Goal: Task Accomplishment & Management: Use online tool/utility

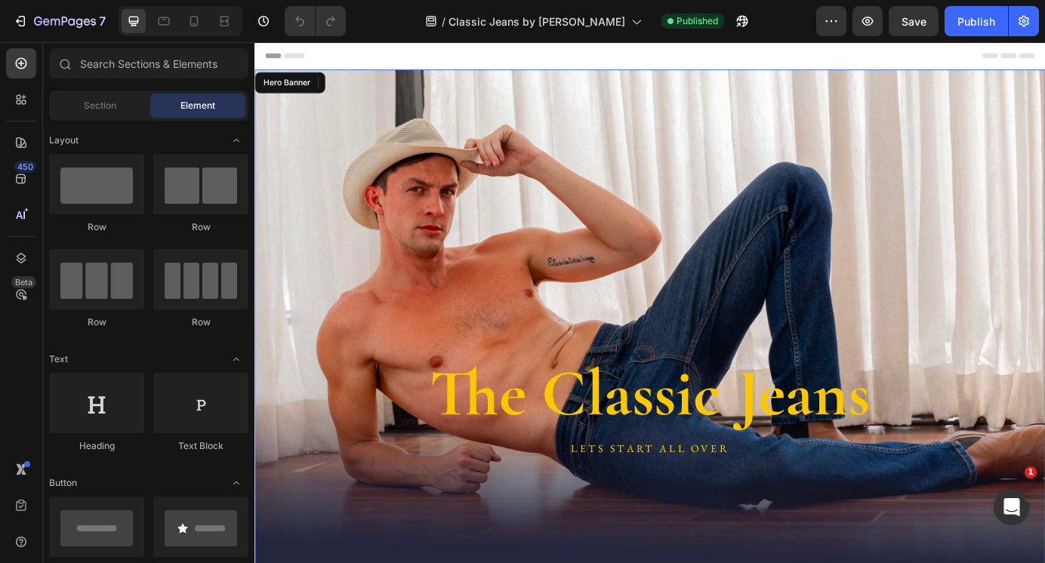
click at [457, 226] on div "The Classic Jeans Heading LETS START ALL OVER Text Block" at bounding box center [707, 363] width 857 height 315
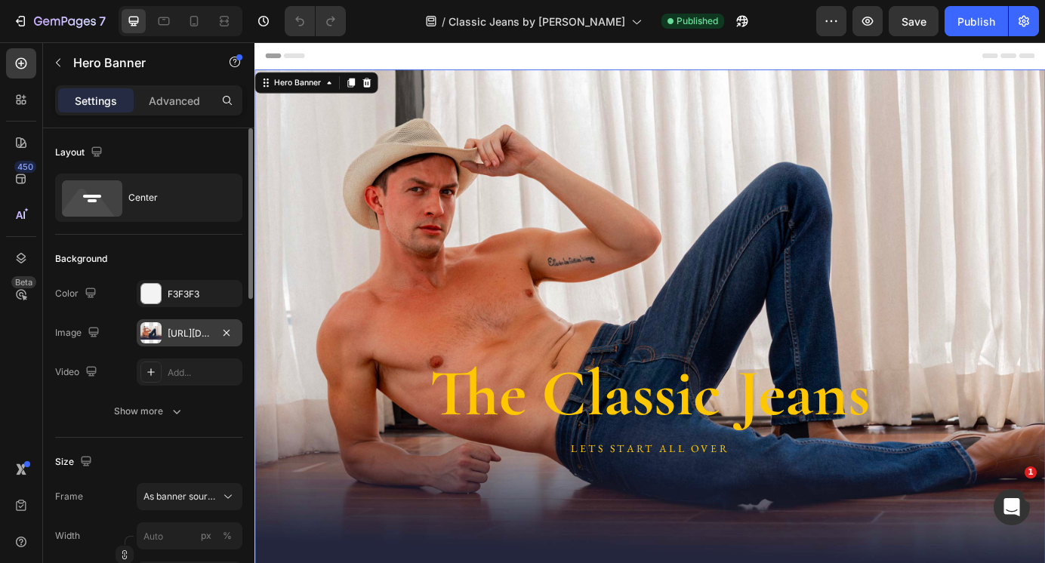
click at [191, 331] on div "[URL][DOMAIN_NAME]" at bounding box center [190, 334] width 44 height 14
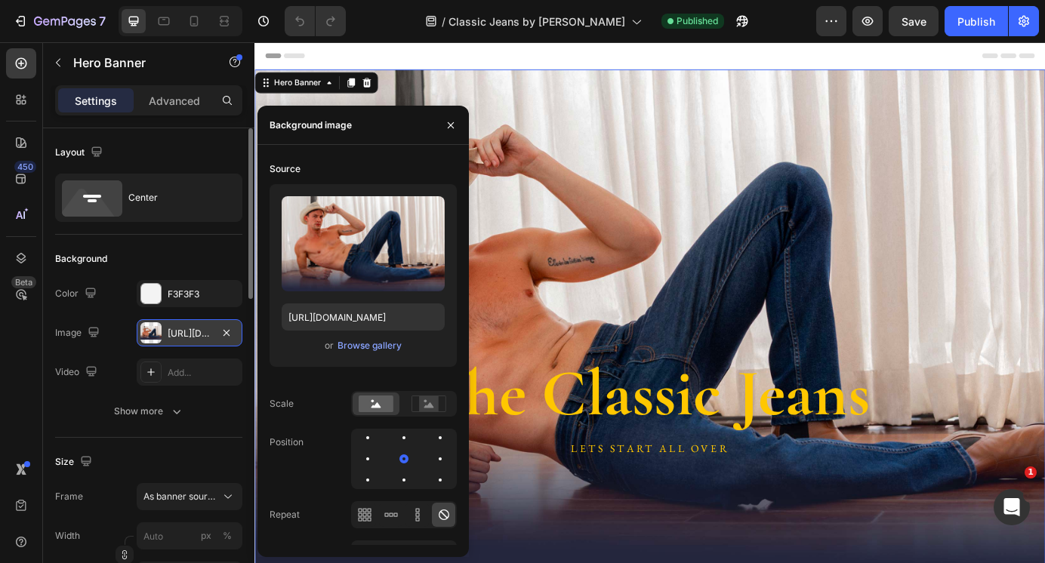
click at [191, 331] on div "[URL][DOMAIN_NAME]" at bounding box center [190, 334] width 44 height 14
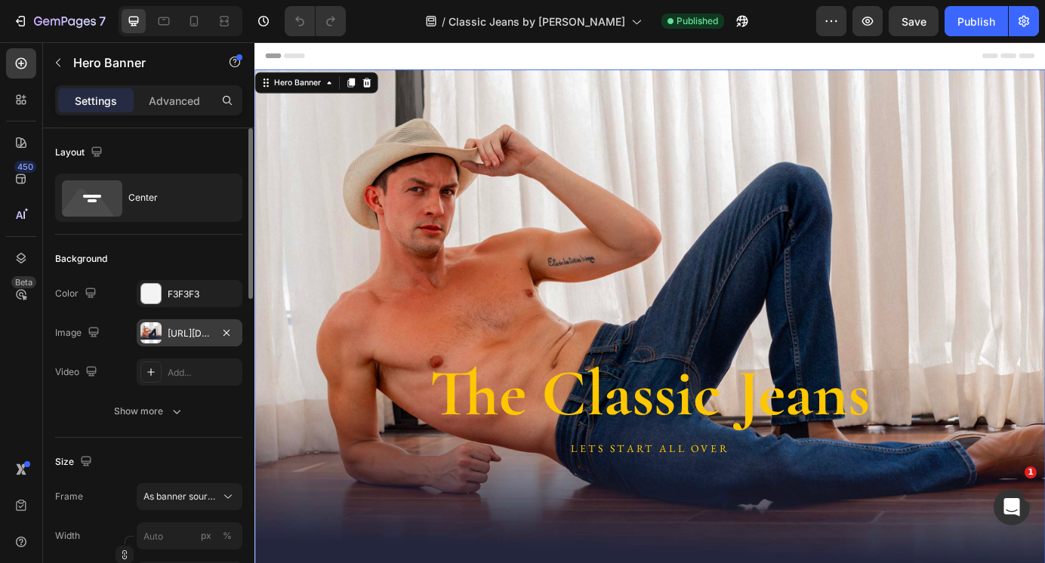
click at [191, 331] on div "[URL][DOMAIN_NAME]" at bounding box center [190, 334] width 44 height 14
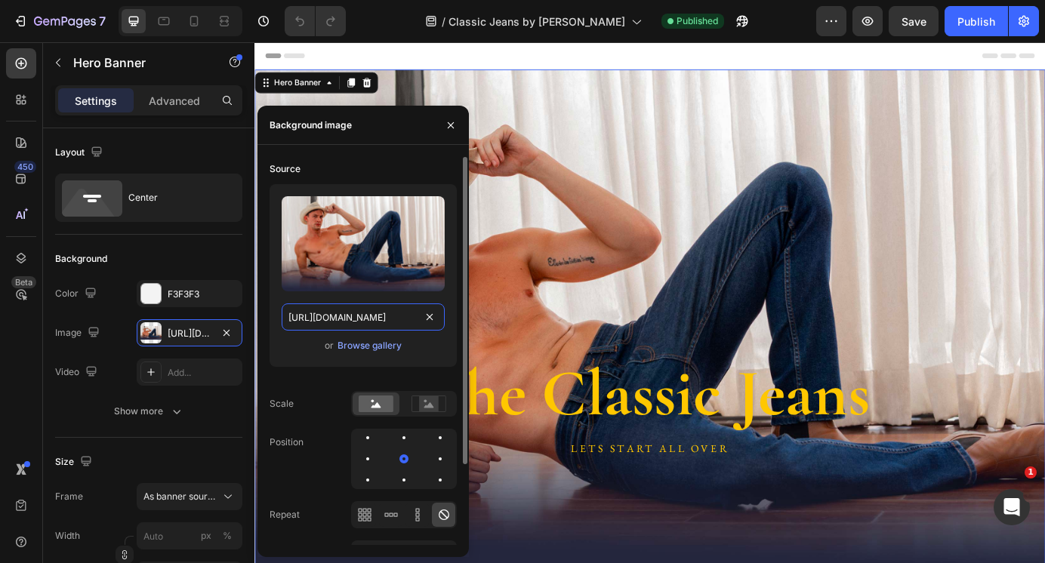
click at [325, 319] on input "[URL][DOMAIN_NAME]" at bounding box center [363, 316] width 163 height 27
paste input "jeans_Explore_Banner_Desktop.jpg?v=1759130642"
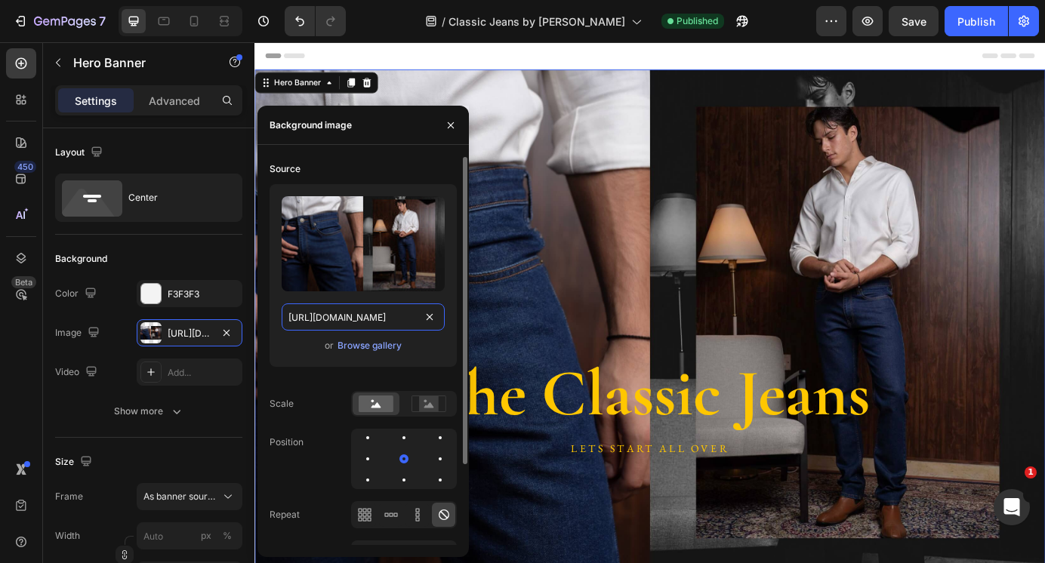
type input "[URL][DOMAIN_NAME]"
click at [316, 376] on div "Upload Image [URL][DOMAIN_NAME] or Browse gallery" at bounding box center [362, 281] width 187 height 195
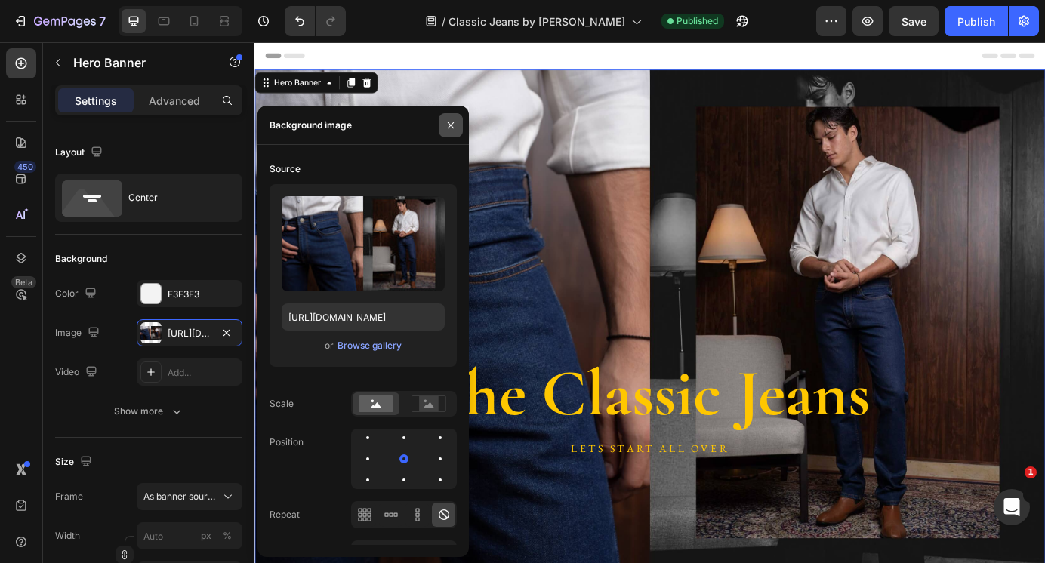
click at [451, 116] on button "button" at bounding box center [451, 125] width 24 height 24
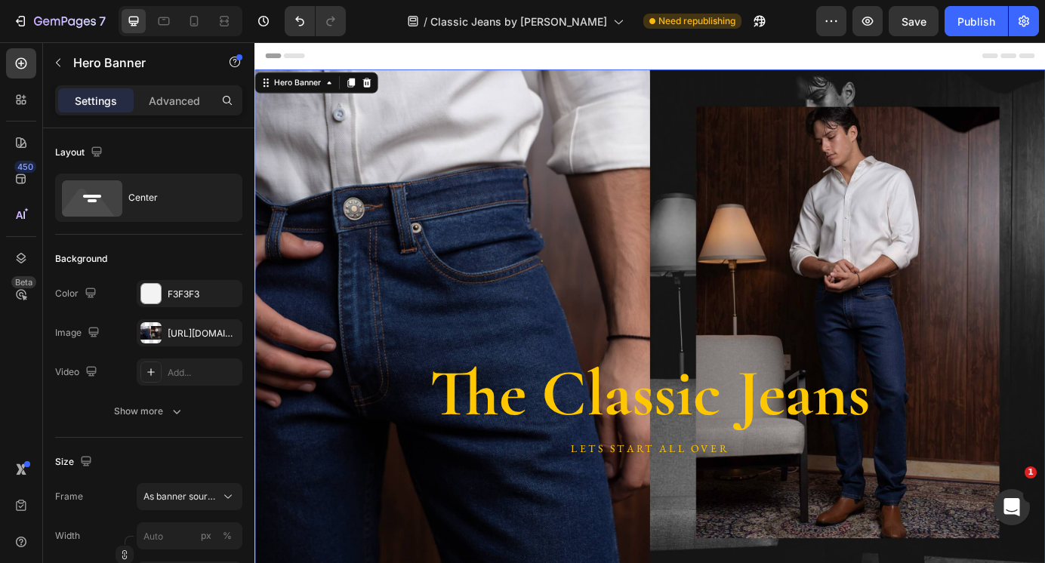
click at [504, 272] on div "The Classic Jeans Heading LETS START ALL OVER Text Block" at bounding box center [707, 363] width 857 height 315
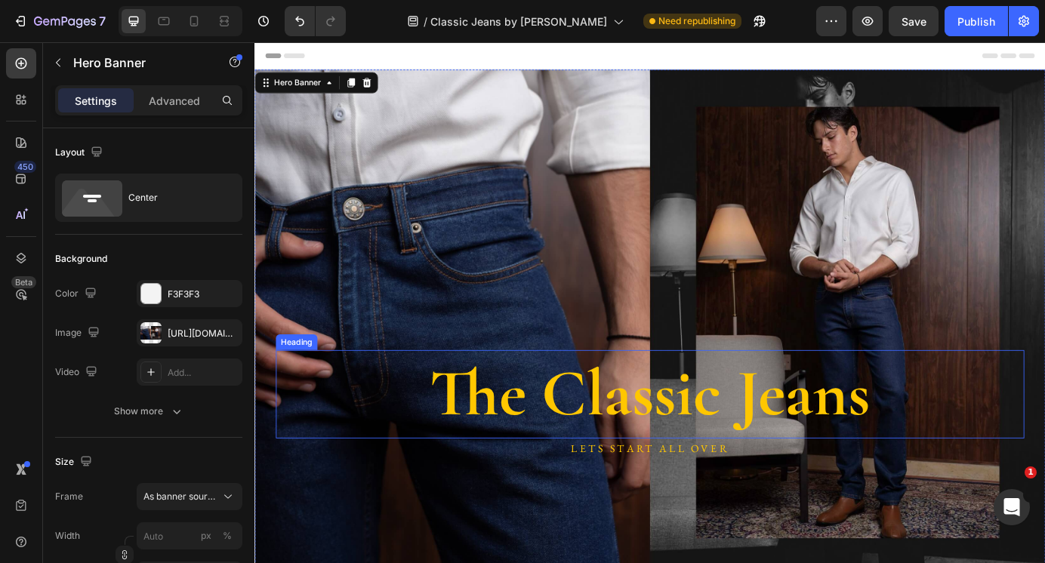
click at [616, 456] on h2 "The Classic Jeans" at bounding box center [707, 445] width 857 height 101
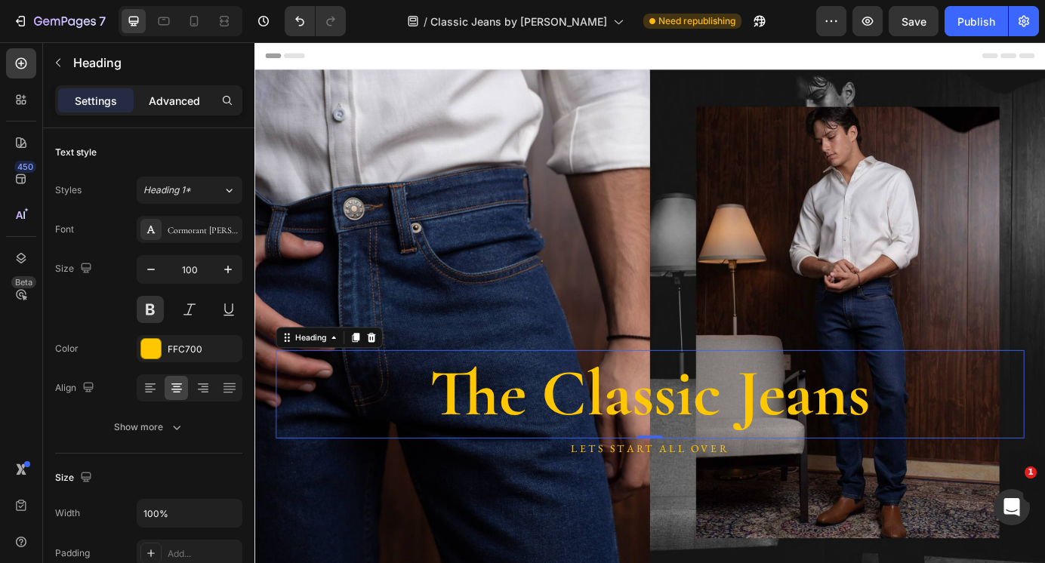
click at [165, 112] on div "Advanced" at bounding box center [174, 100] width 75 height 24
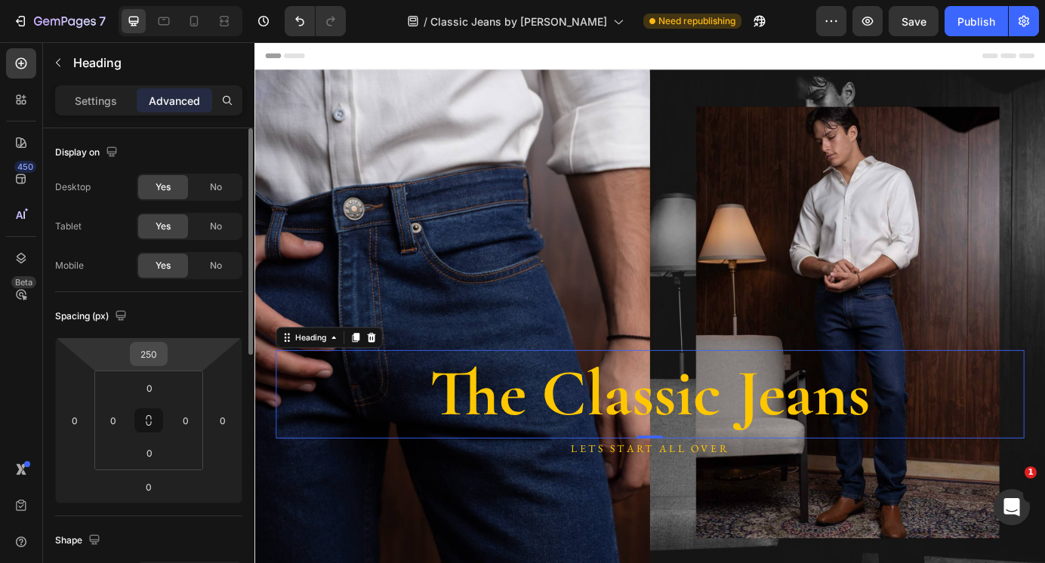
click at [144, 353] on input "250" at bounding box center [149, 354] width 30 height 23
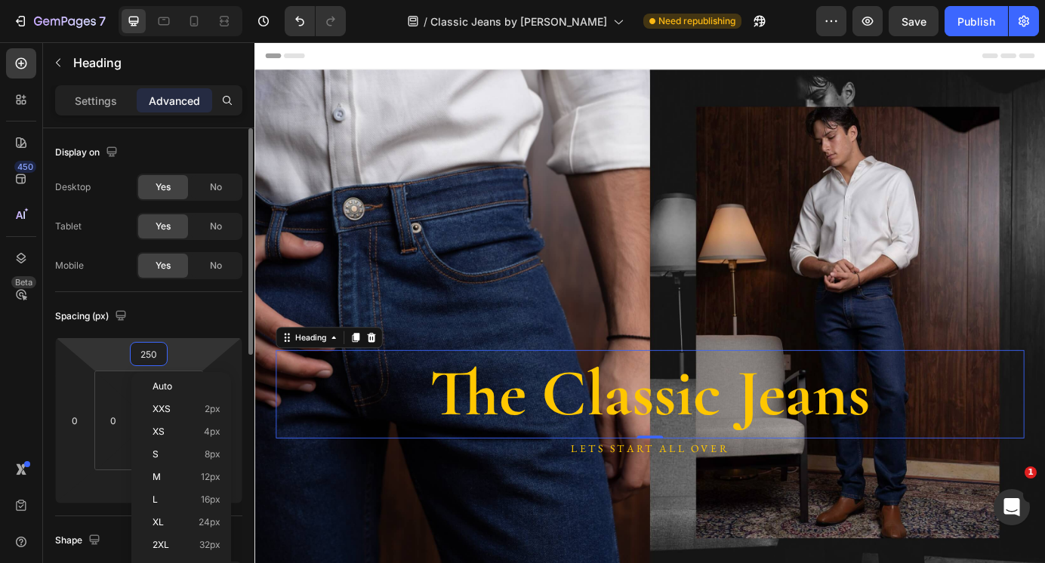
type input "0"
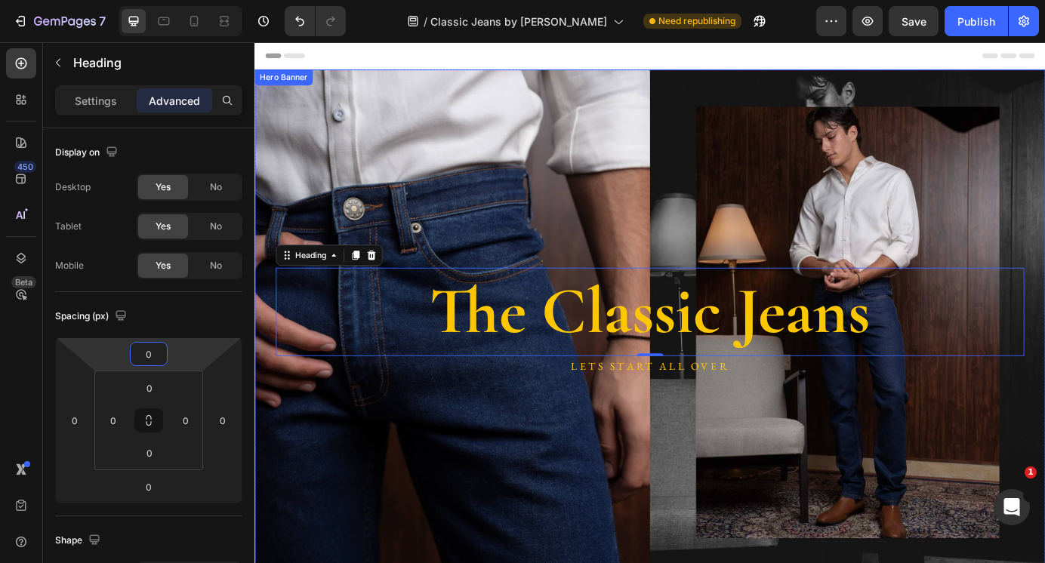
click at [550, 482] on div "Background Image" at bounding box center [707, 363] width 906 height 580
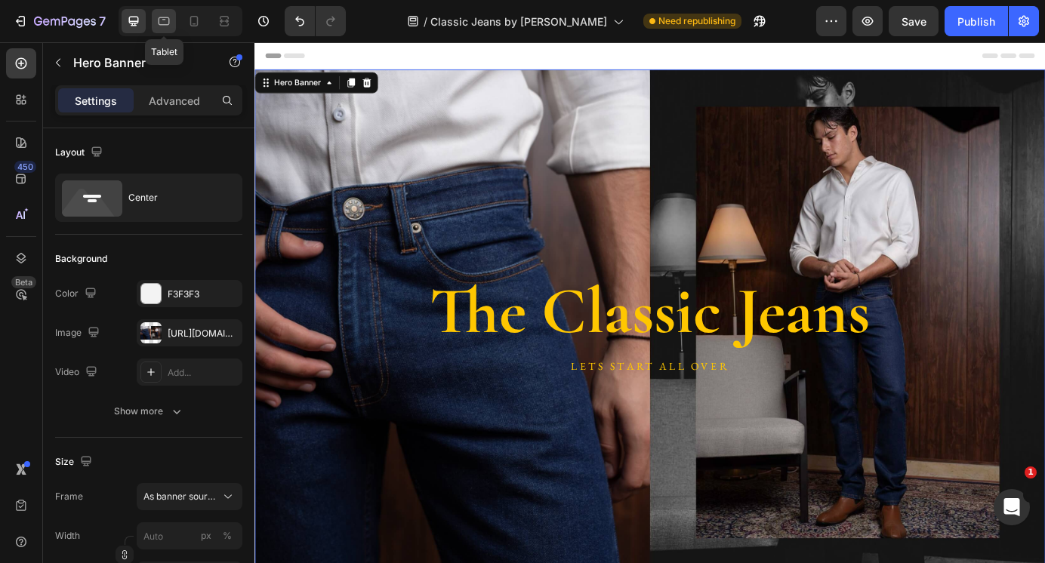
click at [162, 12] on div at bounding box center [164, 21] width 24 height 24
type input "100"
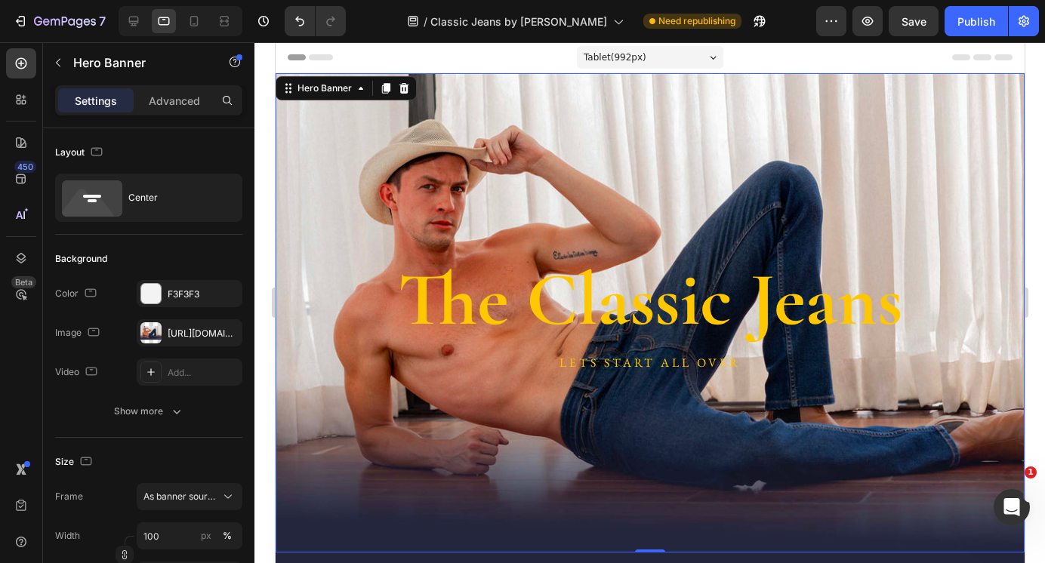
click at [567, 182] on div "Background Image" at bounding box center [649, 312] width 749 height 479
click at [202, 328] on div "[URL][DOMAIN_NAME]" at bounding box center [190, 334] width 44 height 14
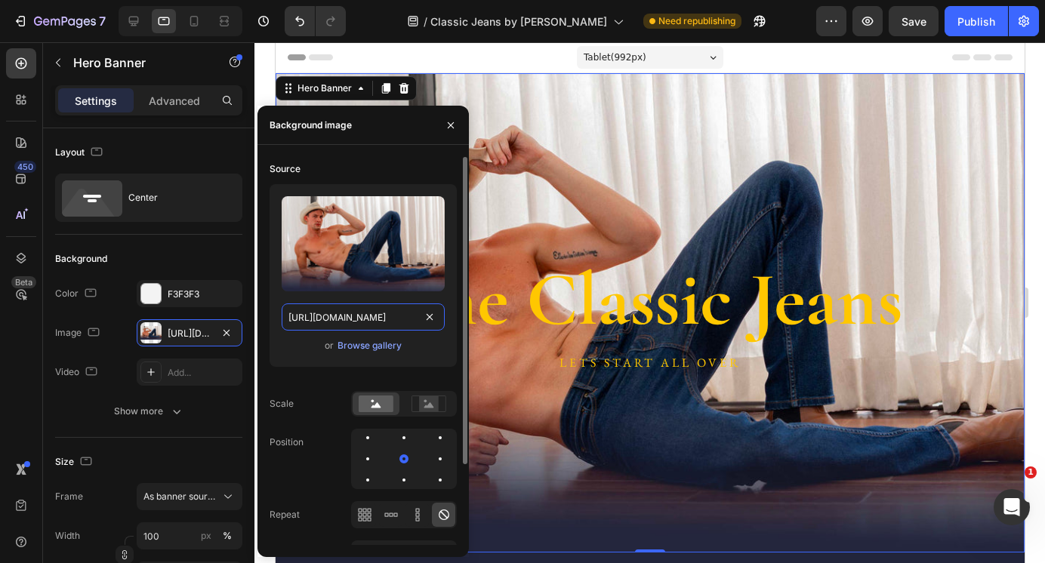
click at [351, 319] on input "[URL][DOMAIN_NAME]" at bounding box center [363, 316] width 163 height 27
paste input "jeans_Explore_Banner_Desktop.jpg?v=1759130642"
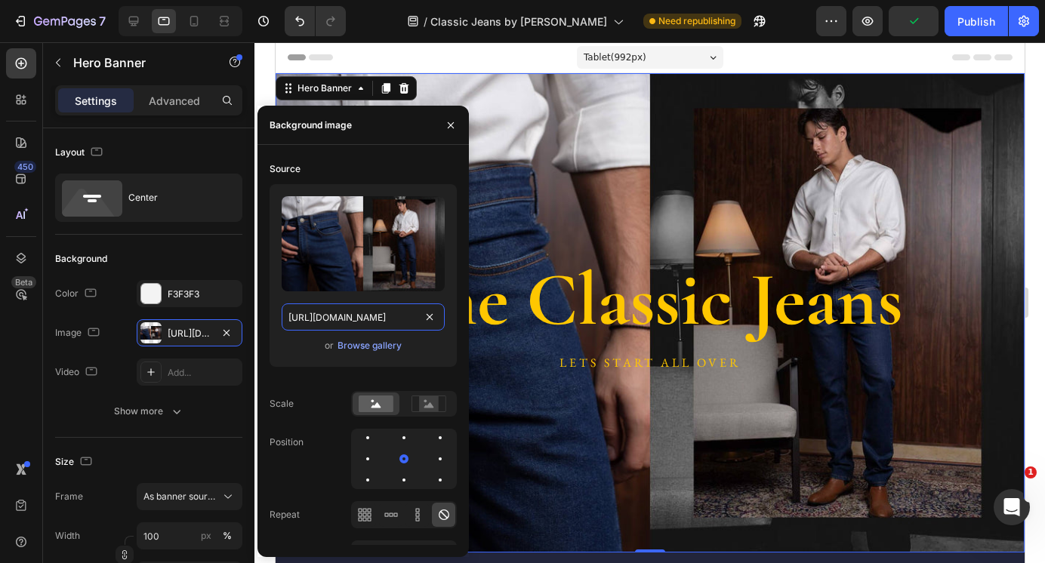
type input "[URL][DOMAIN_NAME]"
click at [639, 176] on div "Background Image" at bounding box center [649, 312] width 749 height 479
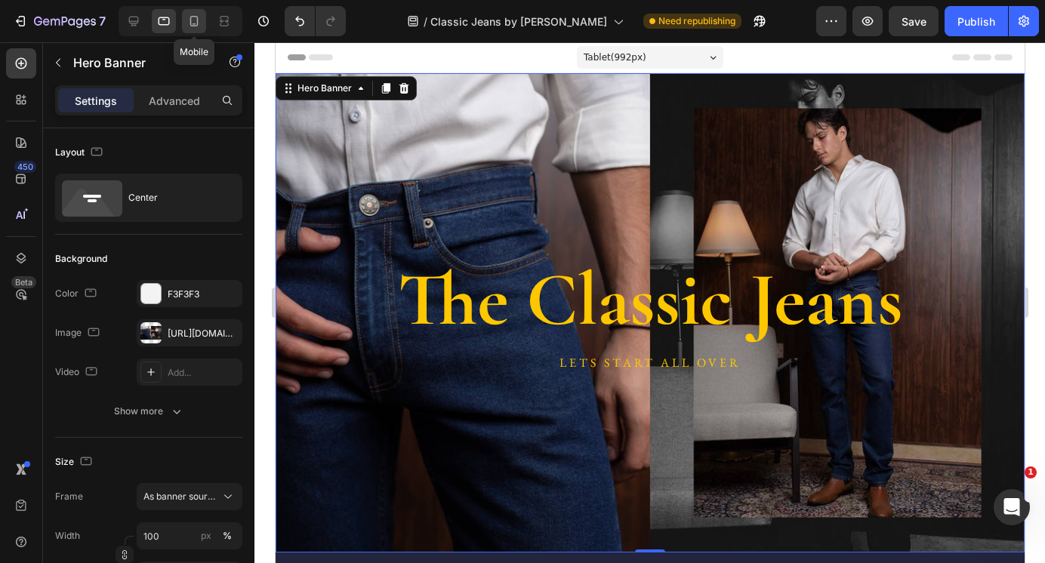
click at [191, 15] on icon at bounding box center [193, 21] width 15 height 15
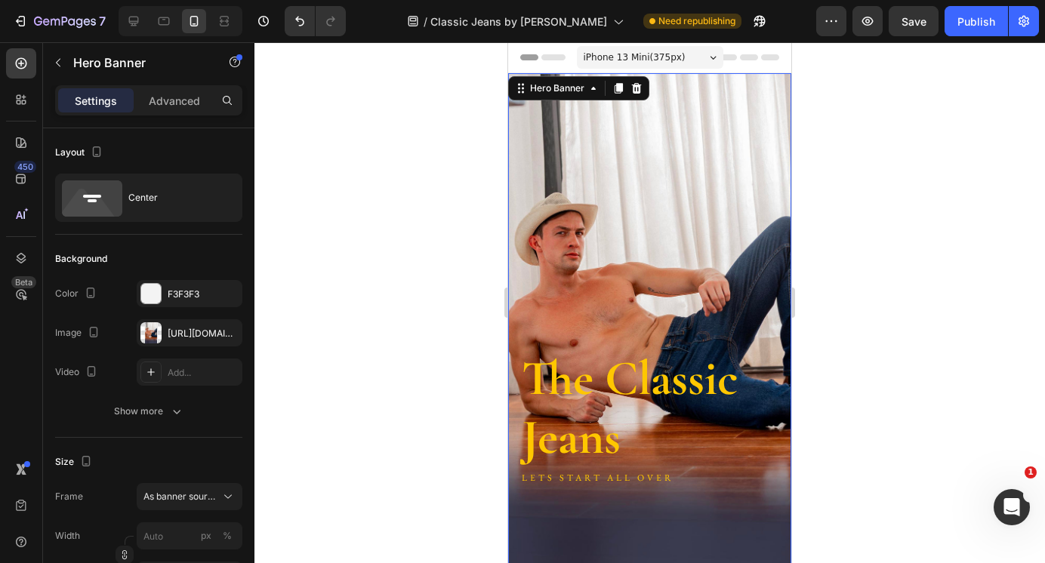
click at [668, 182] on div "The Classic Jeans Heading LETS START ALL OVER Text Block" at bounding box center [649, 325] width 259 height 328
click at [180, 325] on div "[URL][DOMAIN_NAME]" at bounding box center [190, 332] width 106 height 27
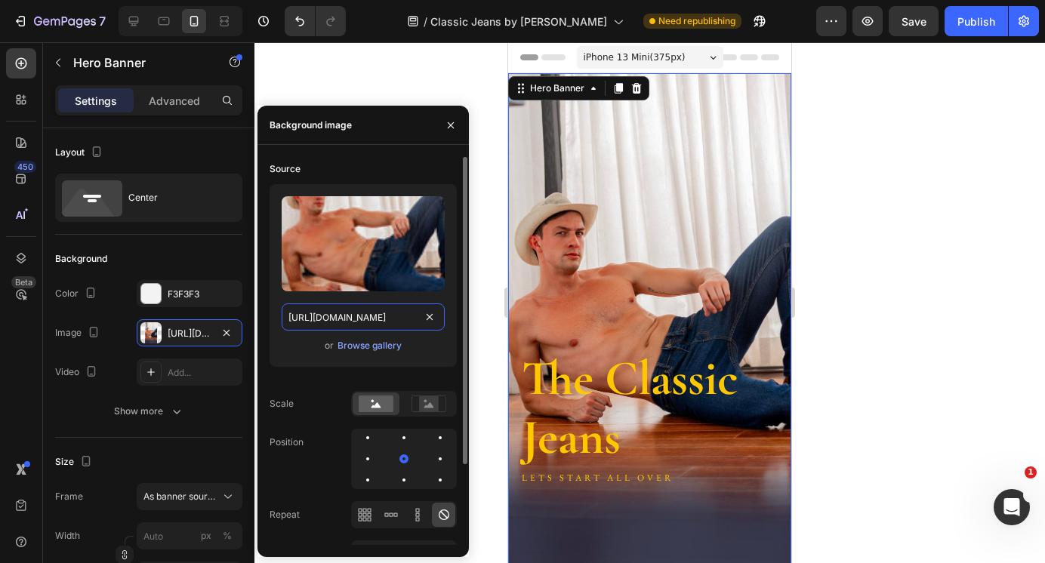
click at [327, 315] on input "[URL][DOMAIN_NAME]" at bounding box center [363, 316] width 163 height 27
paste input "jeans_Explore_Banner_Mobile.jpg?v=[PHONE_NUMBER]"
type input "[URL][DOMAIN_NAME][PHONE_NUMBER]"
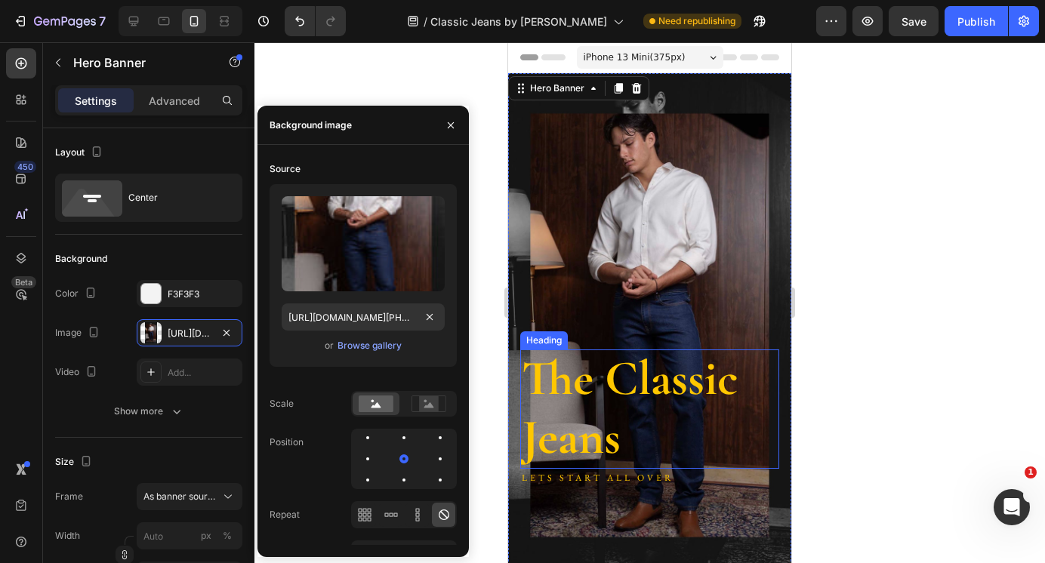
click at [659, 357] on h2 "The Classic Jeans" at bounding box center [649, 408] width 259 height 119
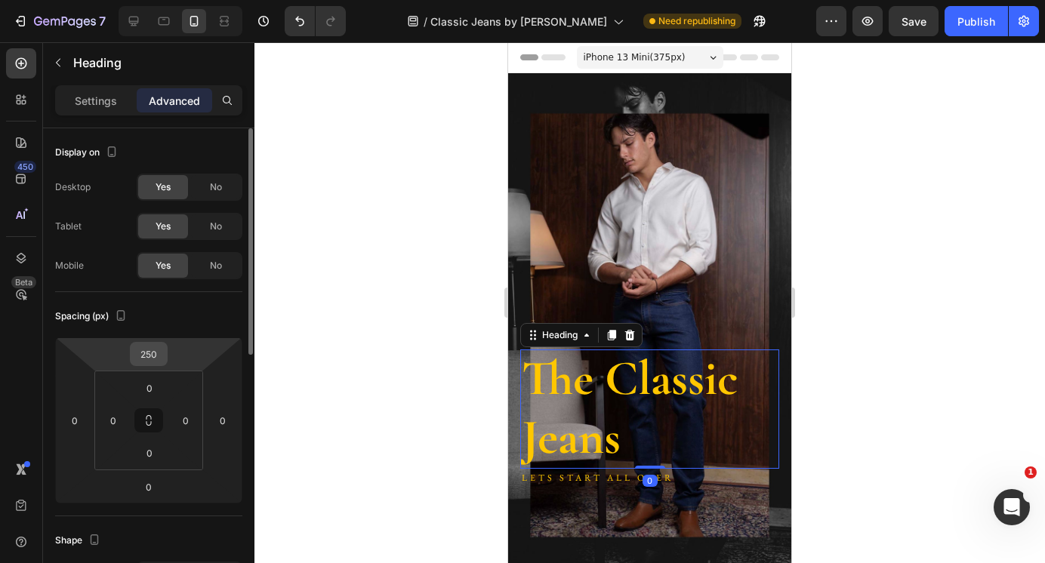
click at [145, 351] on input "250" at bounding box center [149, 354] width 30 height 23
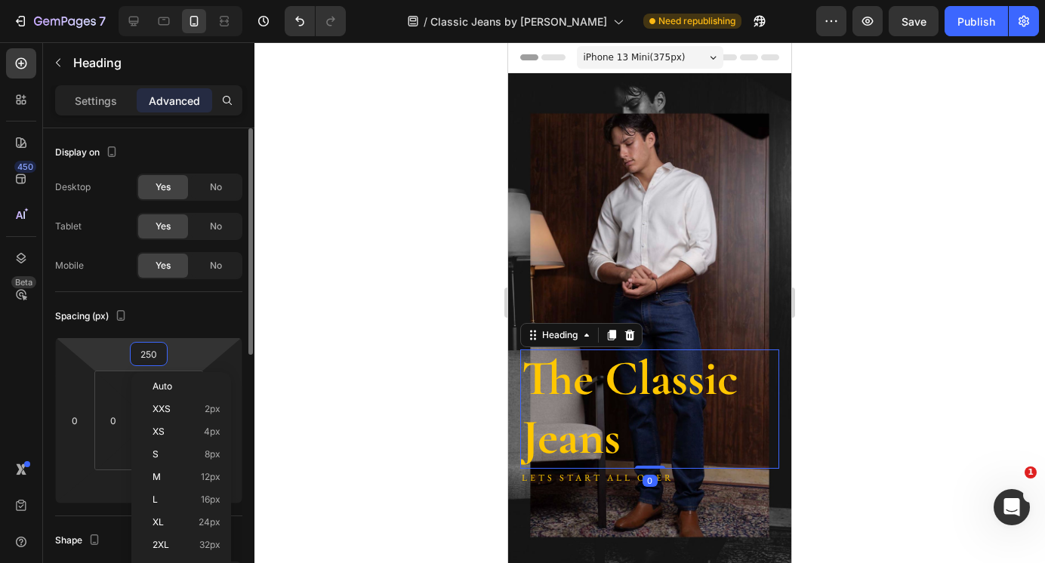
click at [145, 351] on input "250" at bounding box center [149, 354] width 30 height 23
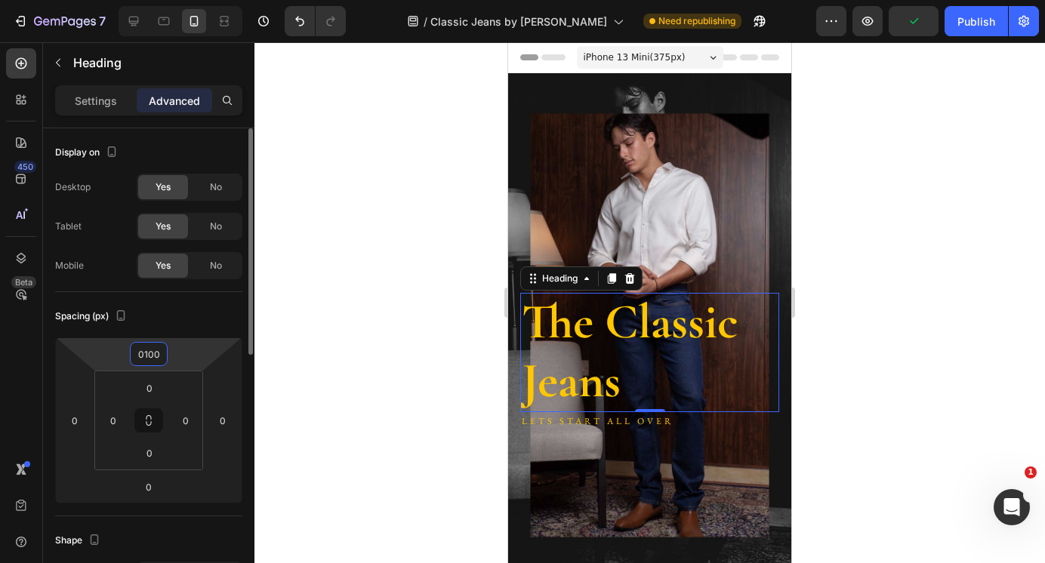
type input "100"
click at [422, 238] on div at bounding box center [649, 302] width 790 height 521
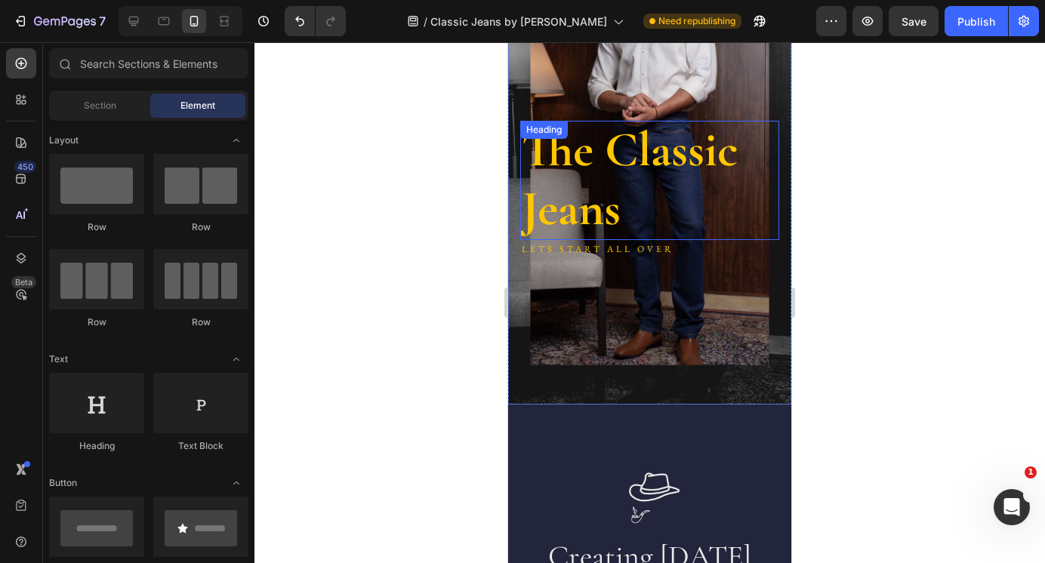
scroll to position [113, 0]
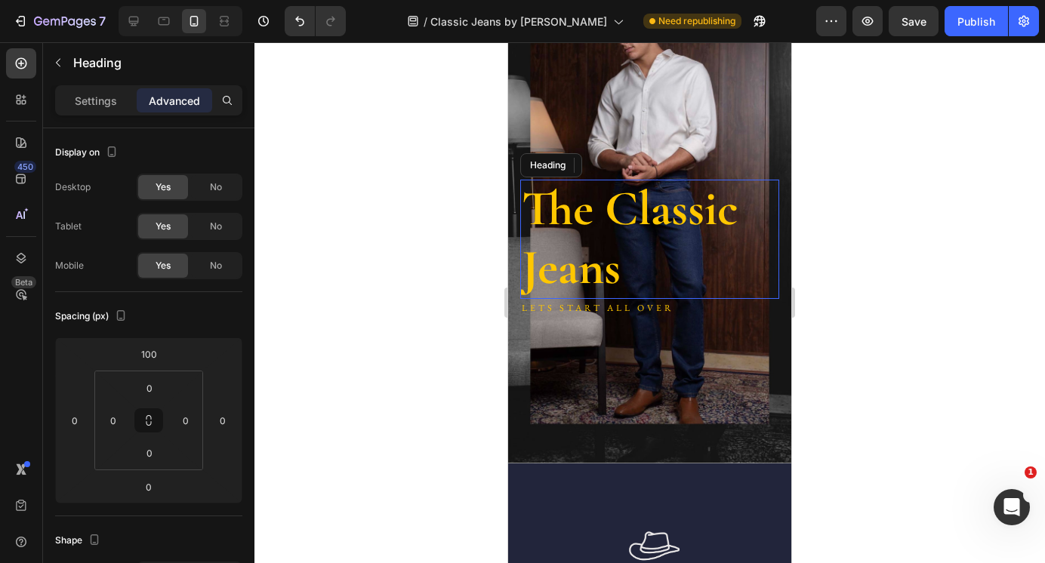
click at [587, 242] on h2 "The Classic Jeans" at bounding box center [649, 239] width 259 height 119
click at [106, 103] on p "Settings" at bounding box center [96, 101] width 42 height 16
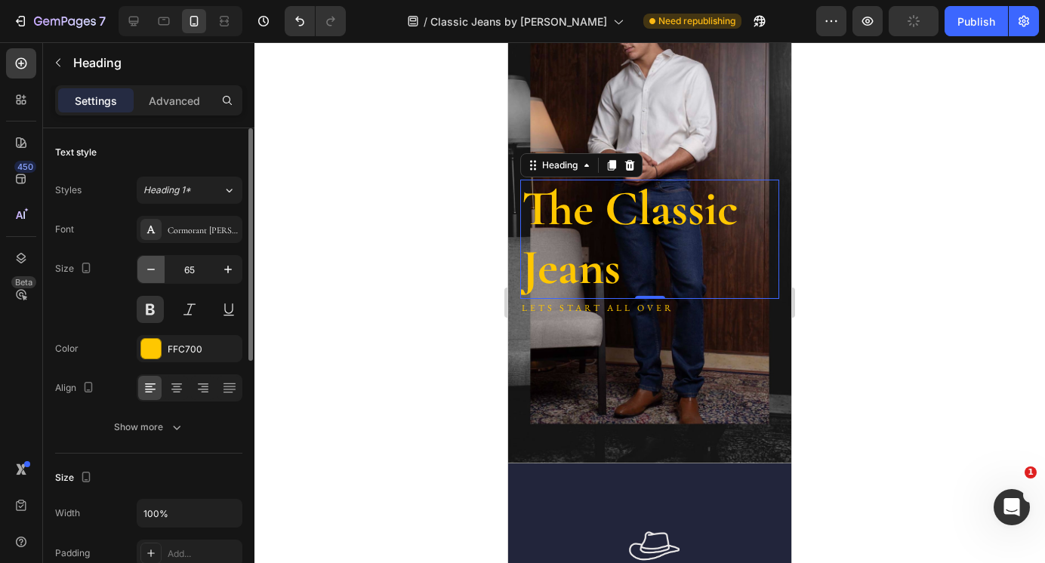
click at [147, 269] on icon "button" at bounding box center [150, 269] width 15 height 15
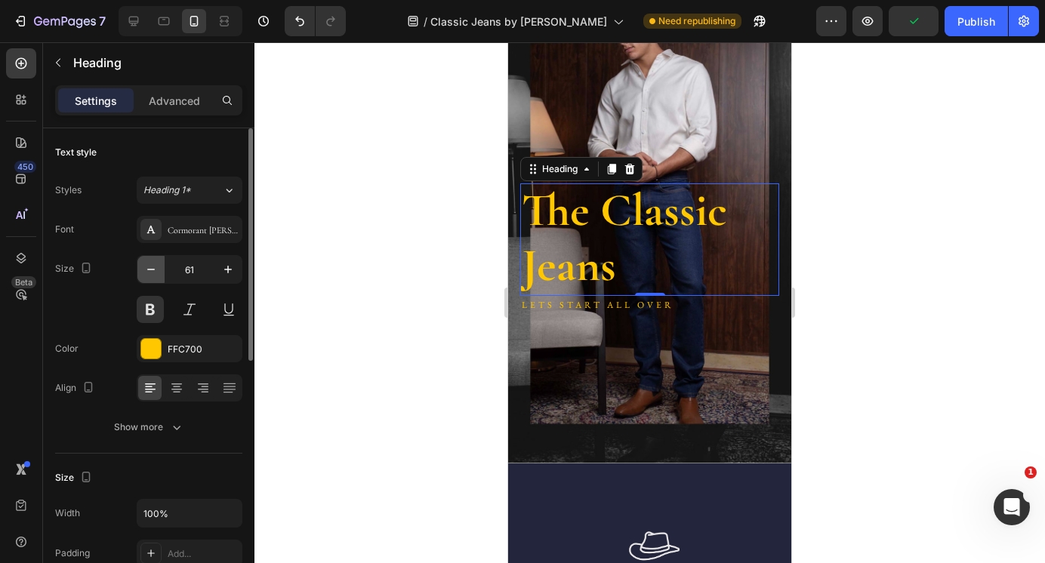
click at [147, 269] on icon "button" at bounding box center [150, 269] width 15 height 15
click at [180, 382] on icon at bounding box center [176, 387] width 15 height 15
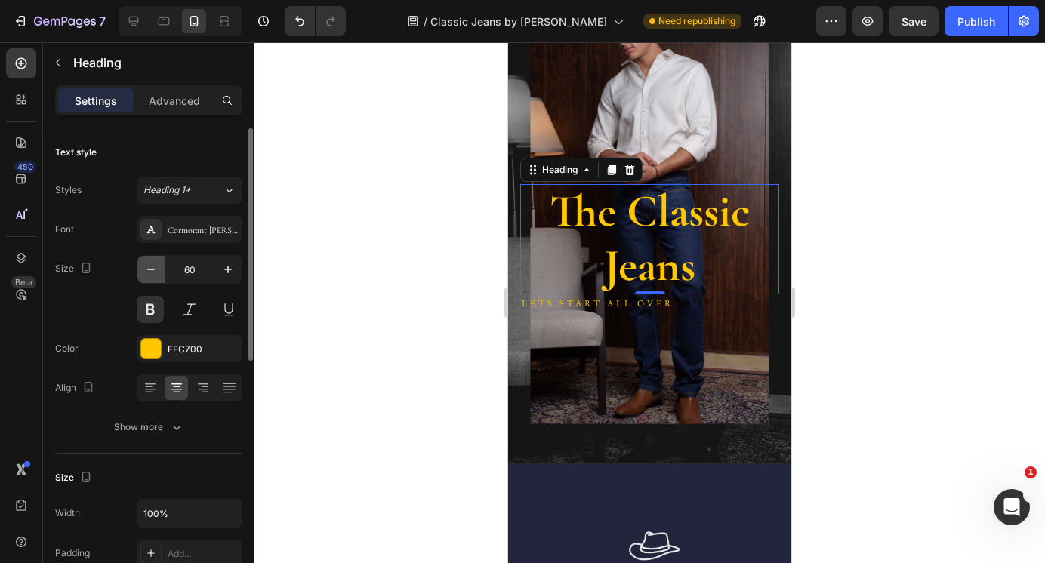
click at [154, 262] on icon "button" at bounding box center [150, 269] width 15 height 15
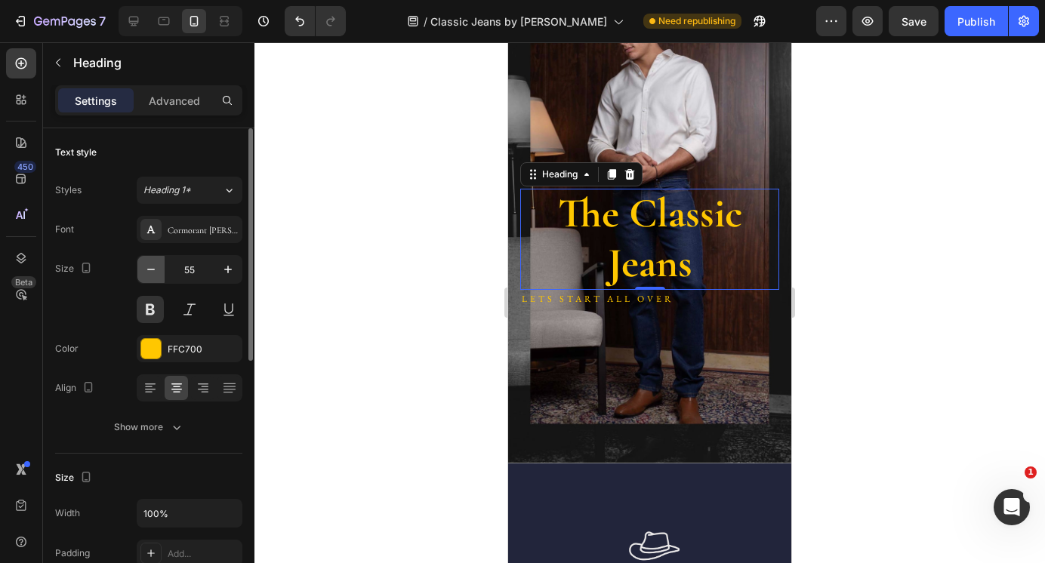
click at [154, 262] on icon "button" at bounding box center [150, 269] width 15 height 15
type input "53"
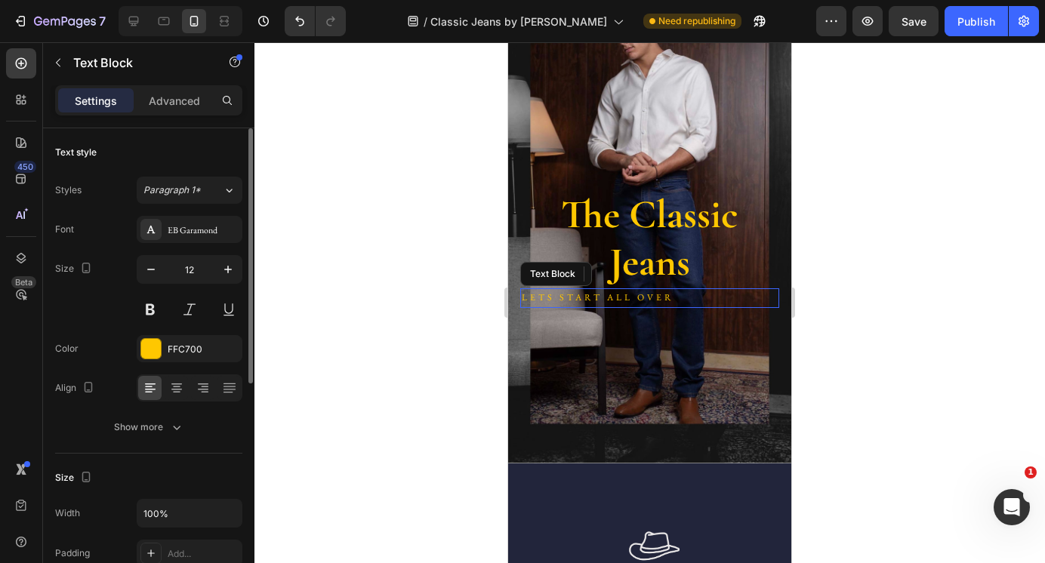
click at [667, 300] on p "LETS START ALL OVER" at bounding box center [650, 298] width 256 height 17
click at [174, 386] on icon at bounding box center [176, 387] width 15 height 15
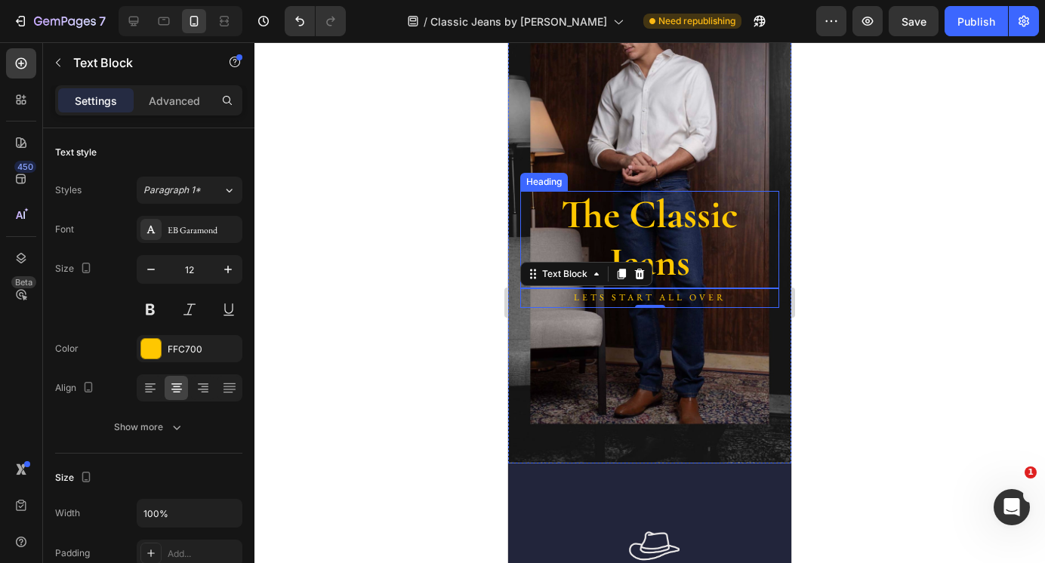
click at [597, 226] on h2 "The Classic Jeans" at bounding box center [649, 239] width 259 height 97
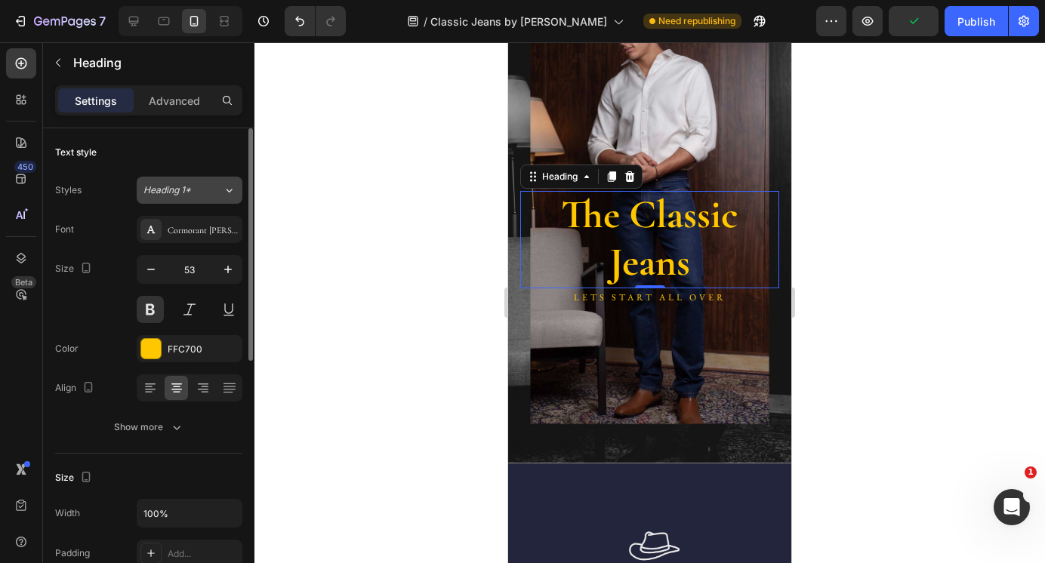
click at [204, 185] on div "Heading 1*" at bounding box center [173, 190] width 61 height 14
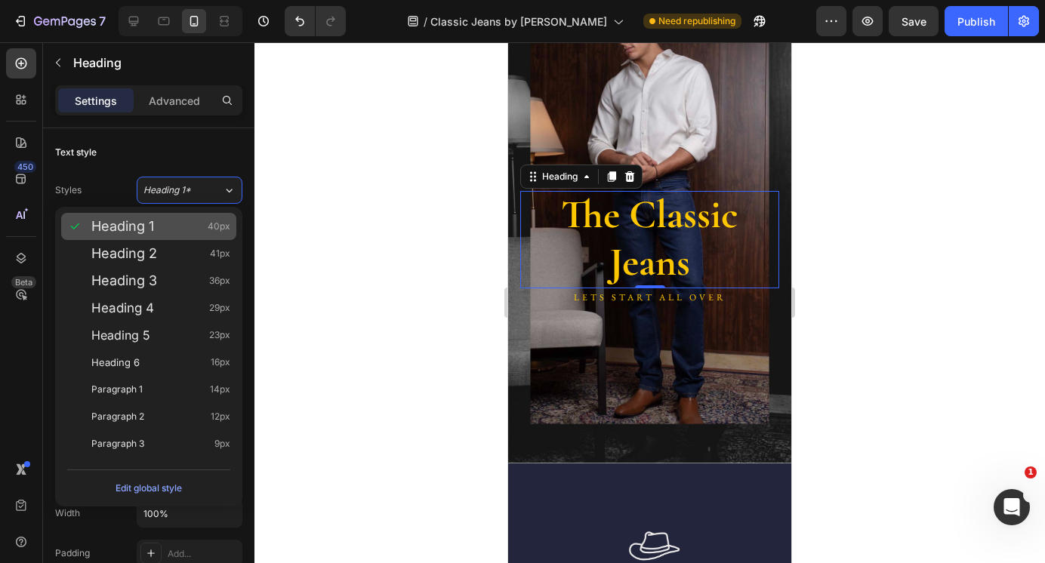
click at [189, 221] on div "Heading 1 40px" at bounding box center [160, 226] width 139 height 15
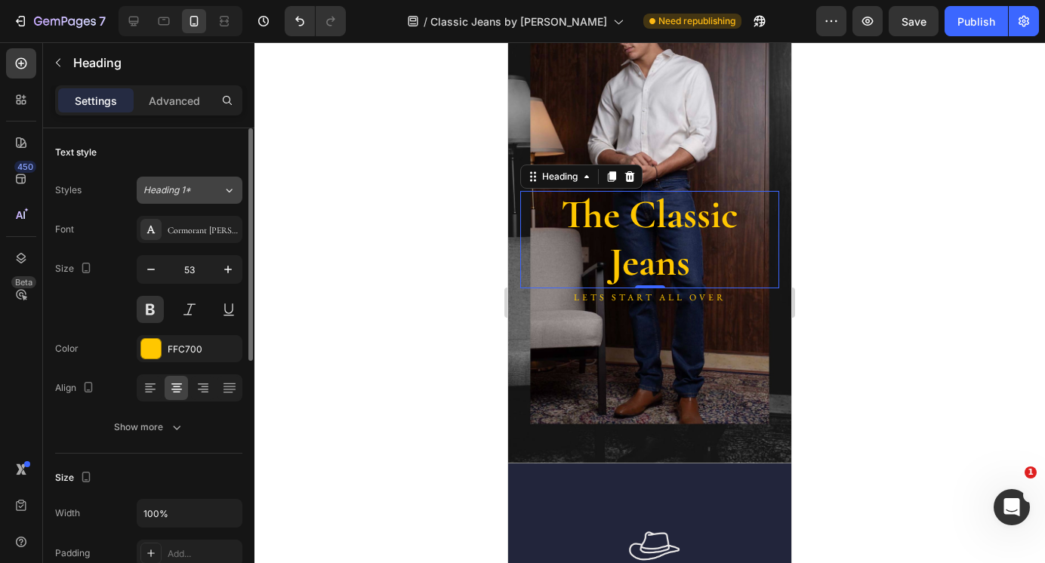
click at [185, 194] on span "Heading 1*" at bounding box center [167, 190] width 48 height 14
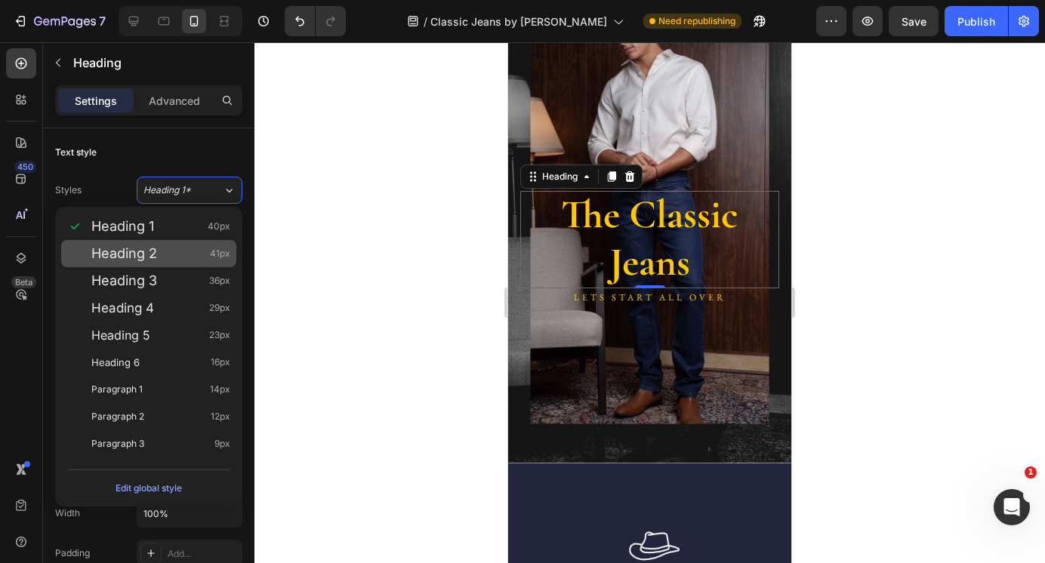
click at [171, 252] on div "Heading 2 41px" at bounding box center [160, 253] width 139 height 15
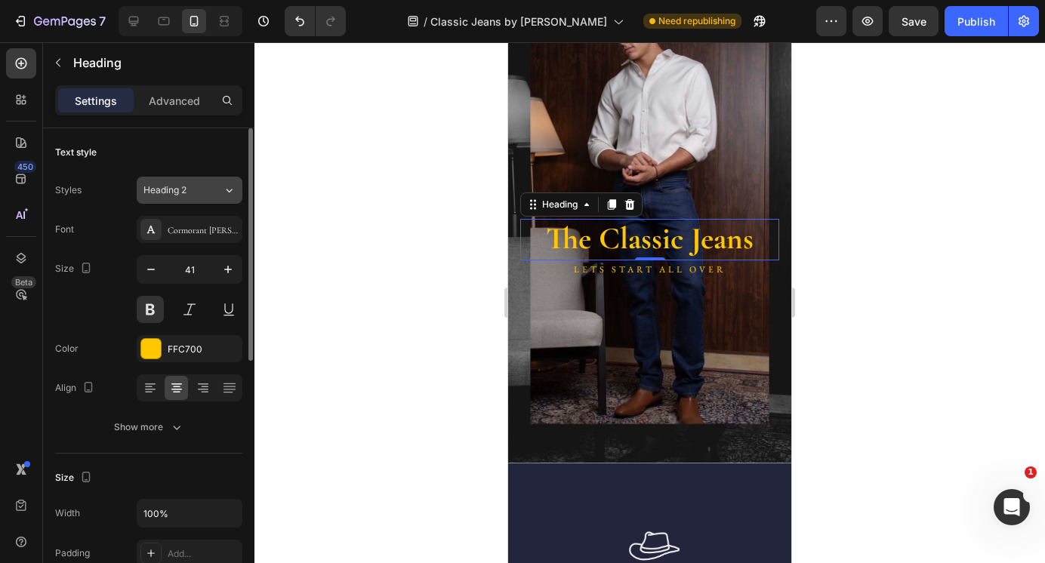
click at [177, 199] on button "Heading 2" at bounding box center [190, 190] width 106 height 27
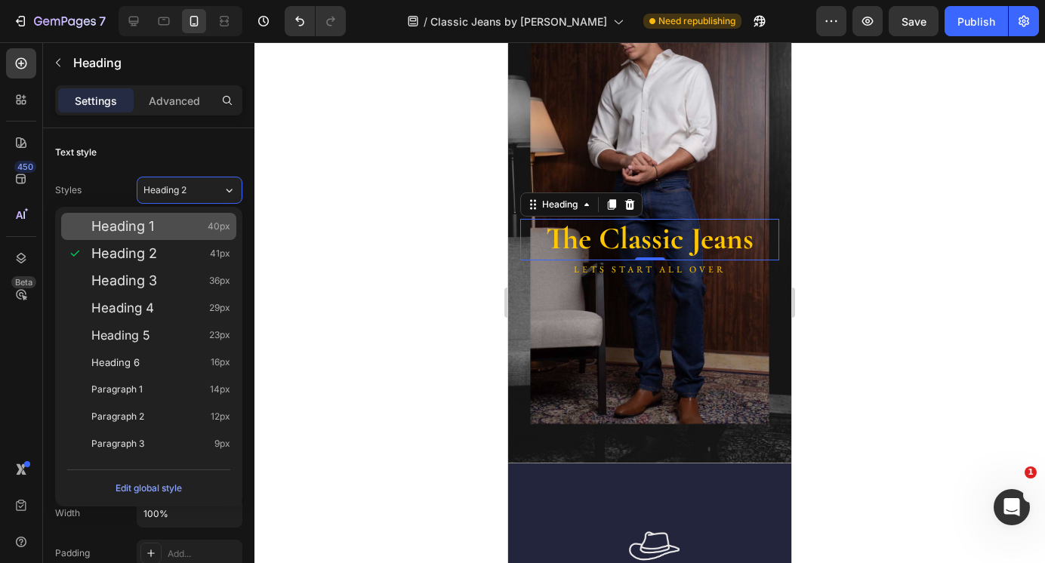
click at [169, 223] on div "Heading 1 40px" at bounding box center [160, 226] width 139 height 15
type input "40"
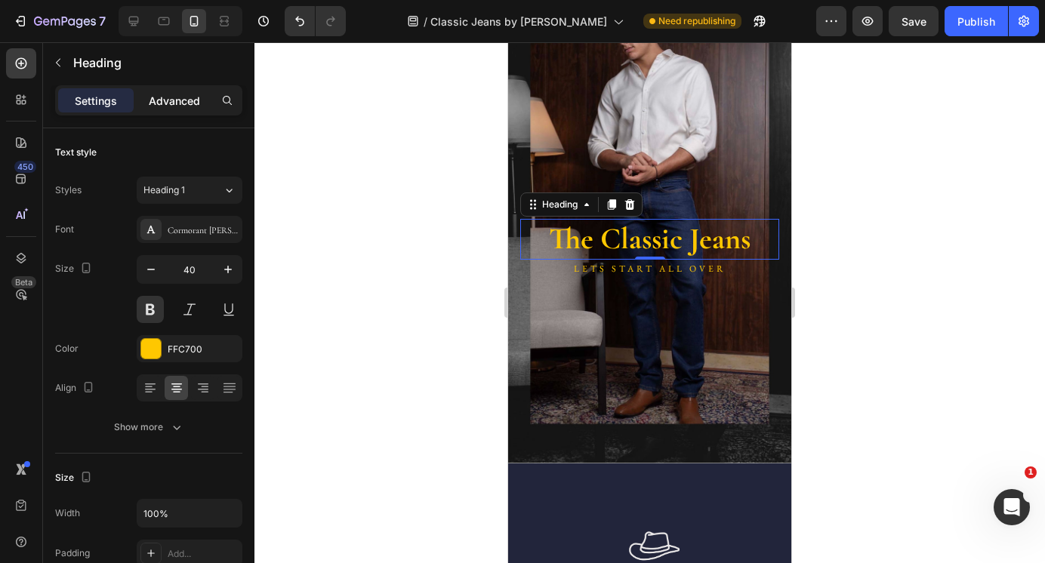
click at [168, 103] on p "Advanced" at bounding box center [174, 101] width 51 height 16
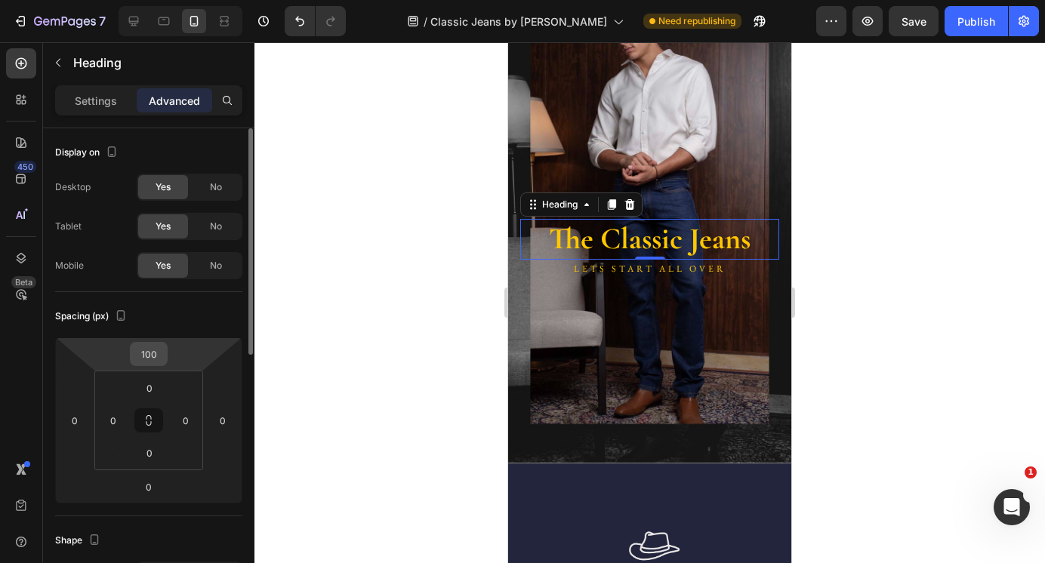
click at [146, 353] on input "100" at bounding box center [149, 354] width 30 height 23
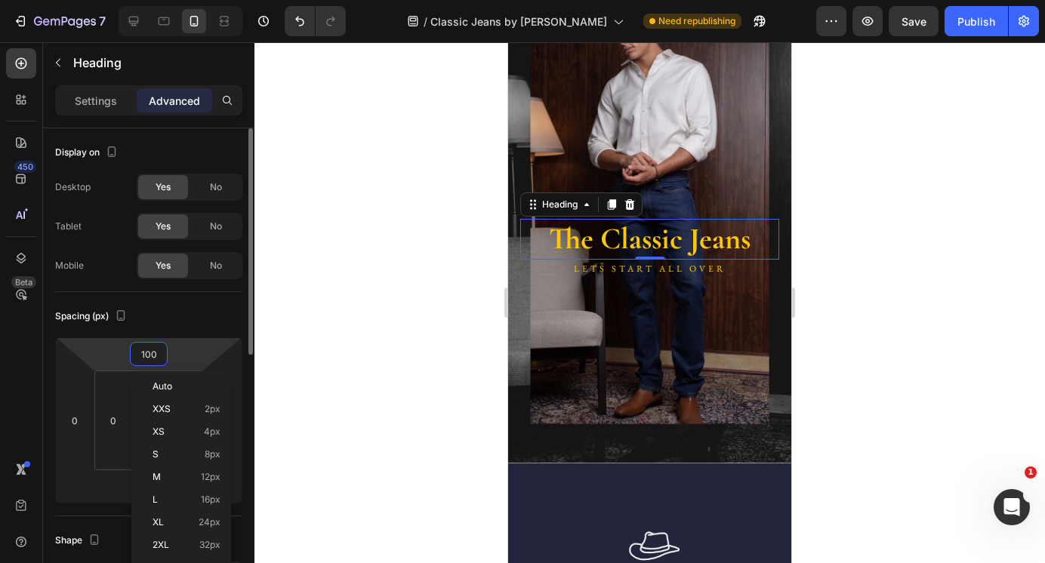
click at [146, 353] on input "100" at bounding box center [149, 354] width 30 height 23
type input "0"
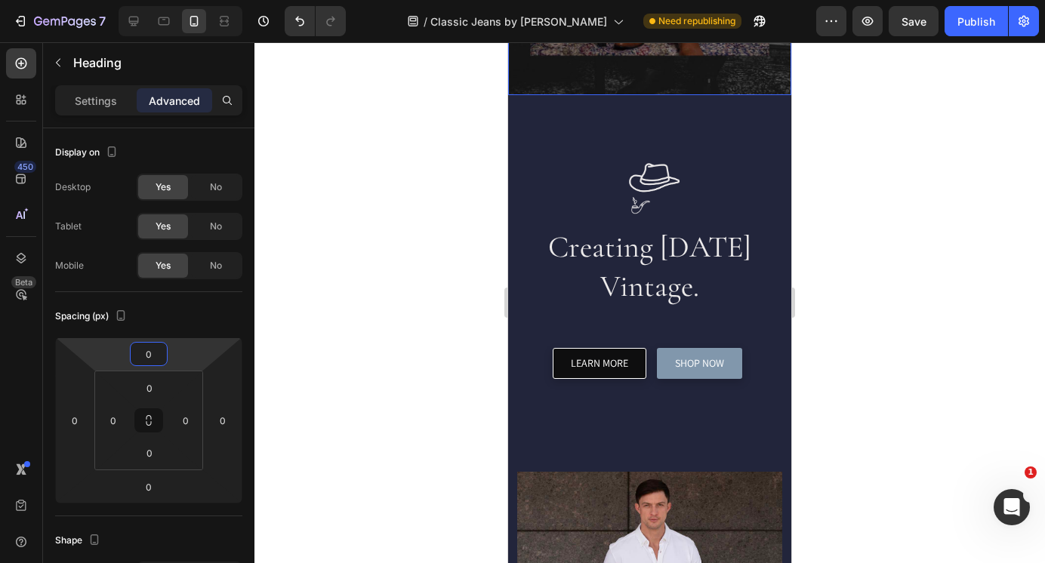
scroll to position [501, 0]
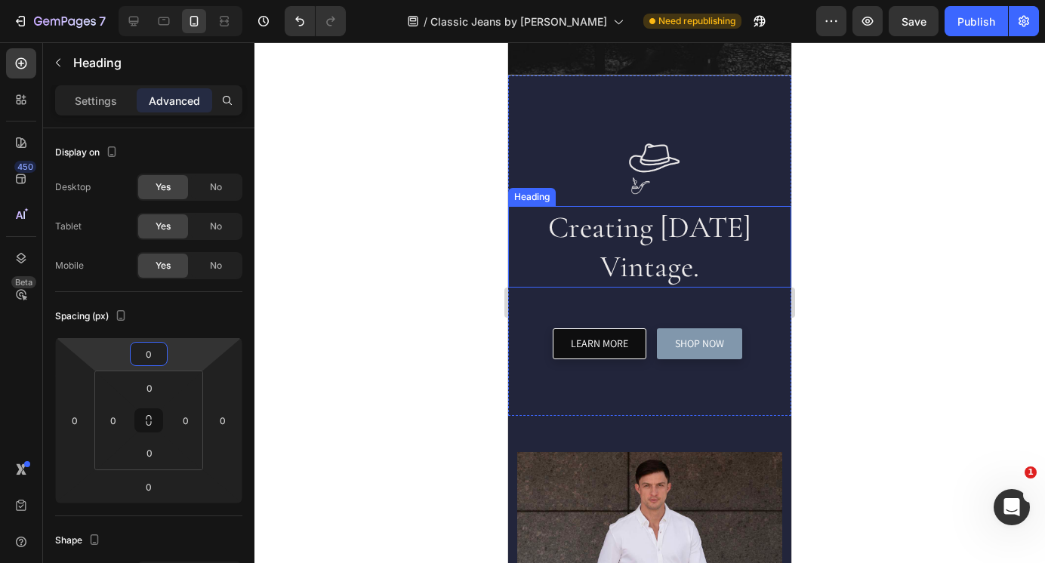
click at [658, 252] on h2 "Creating [DATE] Vintage." at bounding box center [649, 247] width 206 height 82
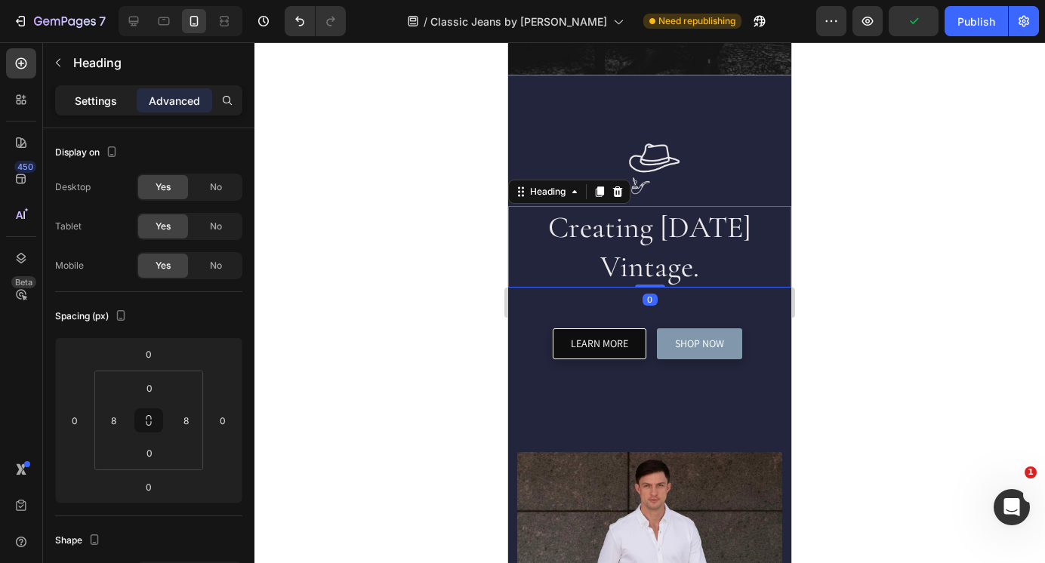
click at [92, 98] on p "Settings" at bounding box center [96, 101] width 42 height 16
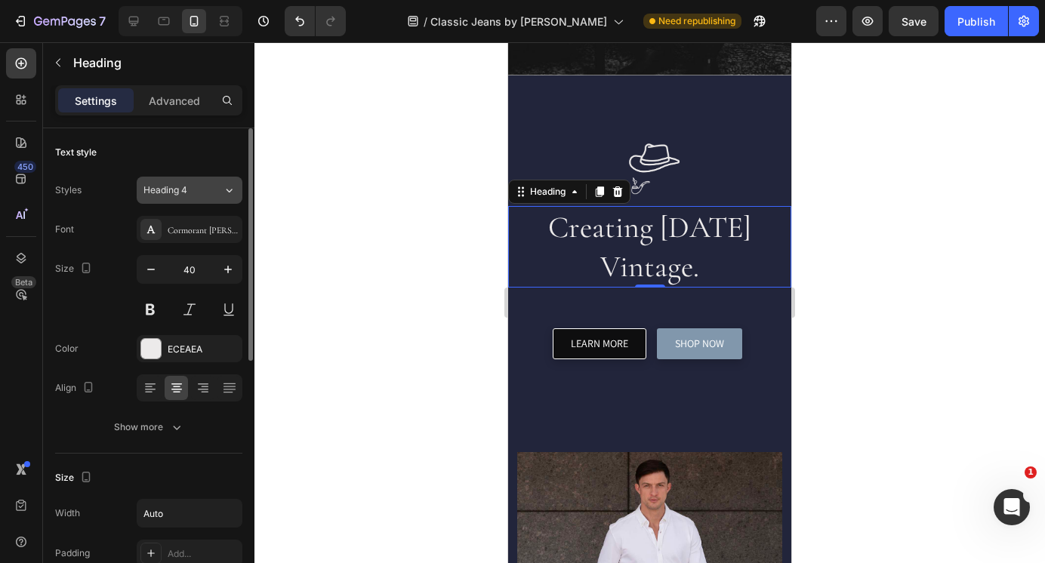
click at [186, 186] on span "Heading 4" at bounding box center [165, 190] width 44 height 14
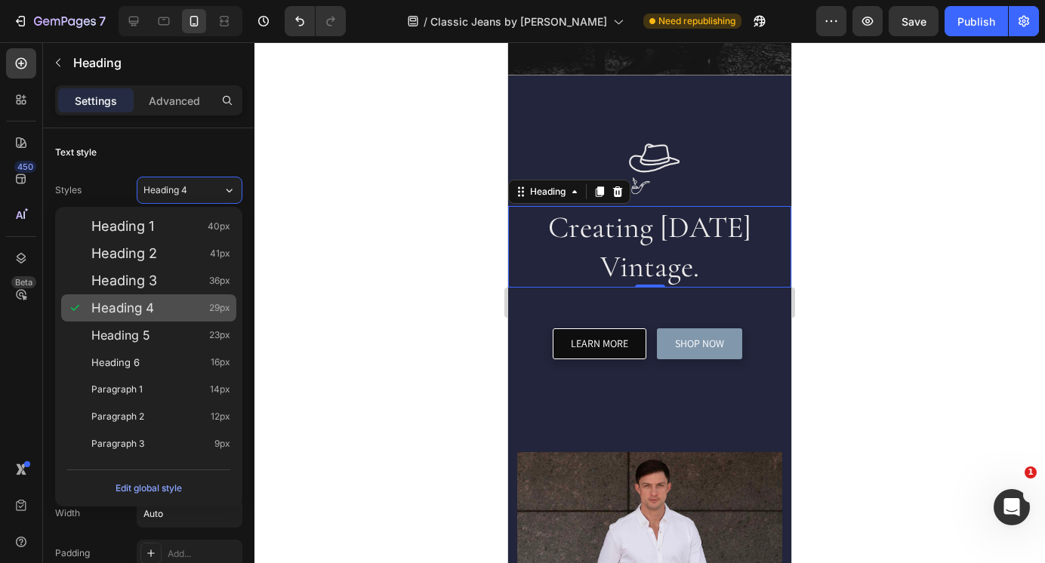
click at [166, 306] on div "Heading 4 29px" at bounding box center [160, 307] width 139 height 15
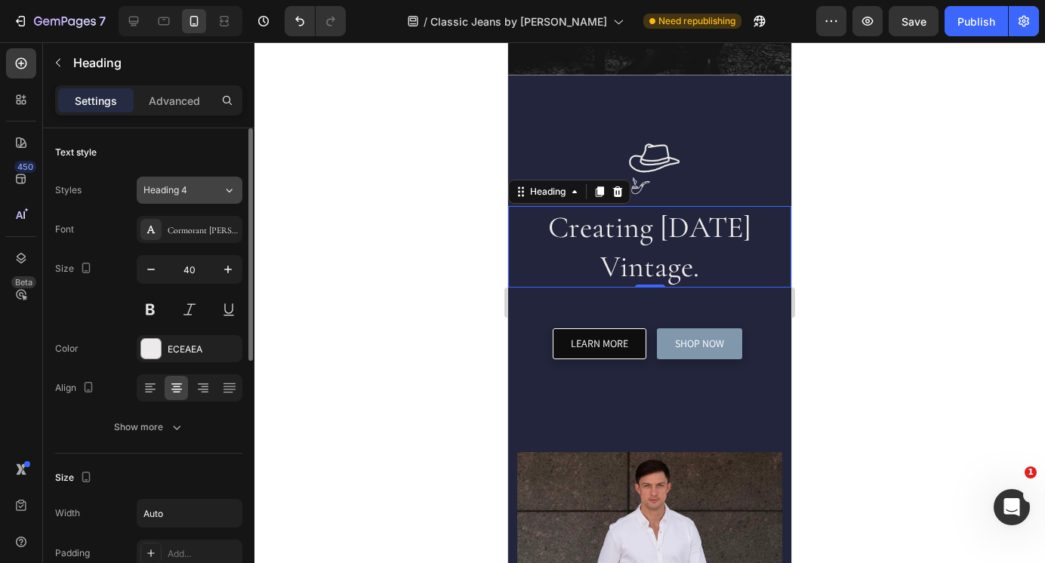
click at [184, 189] on span "Heading 4" at bounding box center [165, 190] width 44 height 14
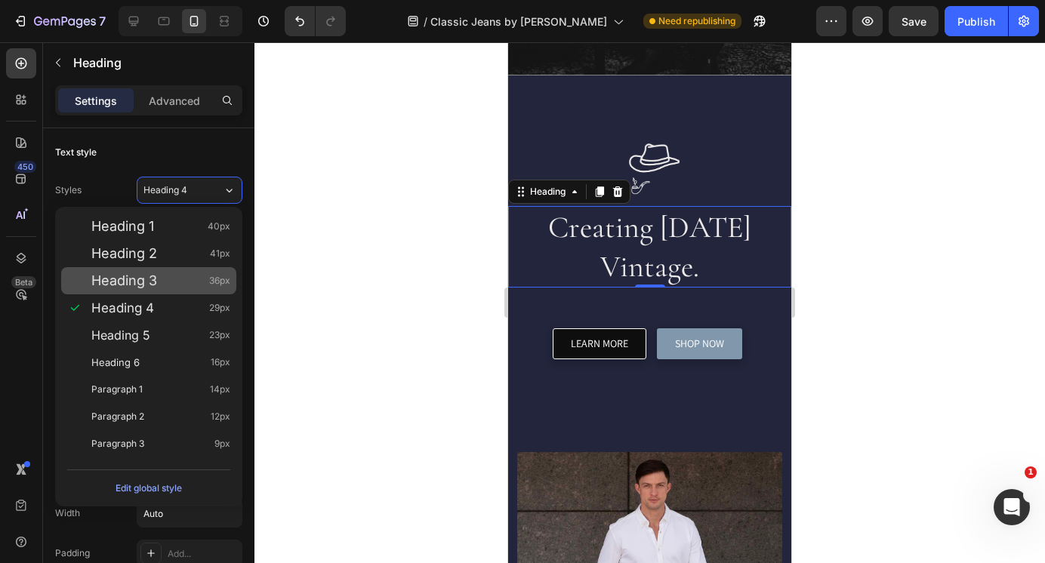
click at [168, 276] on div "Heading 3 36px" at bounding box center [160, 280] width 139 height 15
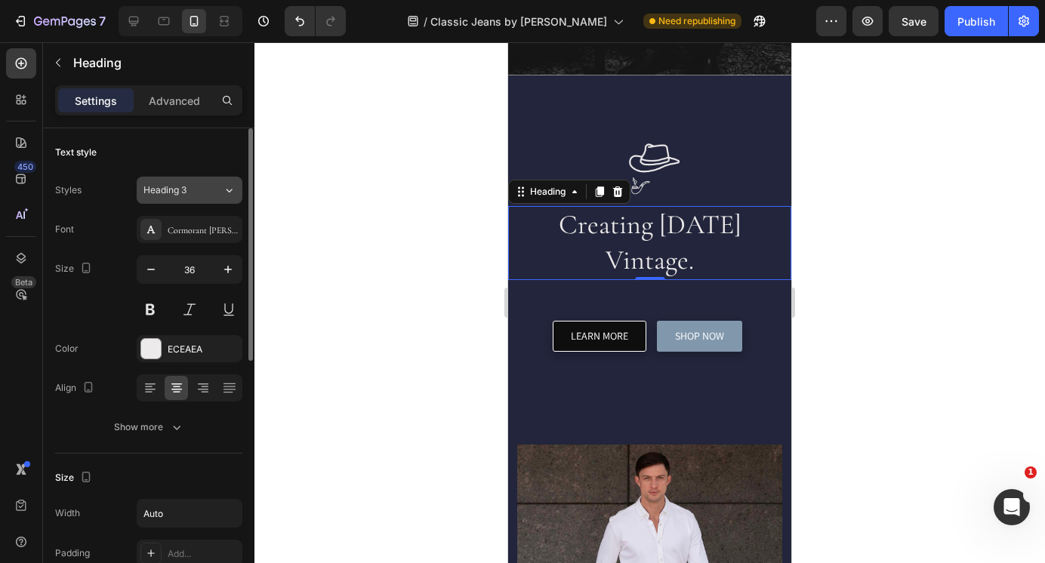
click at [174, 199] on button "Heading 3" at bounding box center [190, 190] width 106 height 27
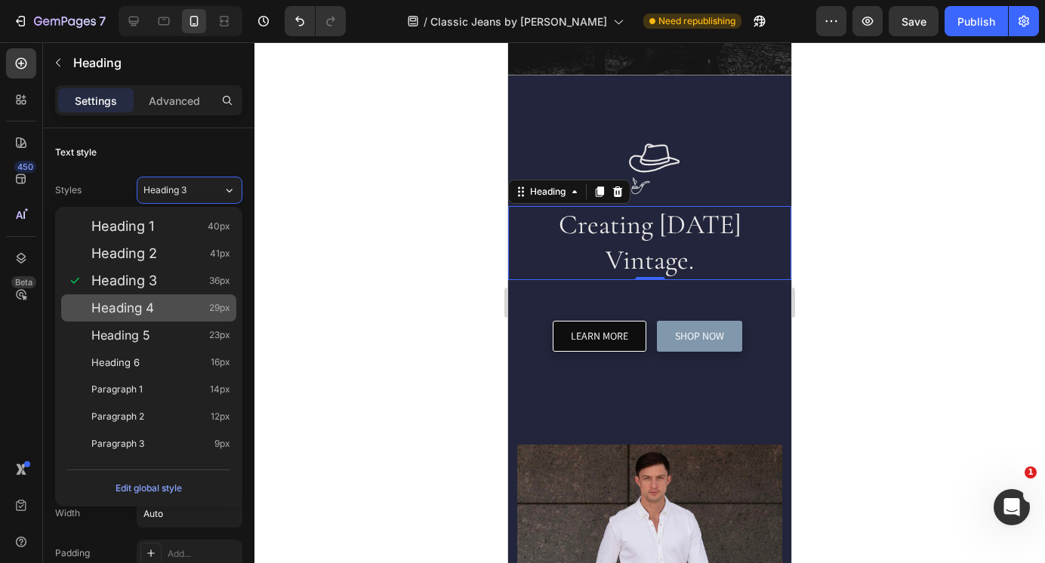
click at [155, 306] on div "Heading 4 29px" at bounding box center [160, 307] width 139 height 15
type input "29"
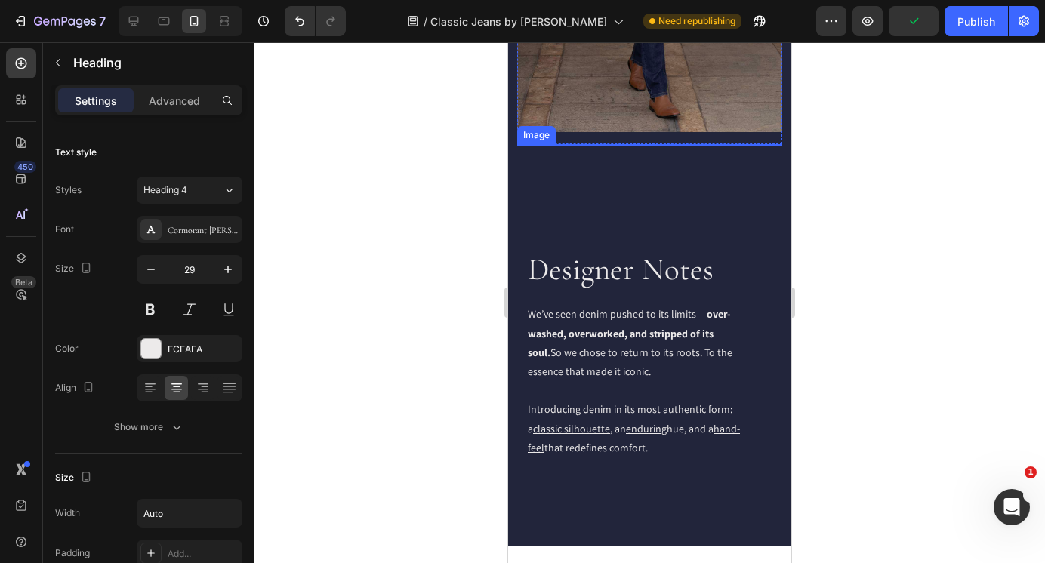
scroll to position [1406, 0]
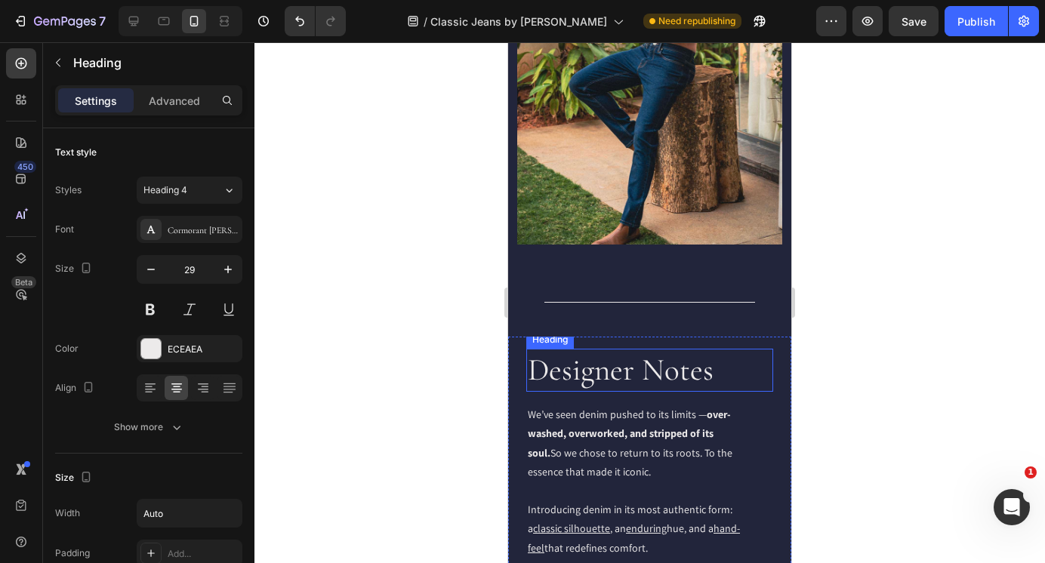
click at [665, 349] on h2 "Designer Notes" at bounding box center [649, 370] width 247 height 43
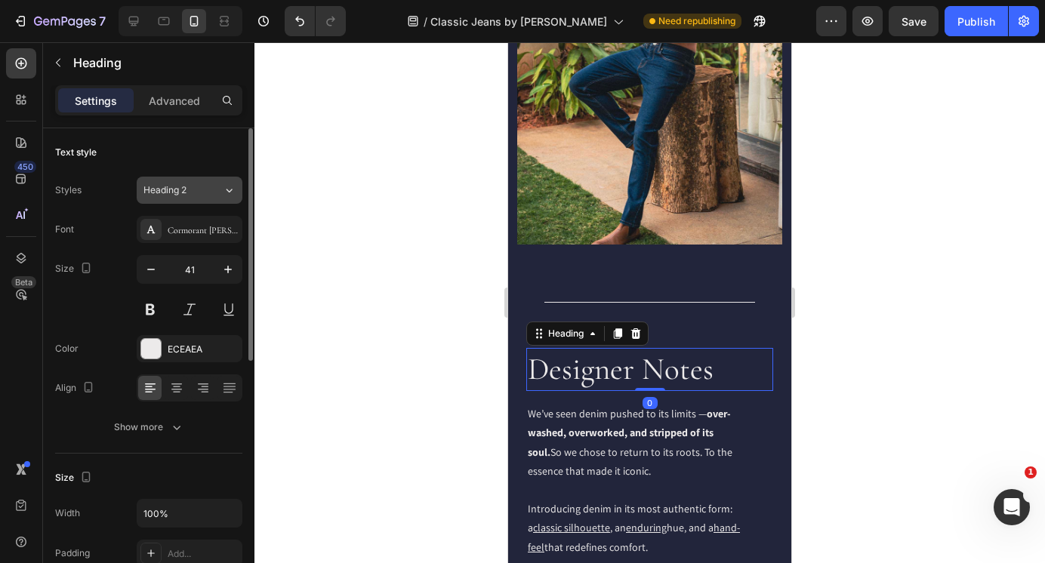
click at [204, 181] on button "Heading 2" at bounding box center [190, 190] width 106 height 27
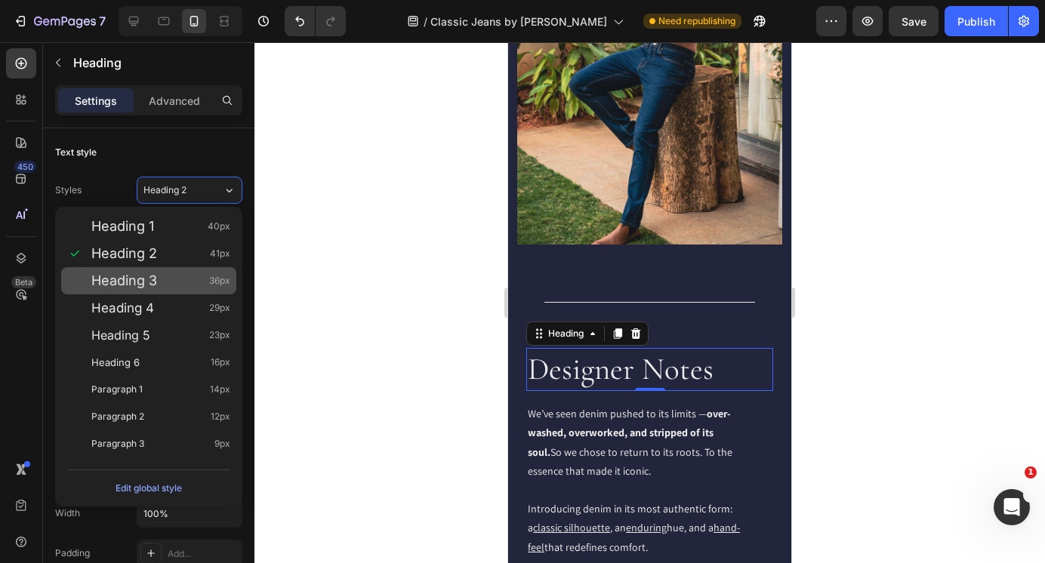
click at [167, 282] on div "Heading 3 36px" at bounding box center [160, 280] width 139 height 15
type input "36"
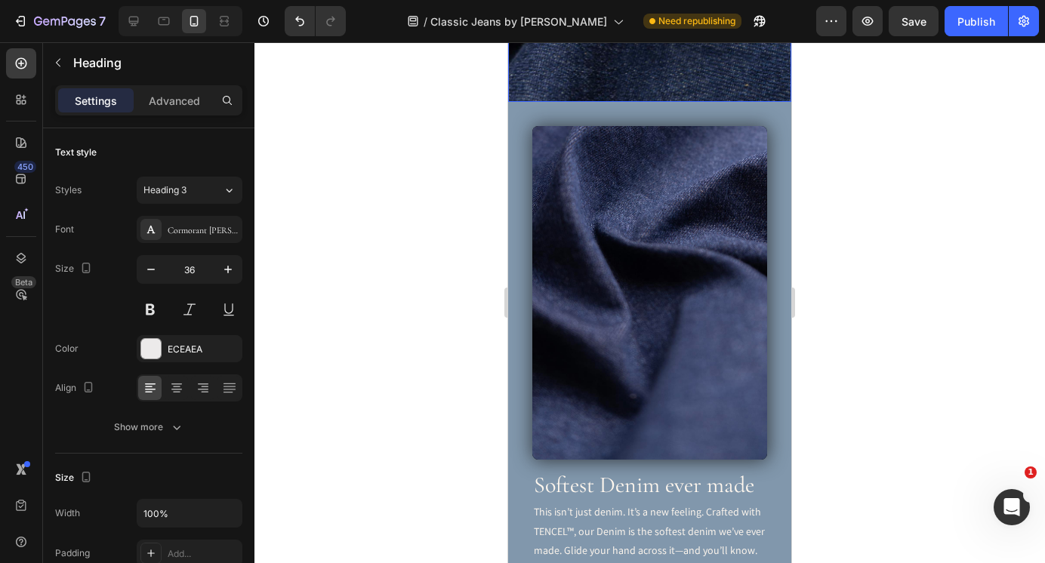
scroll to position [2354, 0]
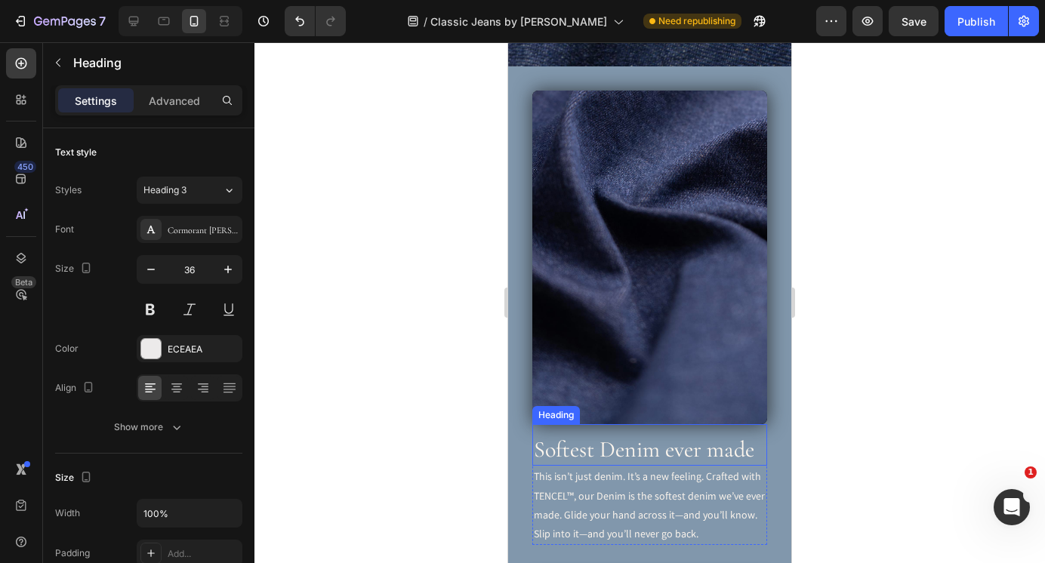
click at [606, 433] on h2 "Softest Denim ever made" at bounding box center [649, 449] width 235 height 32
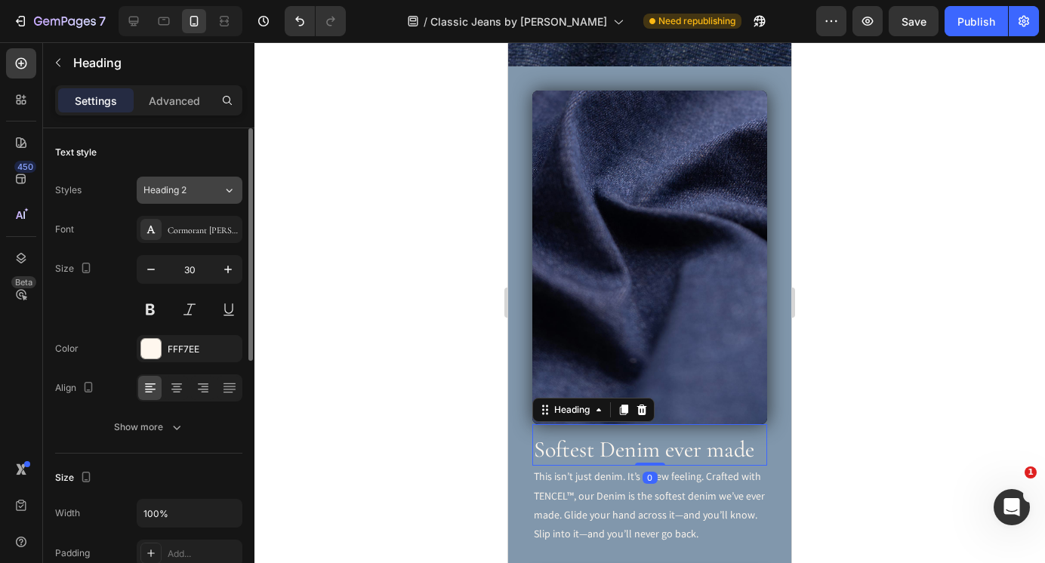
click at [176, 189] on span "Heading 2" at bounding box center [164, 190] width 43 height 14
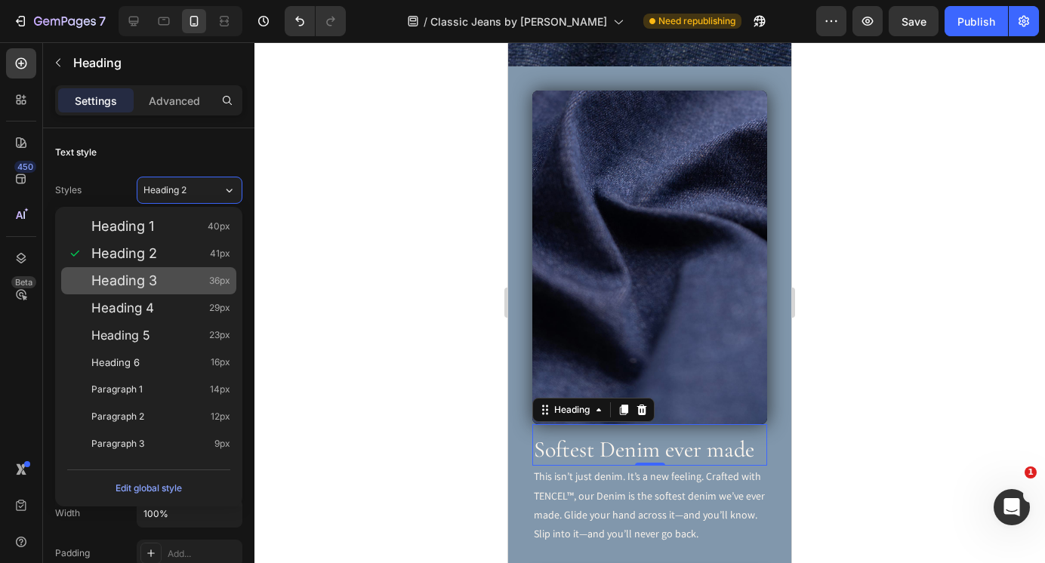
click at [147, 285] on span "Heading 3" at bounding box center [124, 280] width 66 height 15
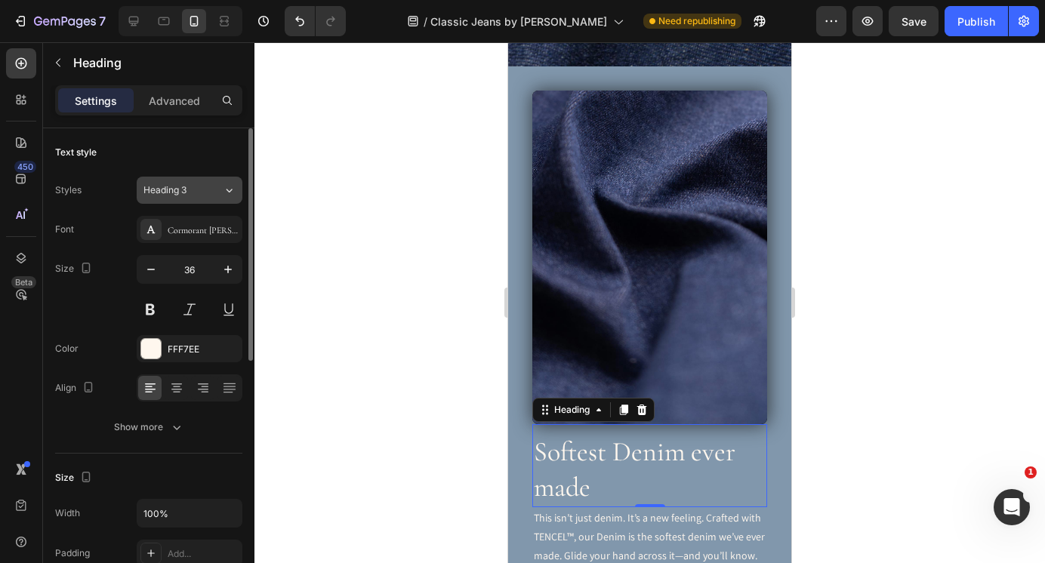
click at [156, 195] on span "Heading 3" at bounding box center [164, 190] width 43 height 14
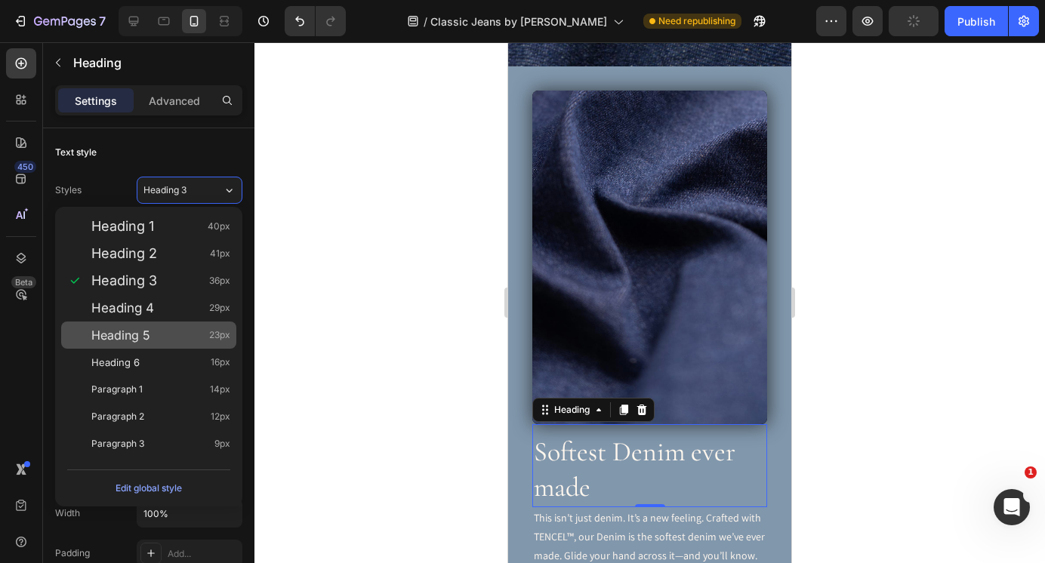
click at [150, 323] on div "Heading 5 23px" at bounding box center [148, 335] width 175 height 27
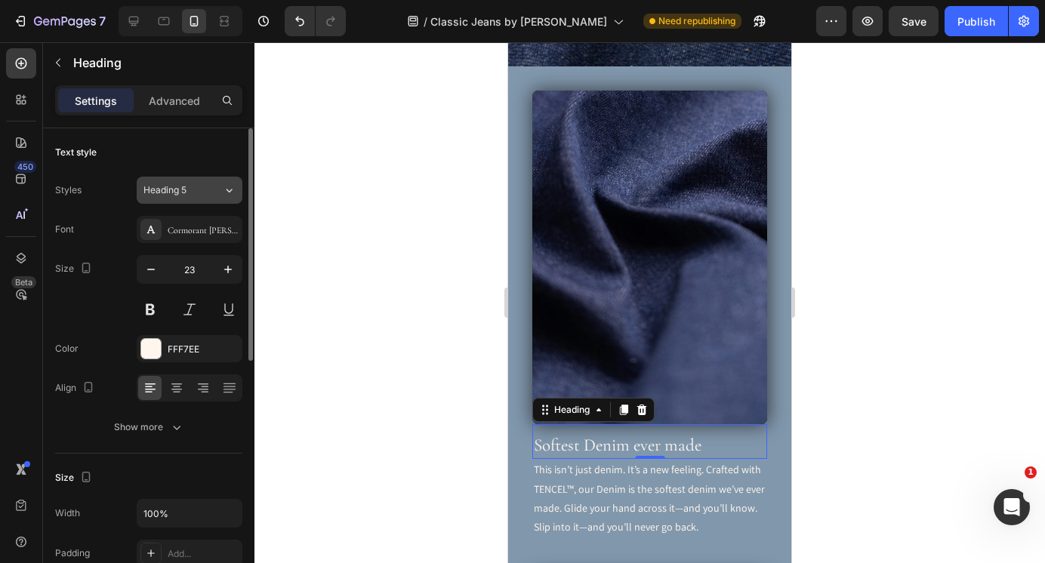
click at [186, 190] on span "Heading 5" at bounding box center [164, 190] width 43 height 14
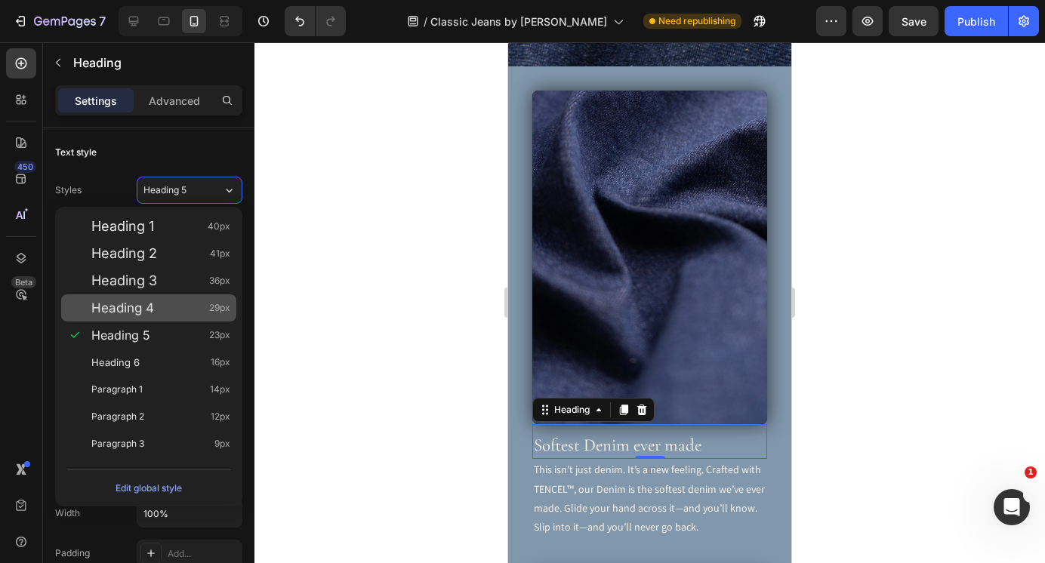
click at [174, 305] on div "Heading 4 29px" at bounding box center [160, 307] width 139 height 15
type input "29"
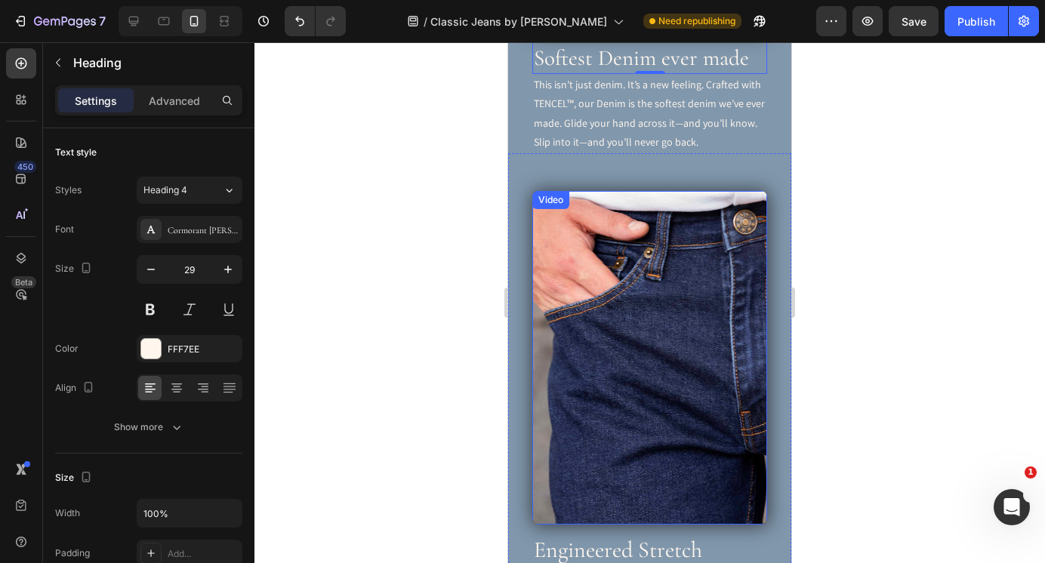
scroll to position [2891, 0]
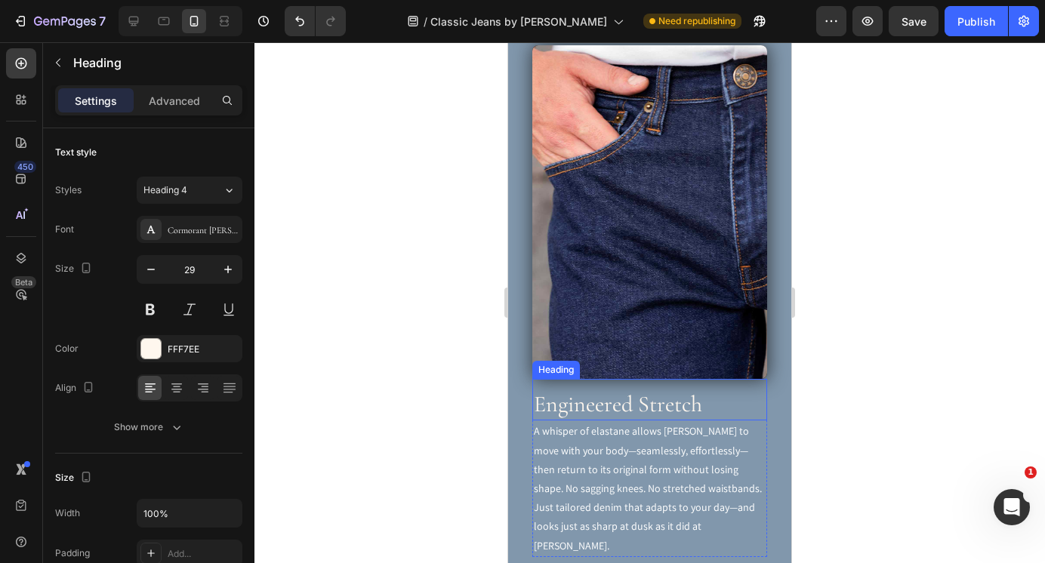
click at [590, 388] on h2 "Engineered Stretch" at bounding box center [649, 404] width 235 height 32
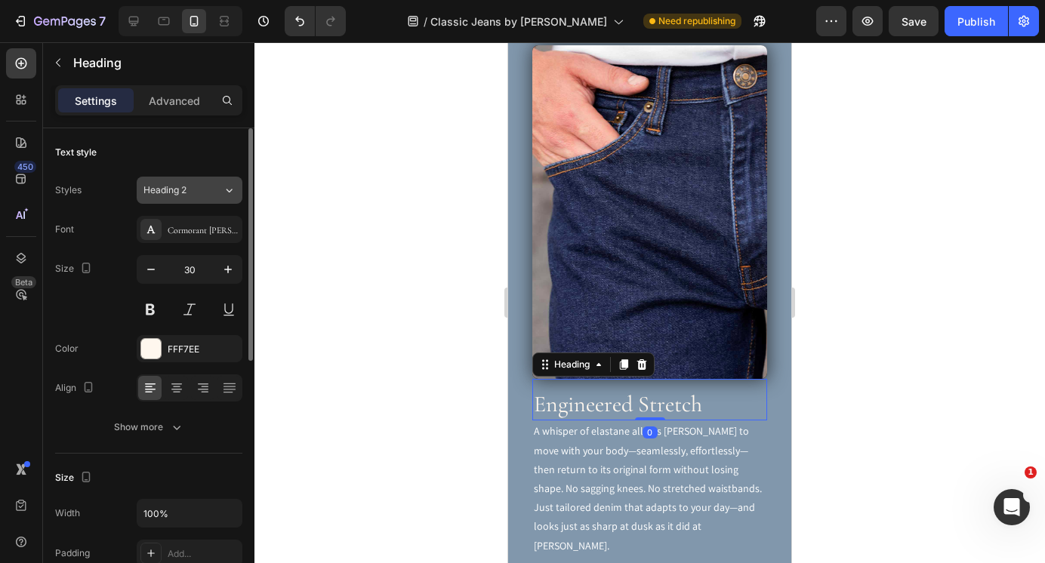
click at [208, 193] on div "Heading 2" at bounding box center [182, 190] width 79 height 14
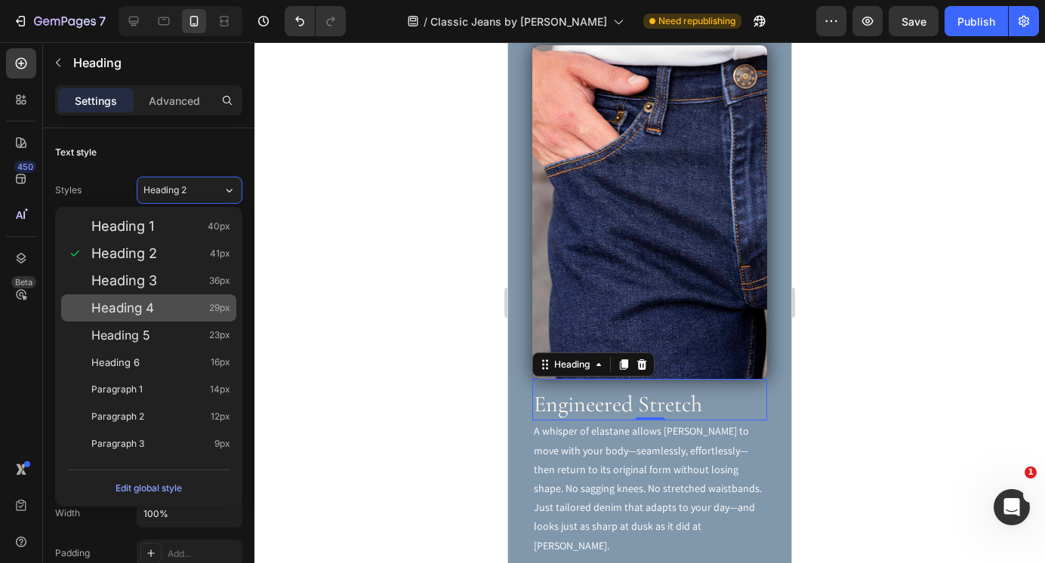
click at [165, 309] on div "Heading 4 29px" at bounding box center [160, 307] width 139 height 15
type input "29"
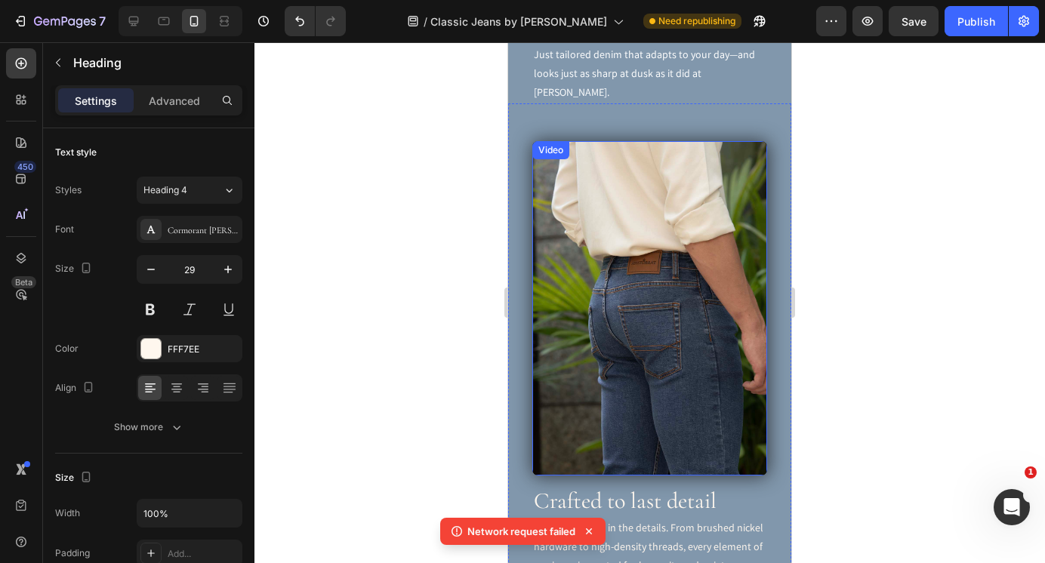
scroll to position [3354, 0]
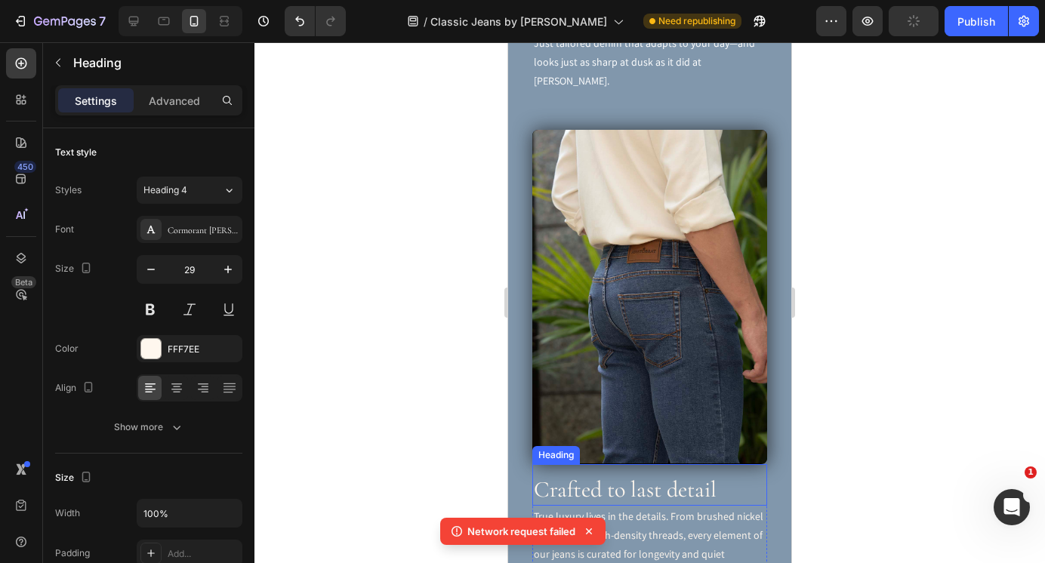
click at [626, 473] on h2 "Crafted to last detail" at bounding box center [649, 489] width 235 height 32
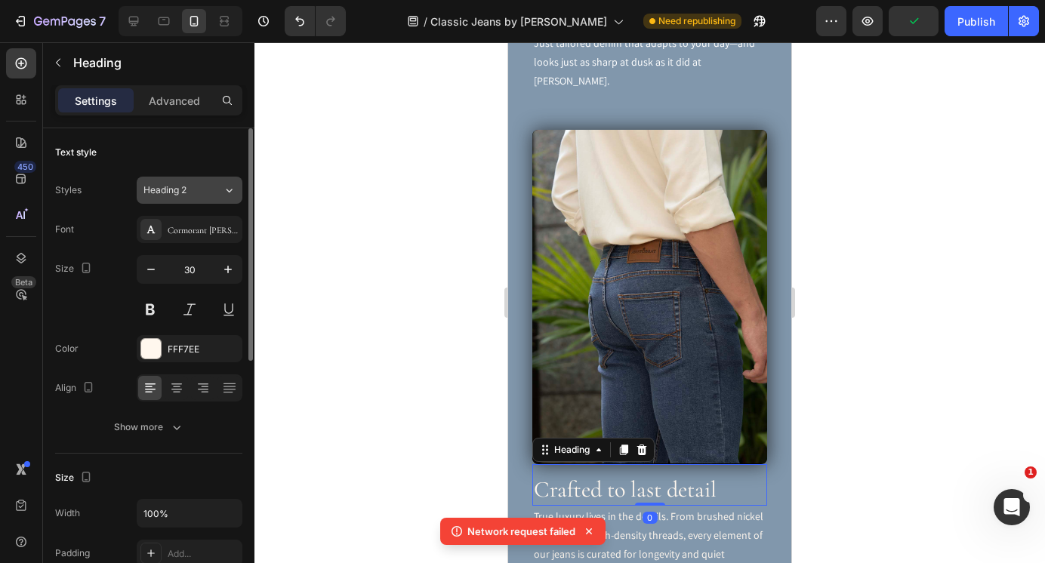
click at [195, 187] on div "Heading 2" at bounding box center [173, 190] width 61 height 14
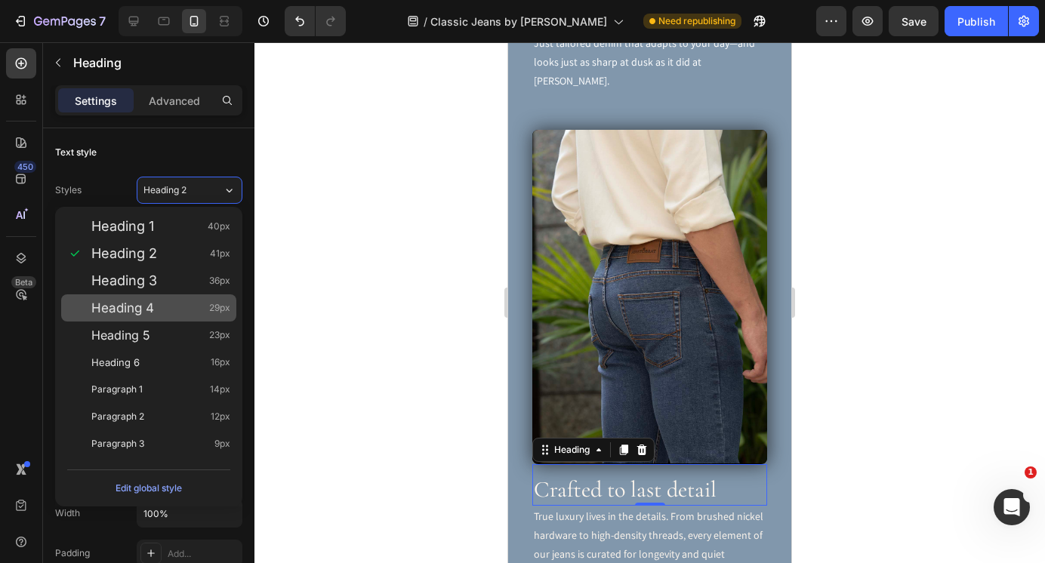
click at [162, 306] on div "Heading 4 29px" at bounding box center [160, 307] width 139 height 15
type input "29"
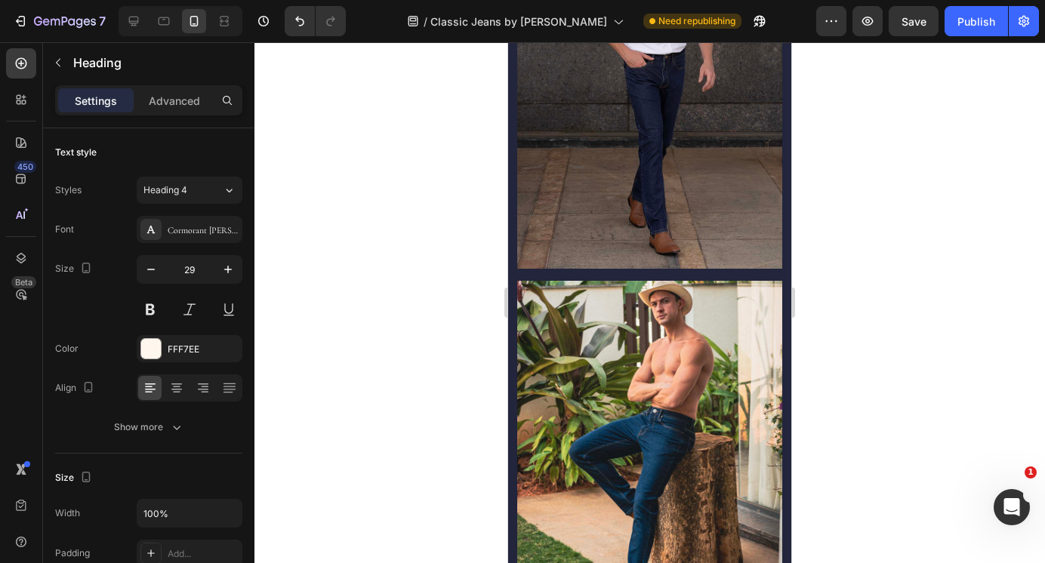
scroll to position [1009, 0]
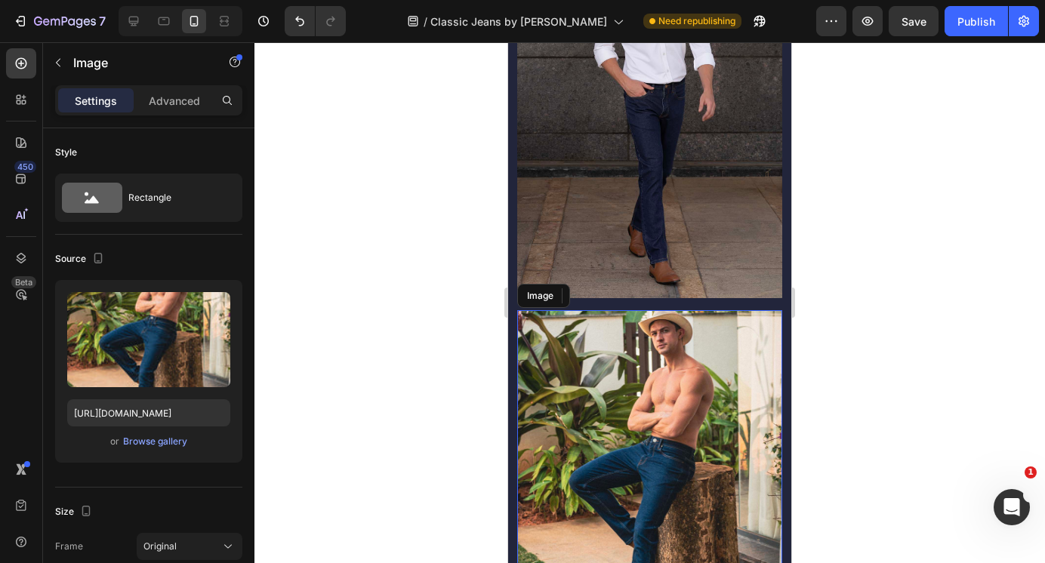
click at [623, 394] on img at bounding box center [649, 475] width 265 height 331
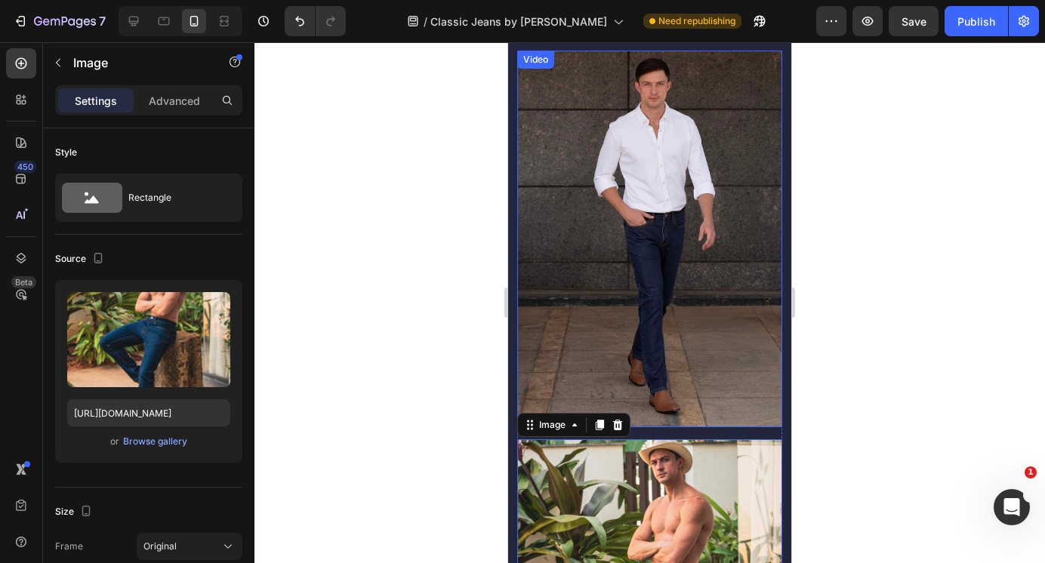
scroll to position [694, 0]
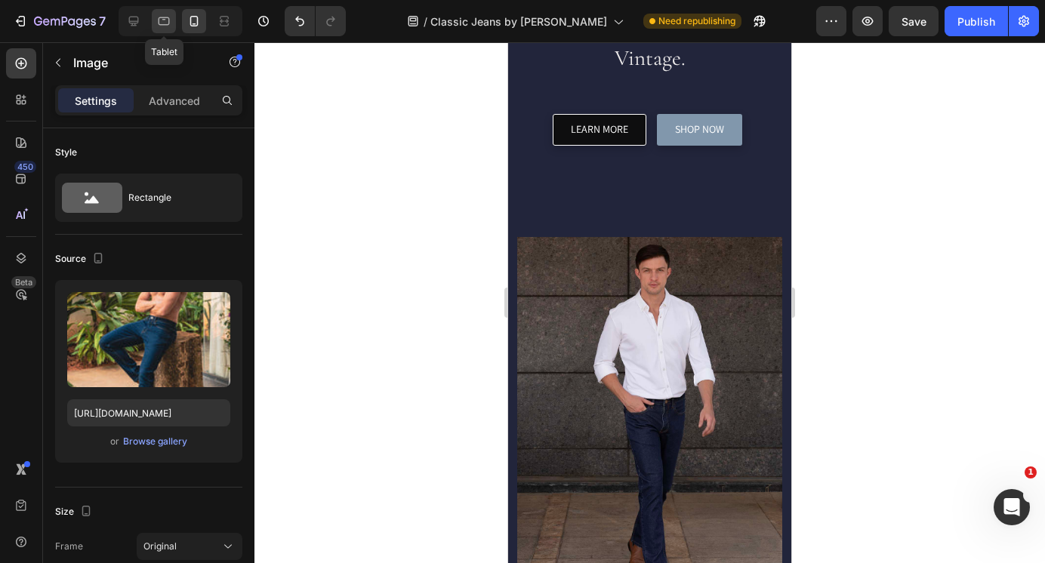
click at [162, 22] on icon at bounding box center [163, 21] width 15 height 15
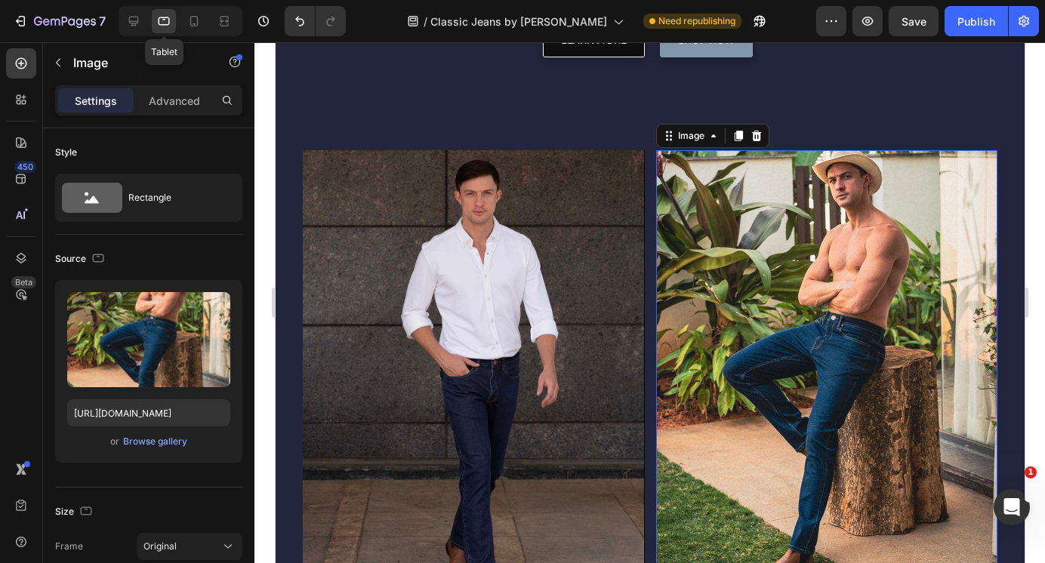
scroll to position [835, 0]
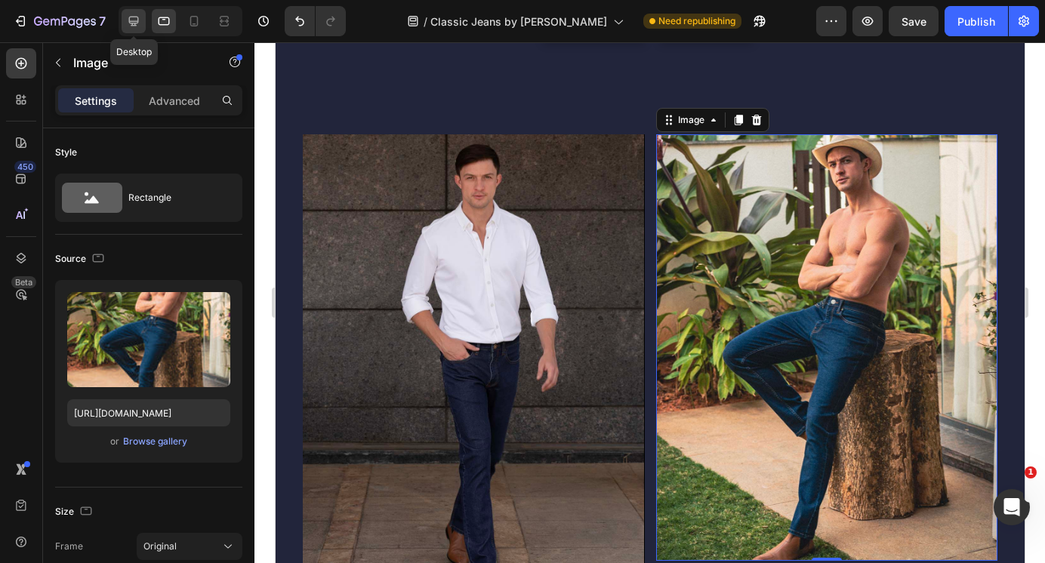
click at [143, 19] on div at bounding box center [134, 21] width 24 height 24
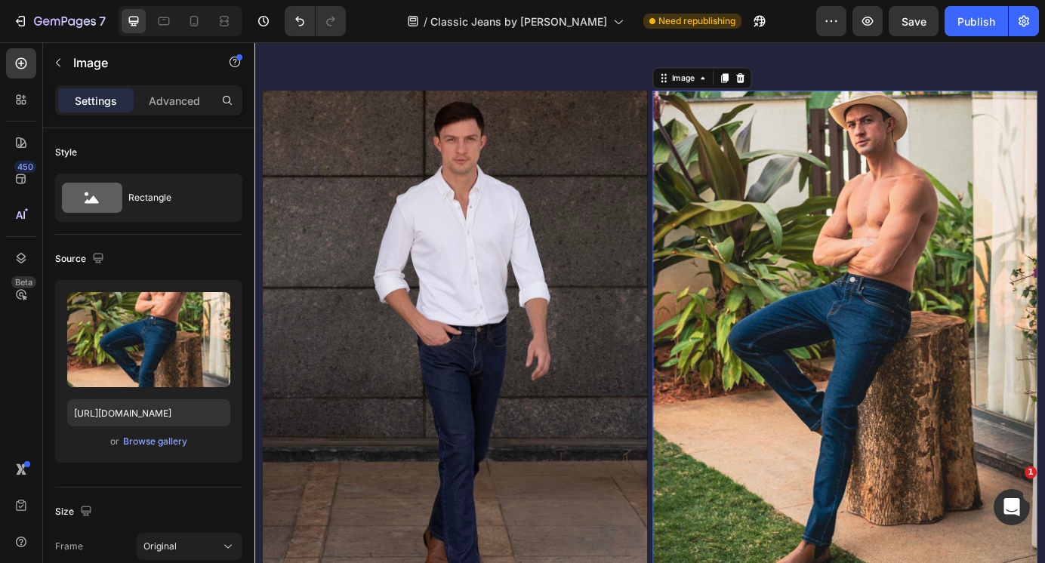
scroll to position [938, 0]
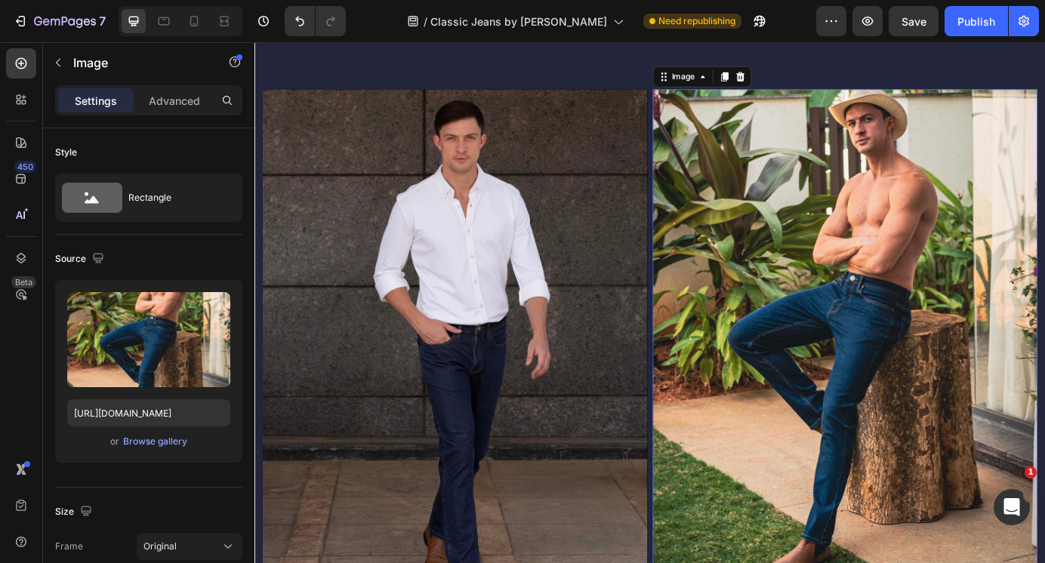
click at [819, 312] on img at bounding box center [930, 371] width 441 height 551
click at [122, 408] on input "[URL][DOMAIN_NAME]" at bounding box center [148, 412] width 163 height 27
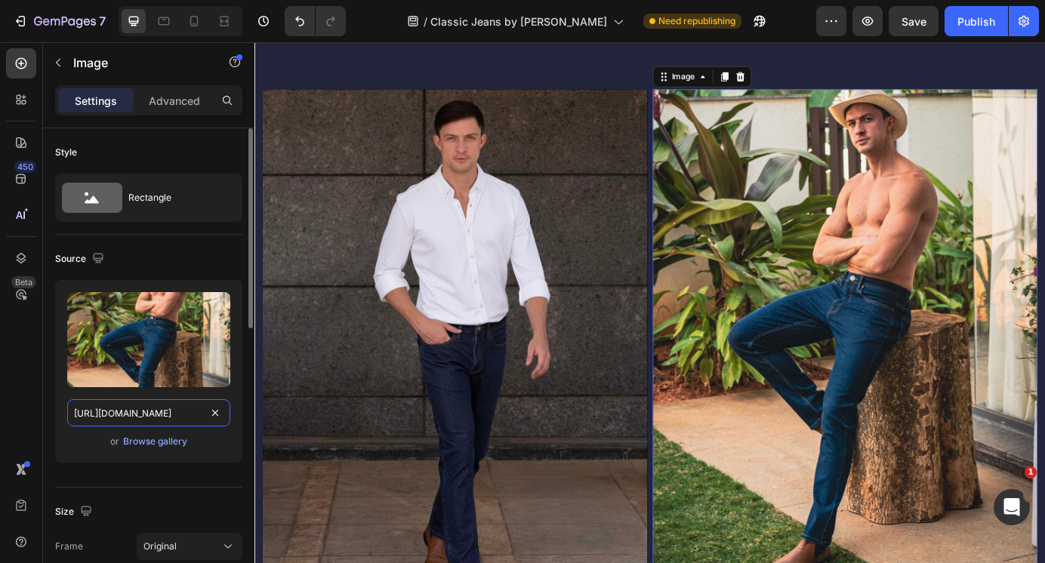
paste input "_Explore_Feature_image_2.jpg?v=1759130590"
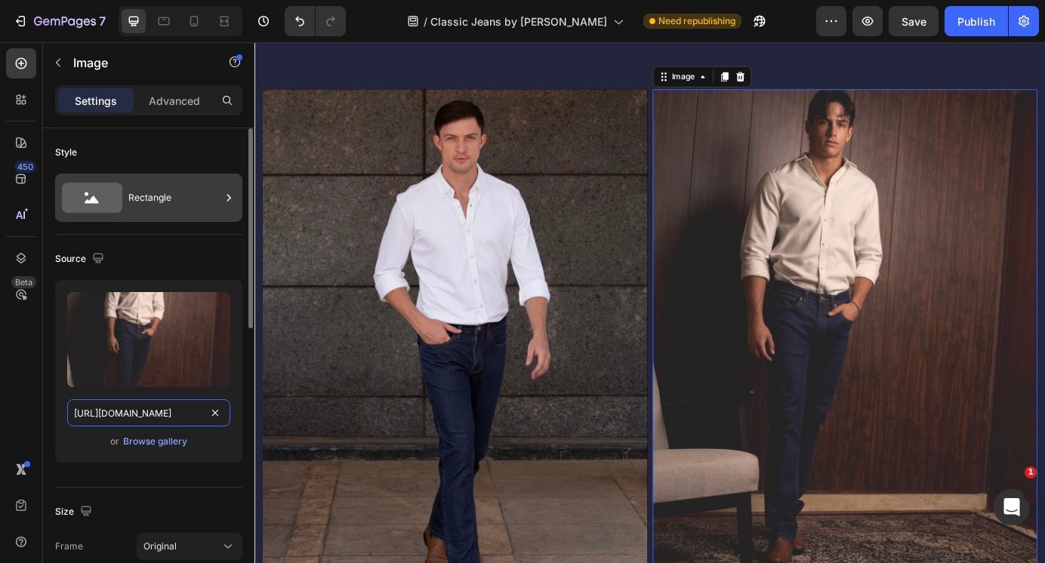
type input "[URL][DOMAIN_NAME]"
click at [155, 200] on div "Rectangle" at bounding box center [174, 197] width 92 height 35
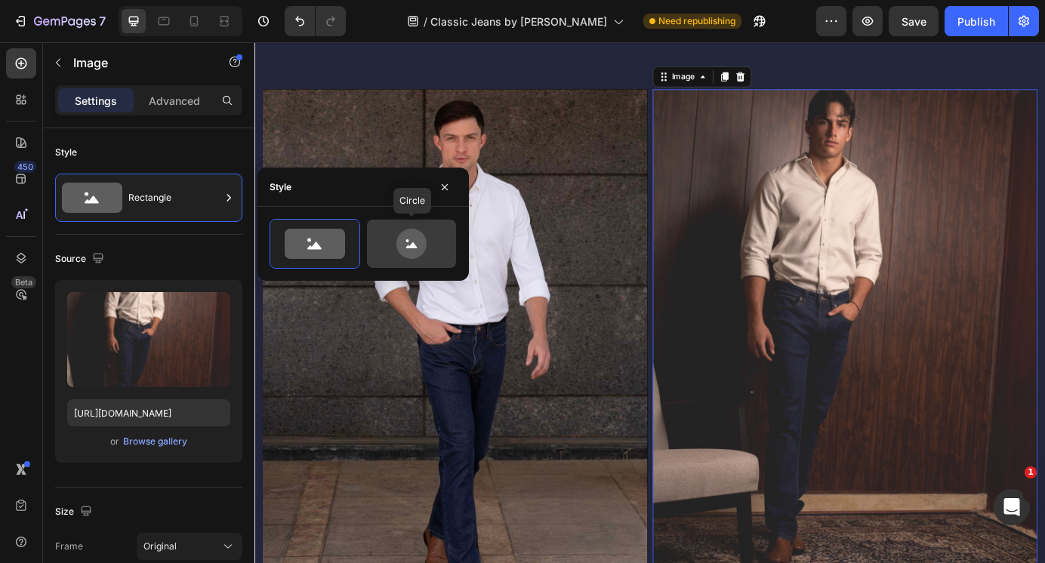
click at [435, 257] on icon at bounding box center [411, 244] width 71 height 30
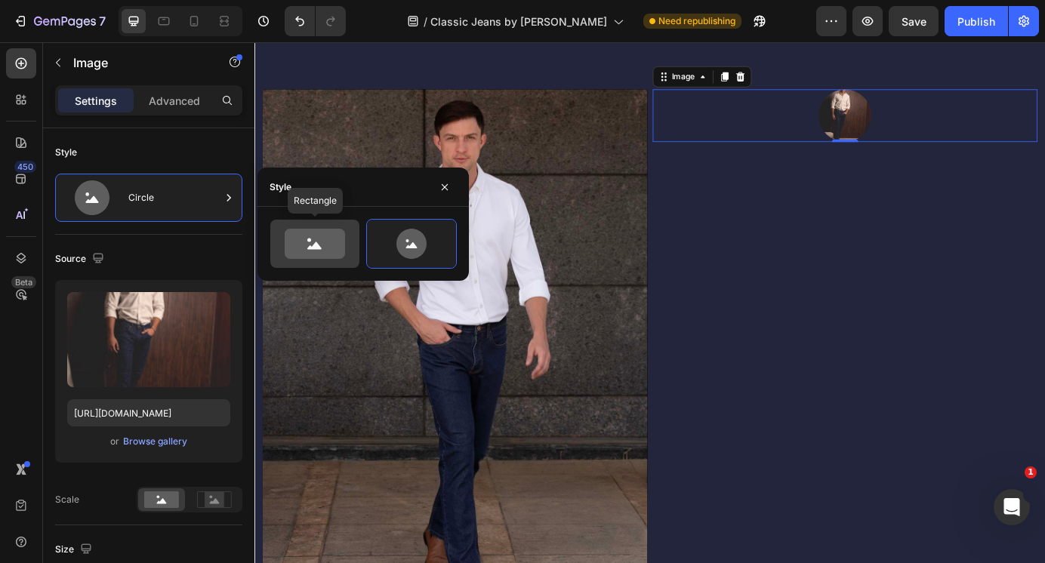
click at [336, 236] on icon at bounding box center [315, 244] width 60 height 30
type input "100"
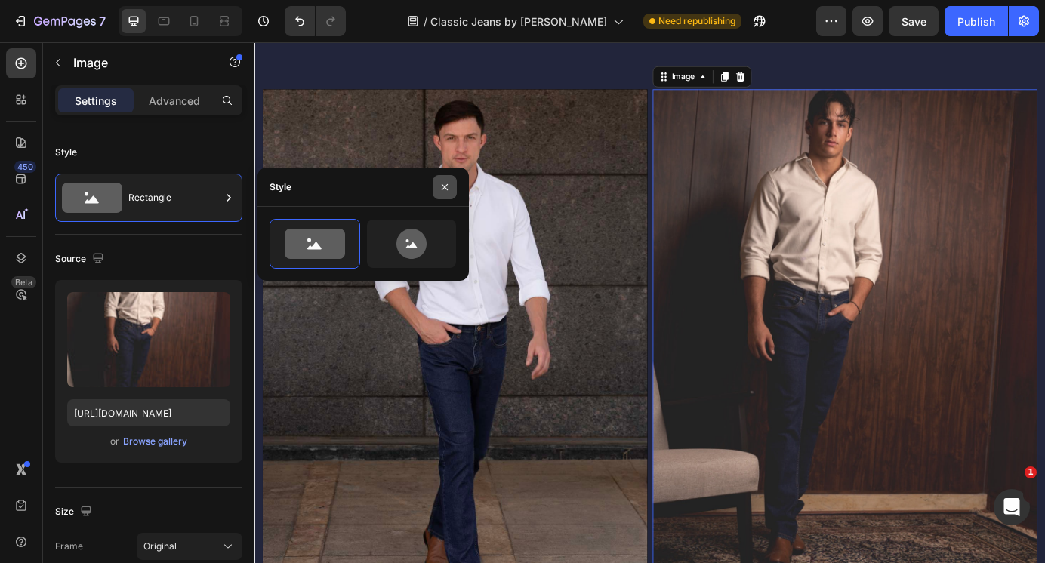
click at [447, 186] on icon "button" at bounding box center [445, 187] width 12 height 12
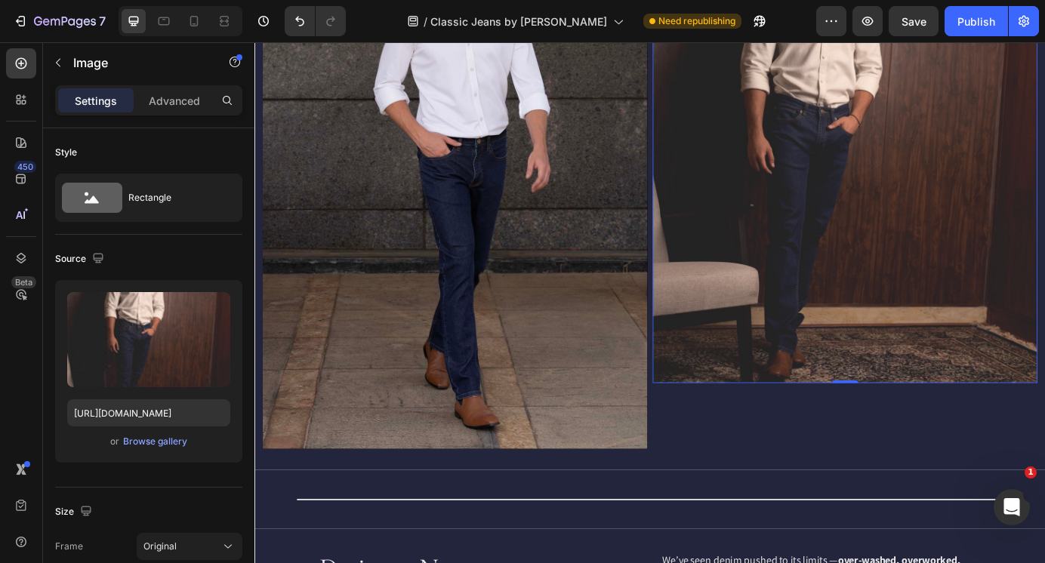
scroll to position [891, 0]
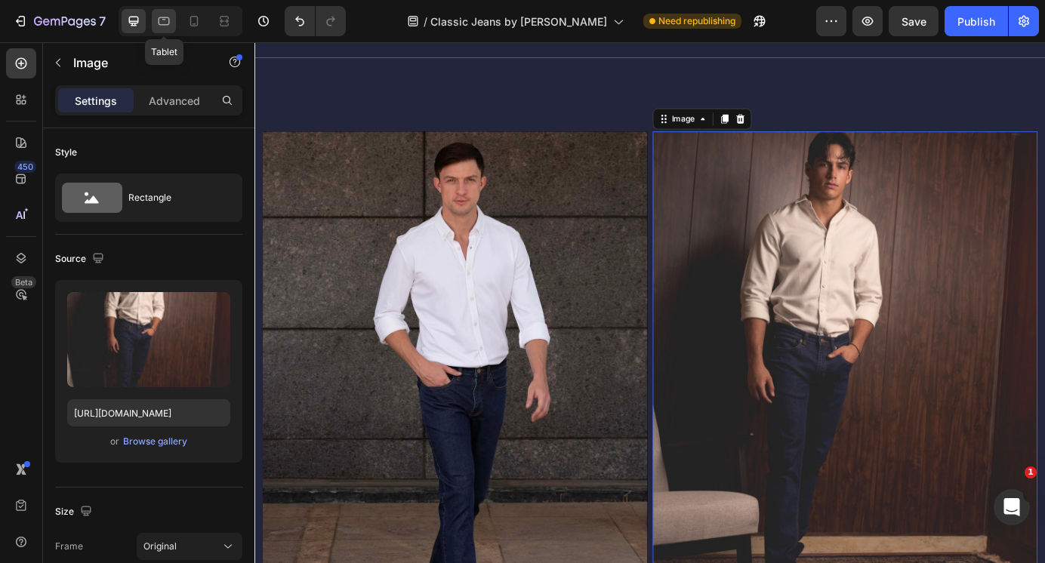
click at [161, 16] on icon at bounding box center [163, 21] width 15 height 15
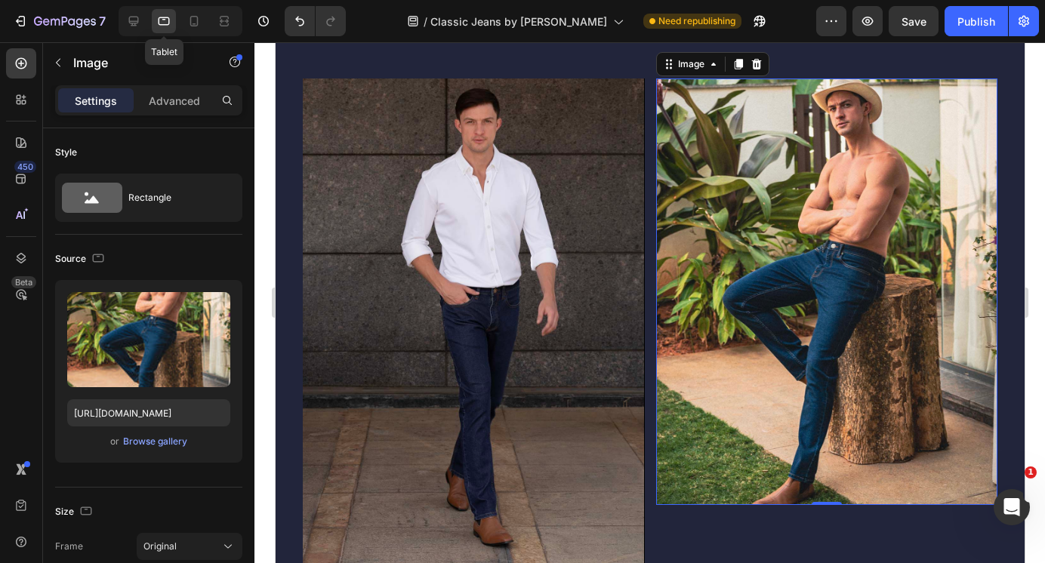
scroll to position [873, 0]
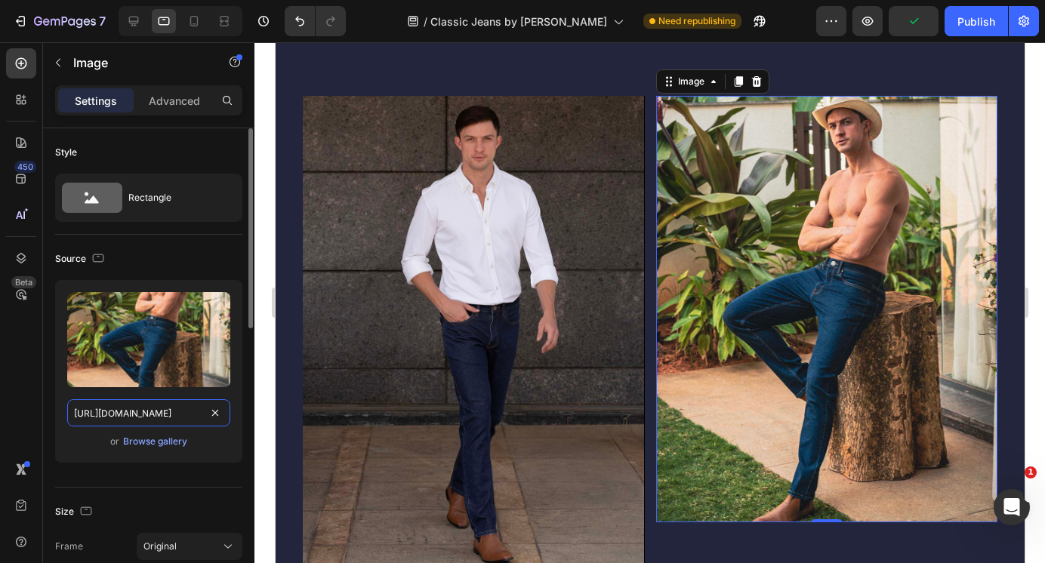
click at [146, 411] on input "[URL][DOMAIN_NAME]" at bounding box center [148, 412] width 163 height 27
paste input "_Explore_Feature_image_2.jpg?v=1759130590"
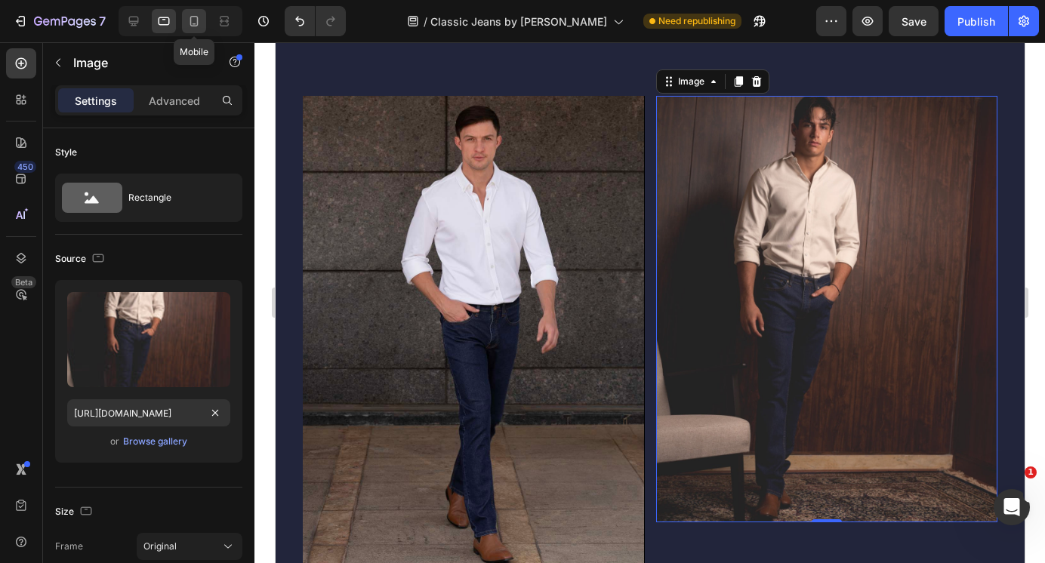
click at [196, 19] on icon at bounding box center [193, 21] width 15 height 15
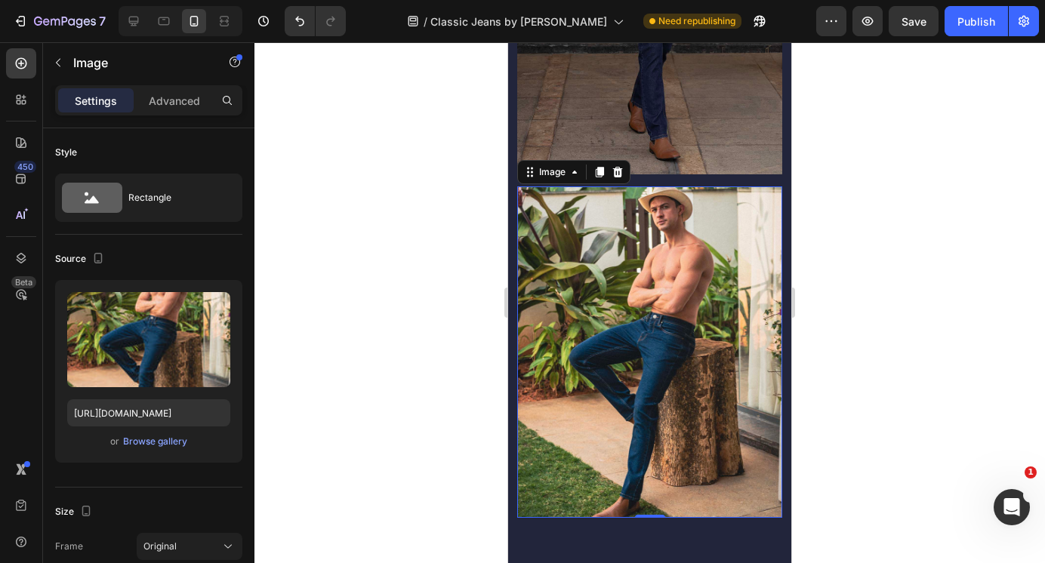
scroll to position [1199, 0]
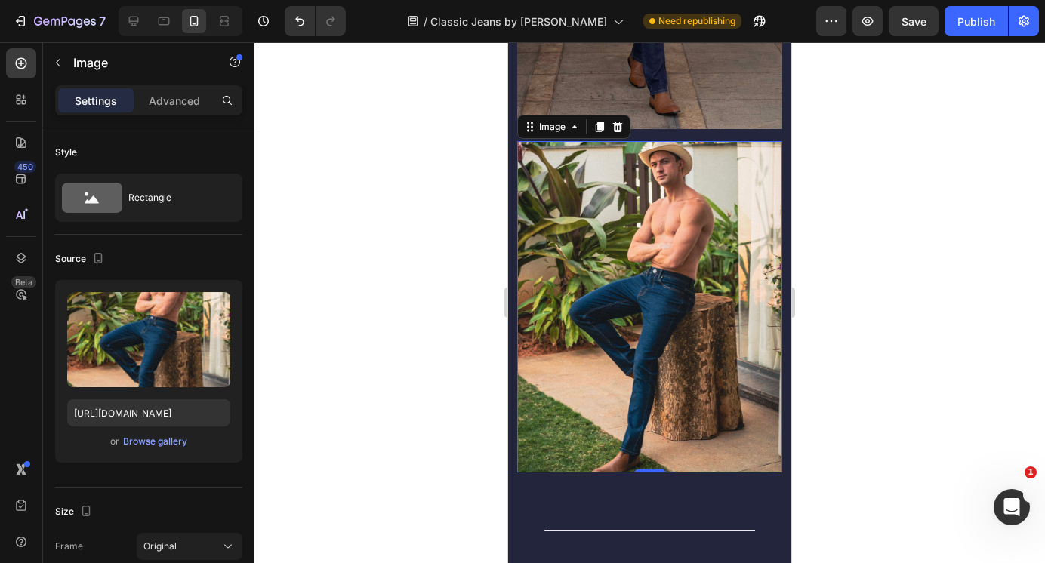
click at [627, 299] on img at bounding box center [649, 306] width 265 height 331
click at [153, 412] on input "[URL][DOMAIN_NAME]" at bounding box center [148, 412] width 163 height 27
paste input "_Explore_Feature_image_2.jpg?v=1759130590"
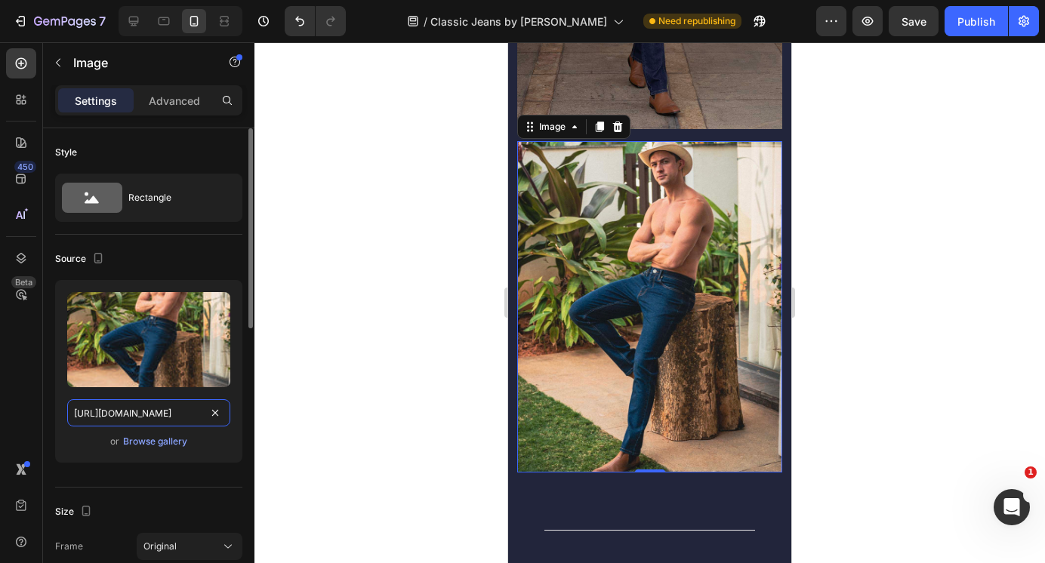
type input "[URL][DOMAIN_NAME]"
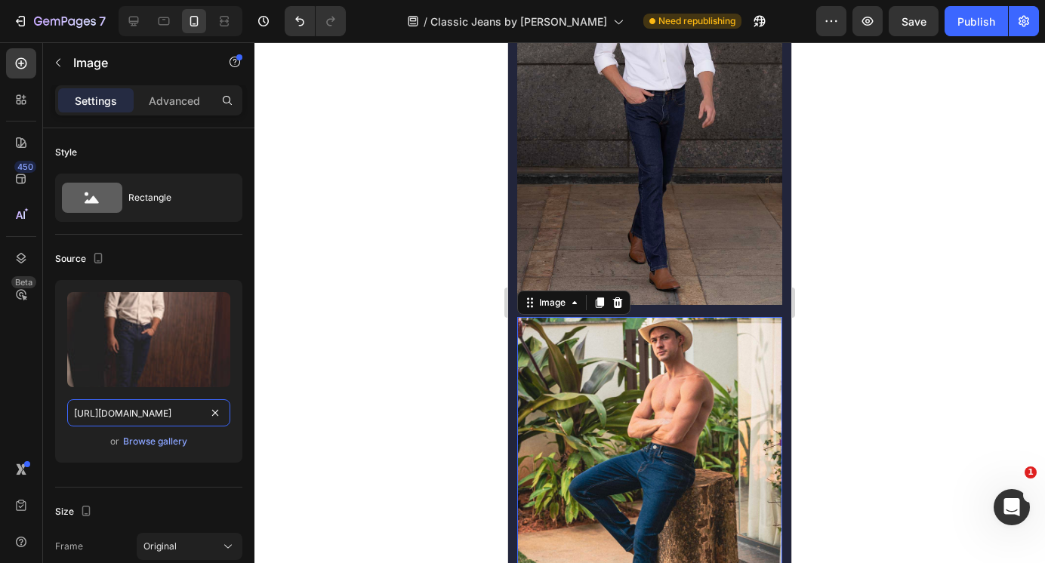
scroll to position [1002, 0]
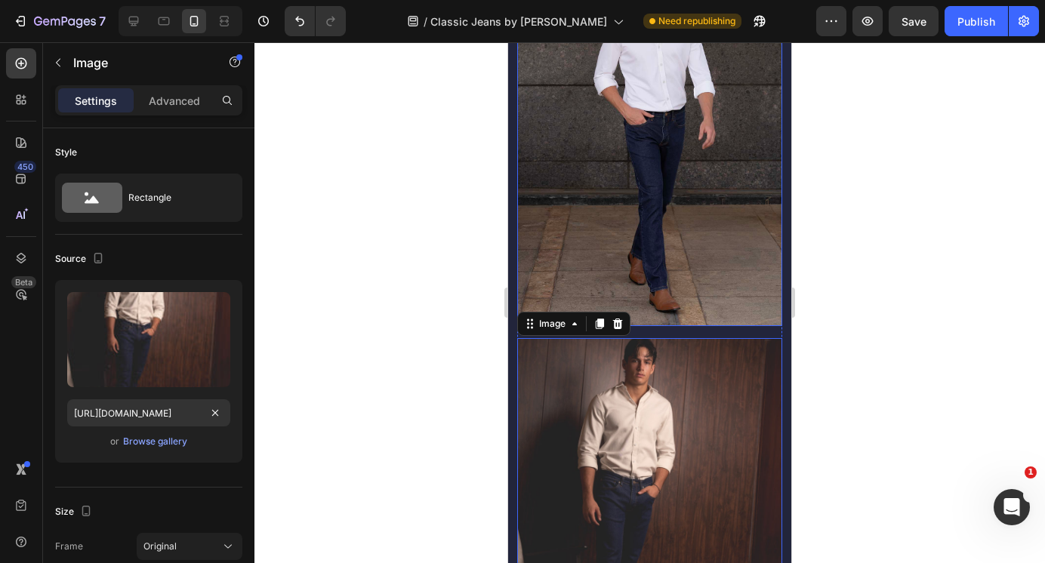
click at [657, 127] on video at bounding box center [649, 137] width 265 height 377
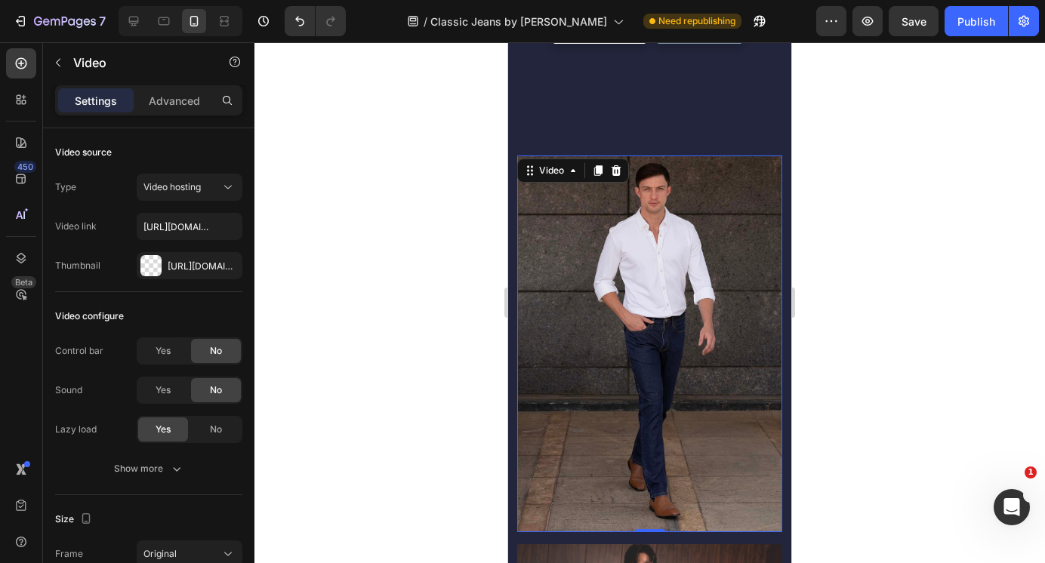
scroll to position [787, 0]
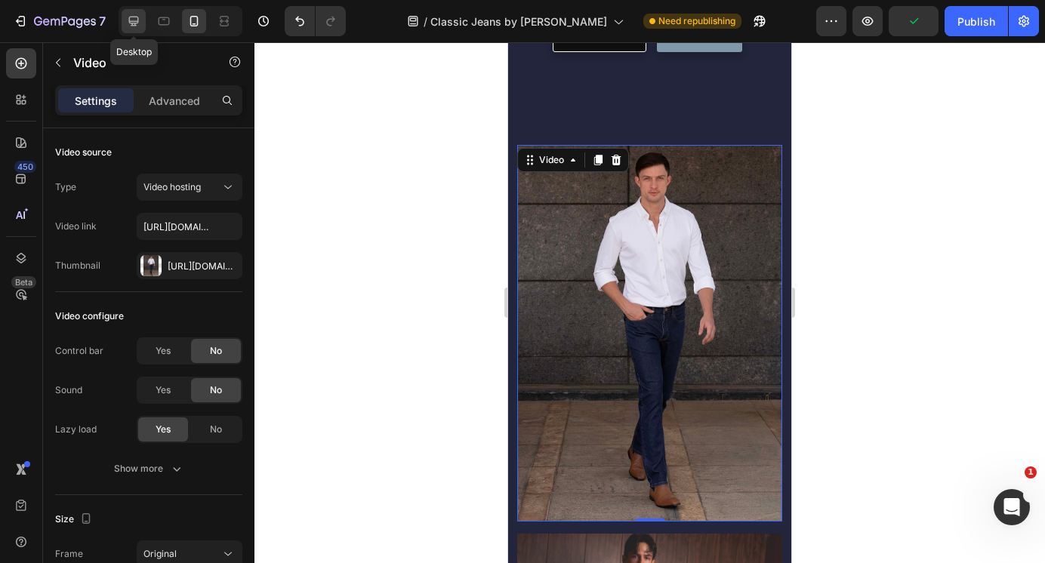
click at [141, 23] on icon at bounding box center [133, 21] width 15 height 15
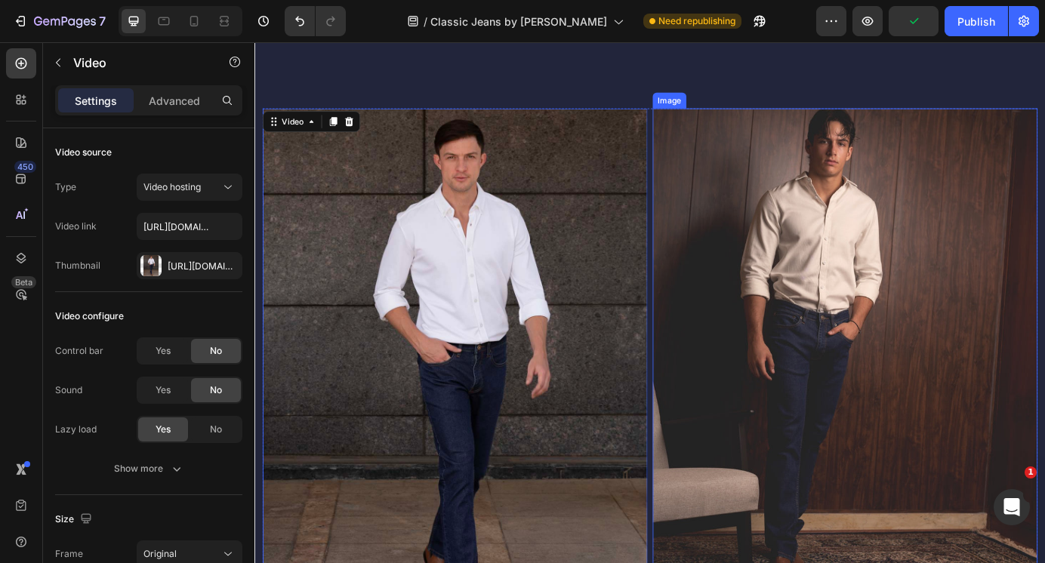
scroll to position [938, 0]
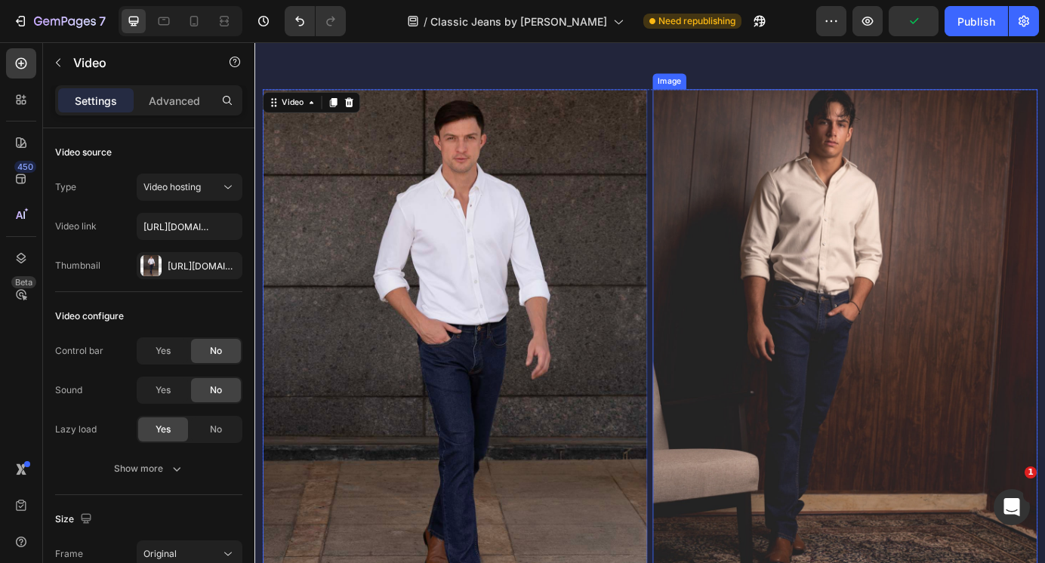
click at [803, 280] on img at bounding box center [930, 371] width 441 height 551
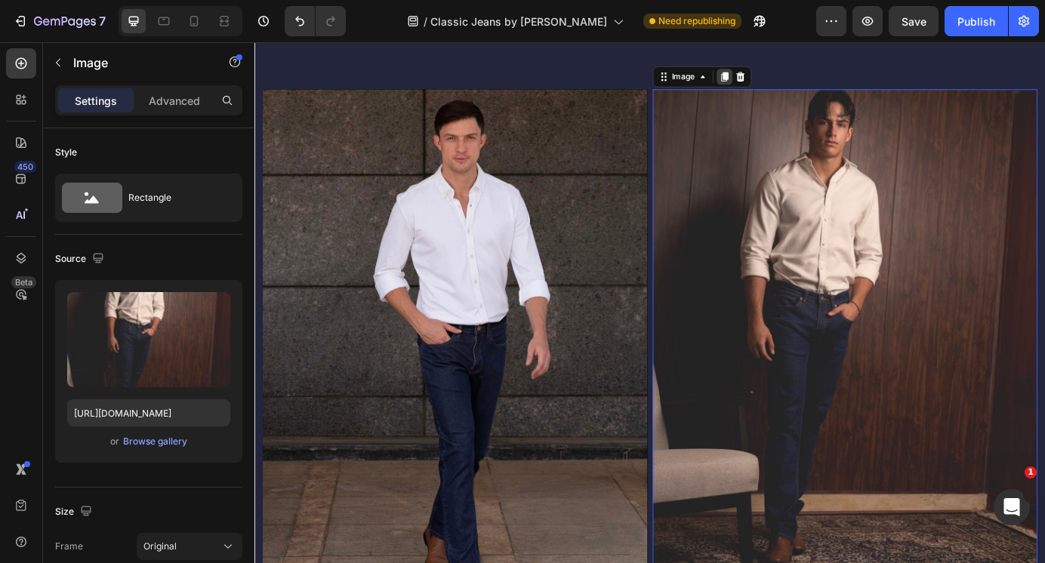
click at [797, 83] on icon at bounding box center [793, 81] width 8 height 11
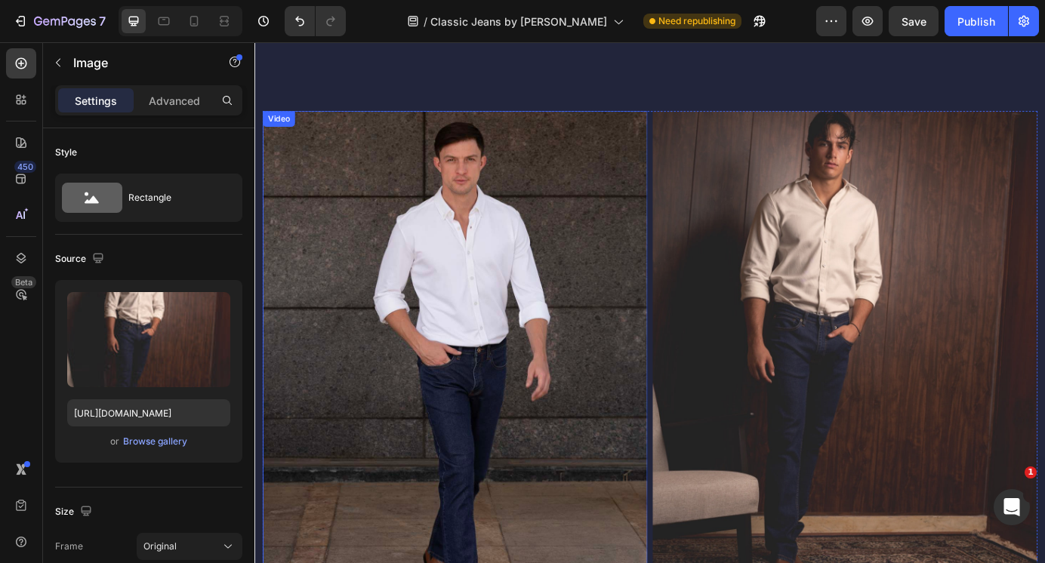
scroll to position [861, 0]
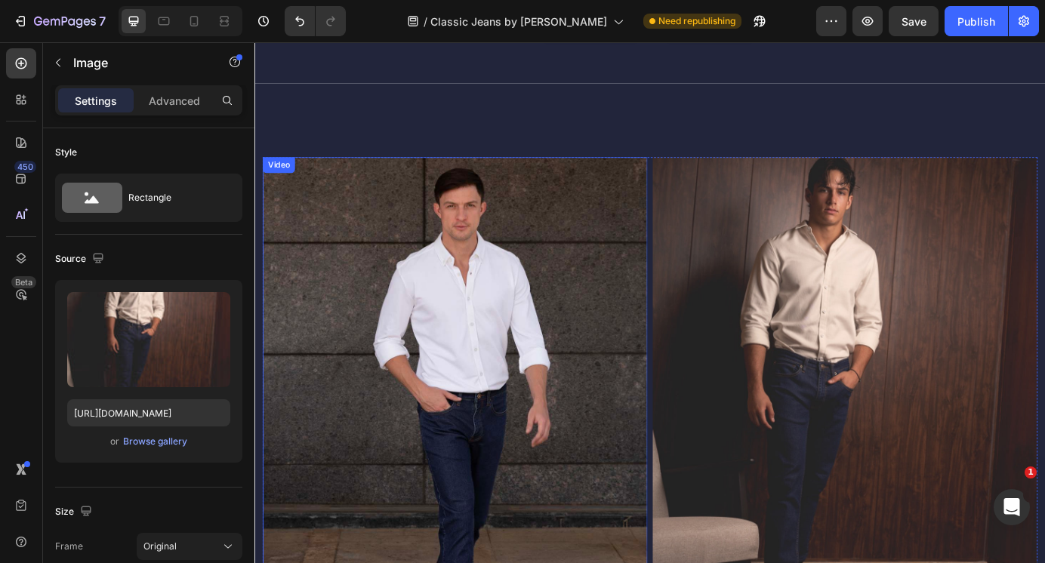
click at [645, 261] on video at bounding box center [483, 487] width 441 height 627
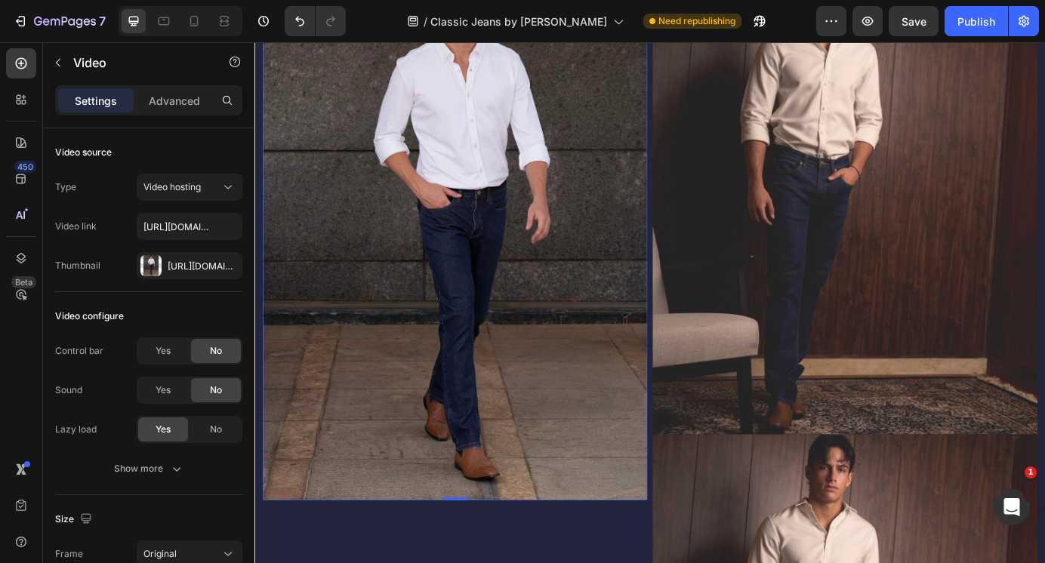
scroll to position [1193, 0]
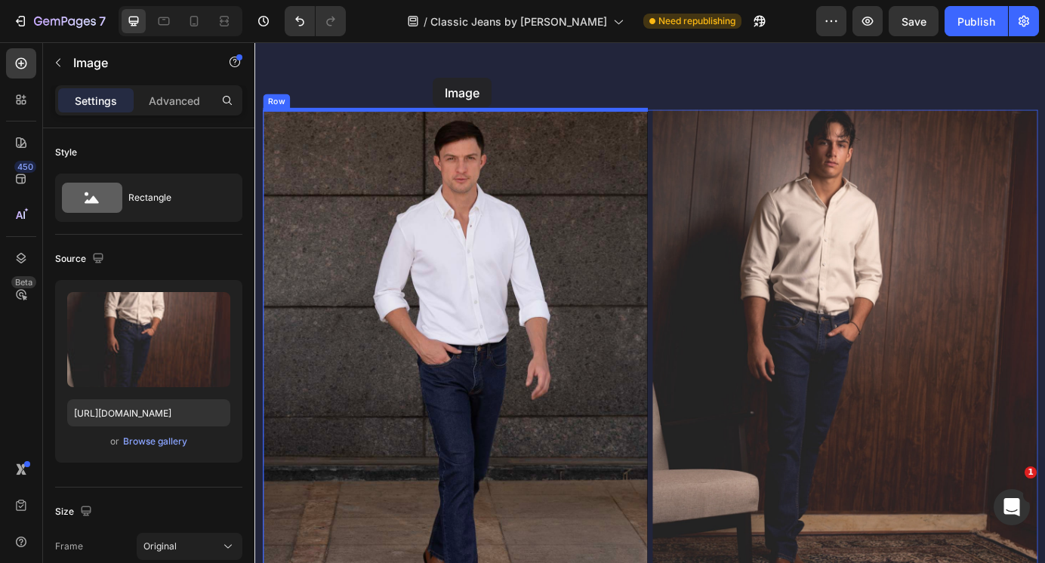
scroll to position [856, 0]
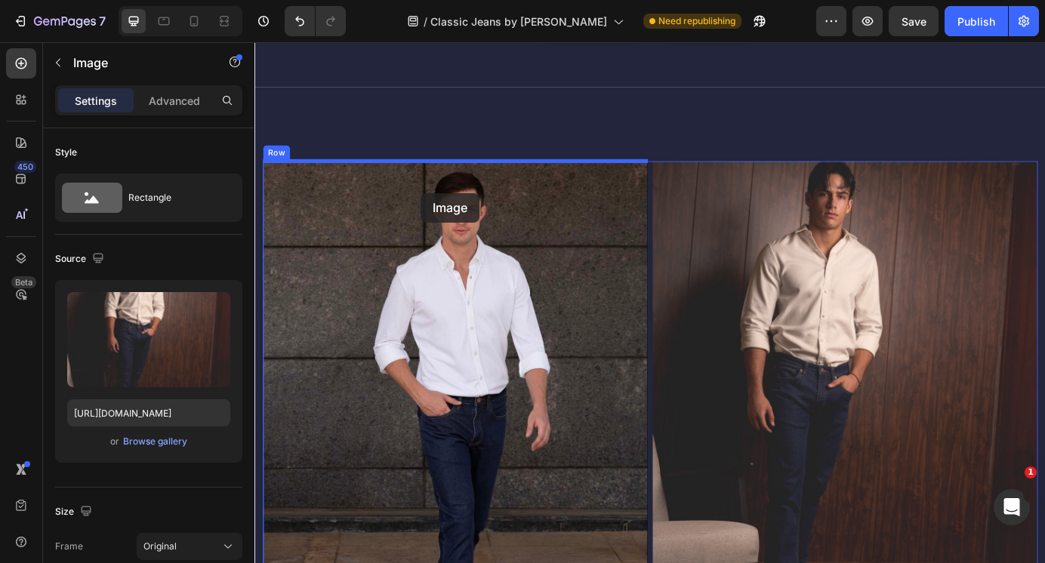
drag, startPoint x: 723, startPoint y: 378, endPoint x: 445, endPoint y: 215, distance: 322.7
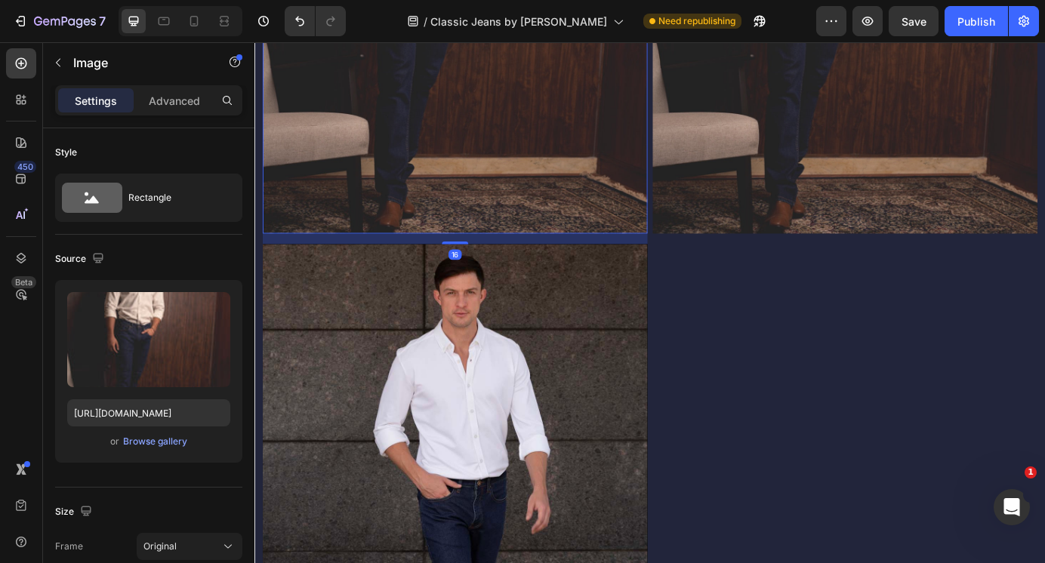
scroll to position [1366, 0]
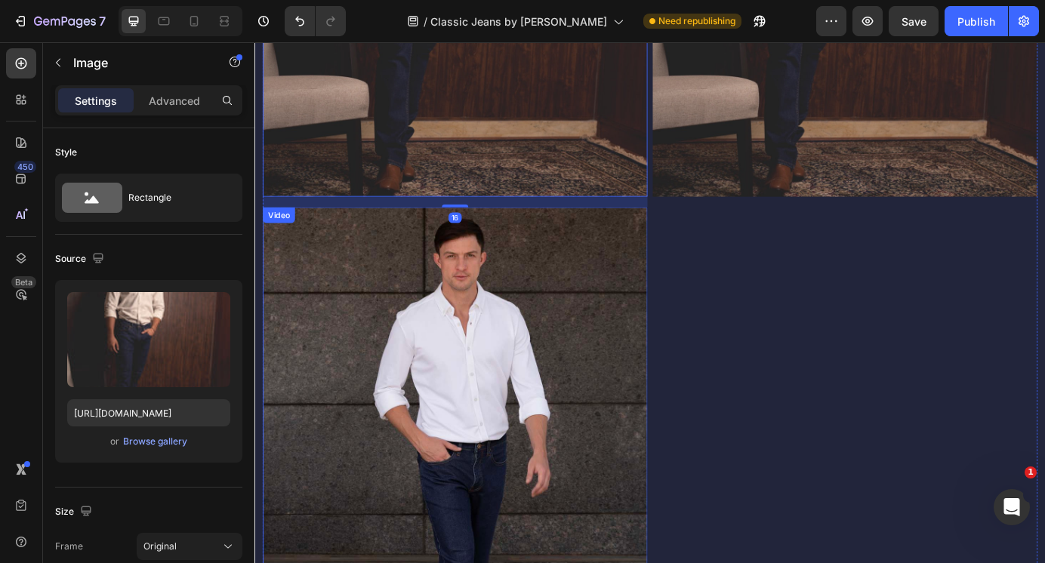
click at [501, 291] on video at bounding box center [483, 544] width 441 height 627
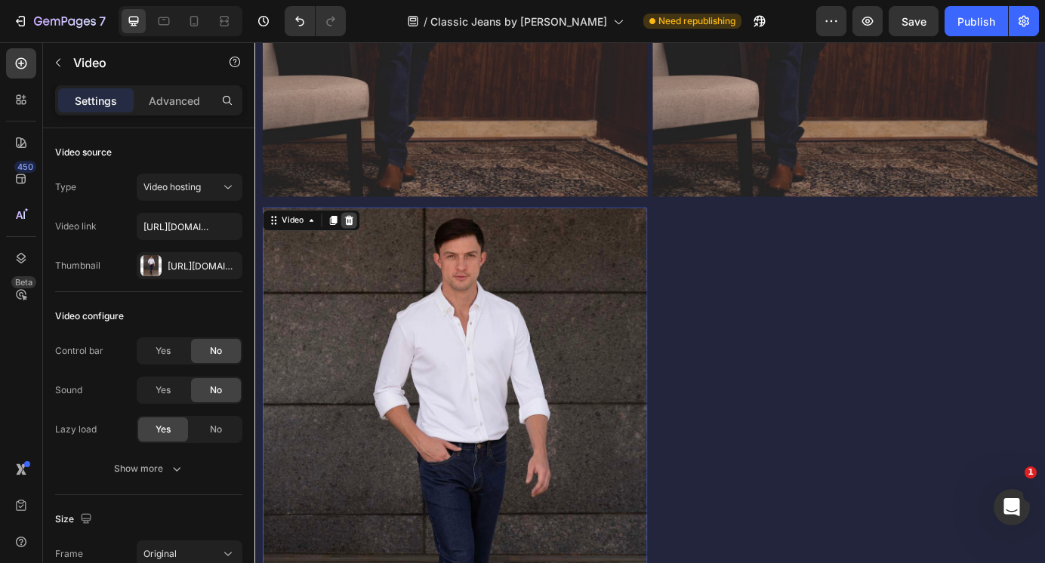
click at [365, 240] on icon at bounding box center [362, 246] width 12 height 12
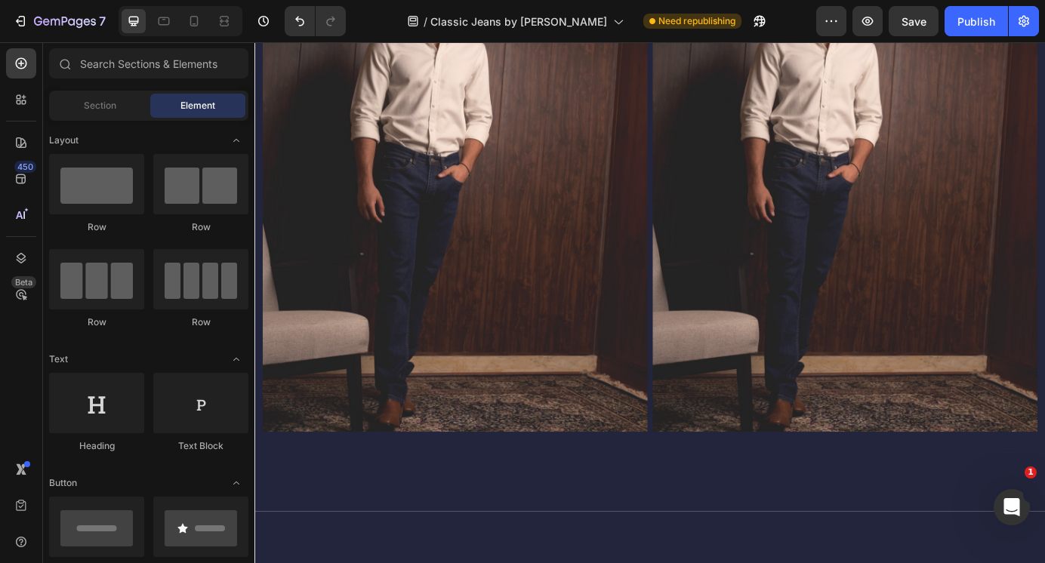
scroll to position [867, 0]
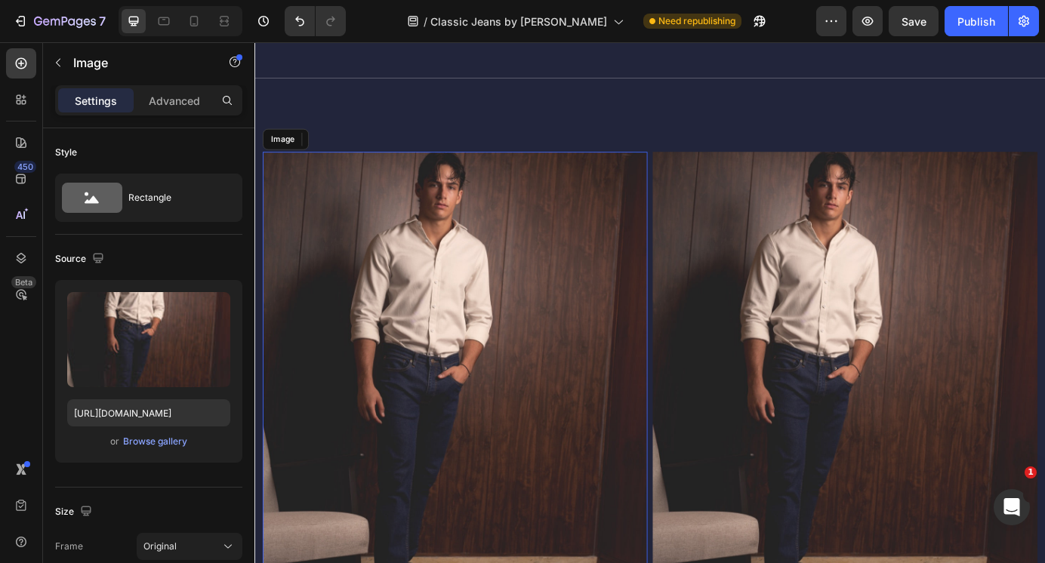
click at [593, 287] on img at bounding box center [483, 443] width 441 height 551
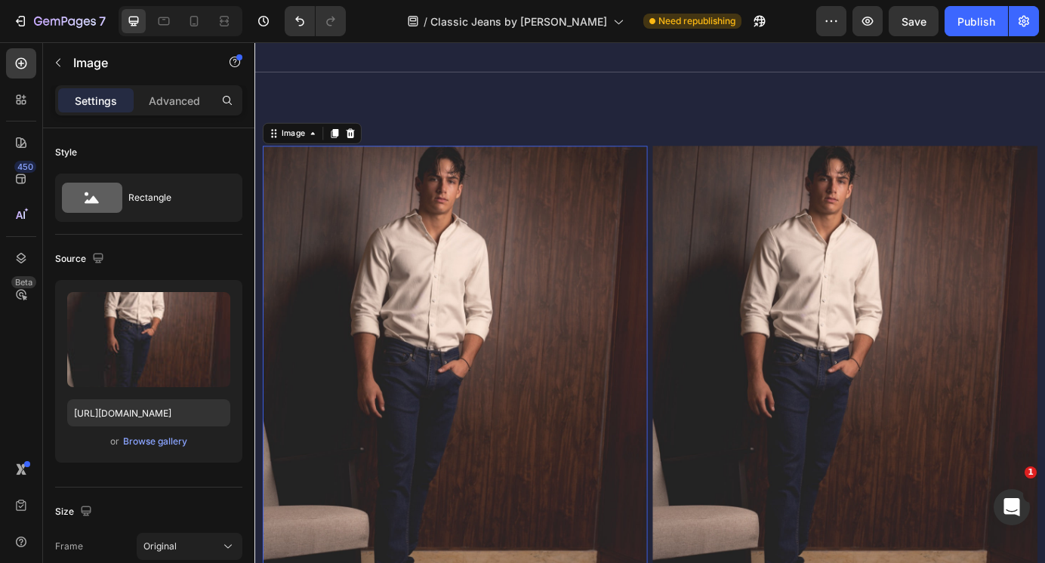
scroll to position [888, 0]
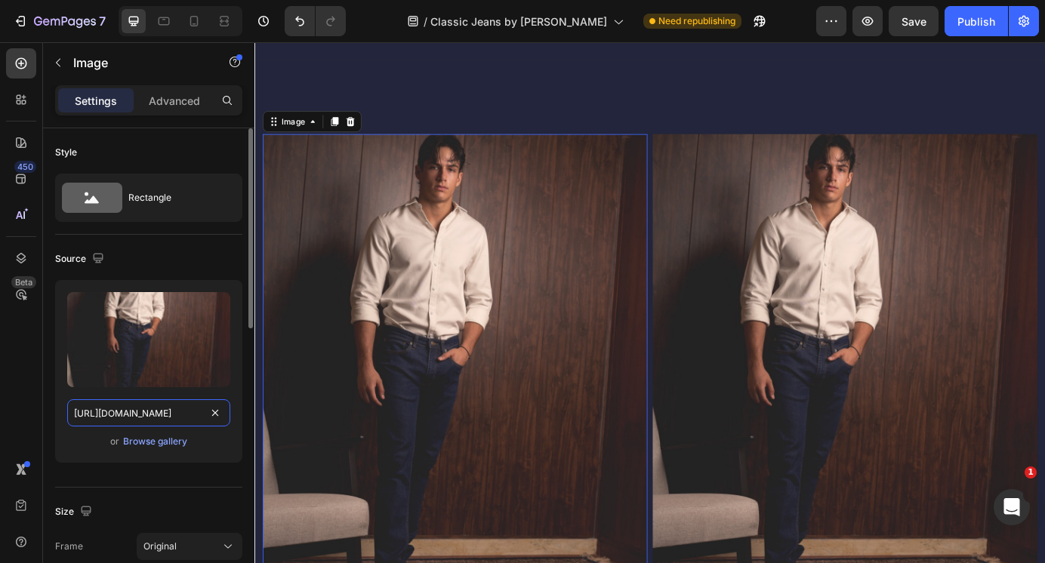
click at [174, 412] on input "[URL][DOMAIN_NAME]" at bounding box center [148, 412] width 163 height 27
paste input "1"
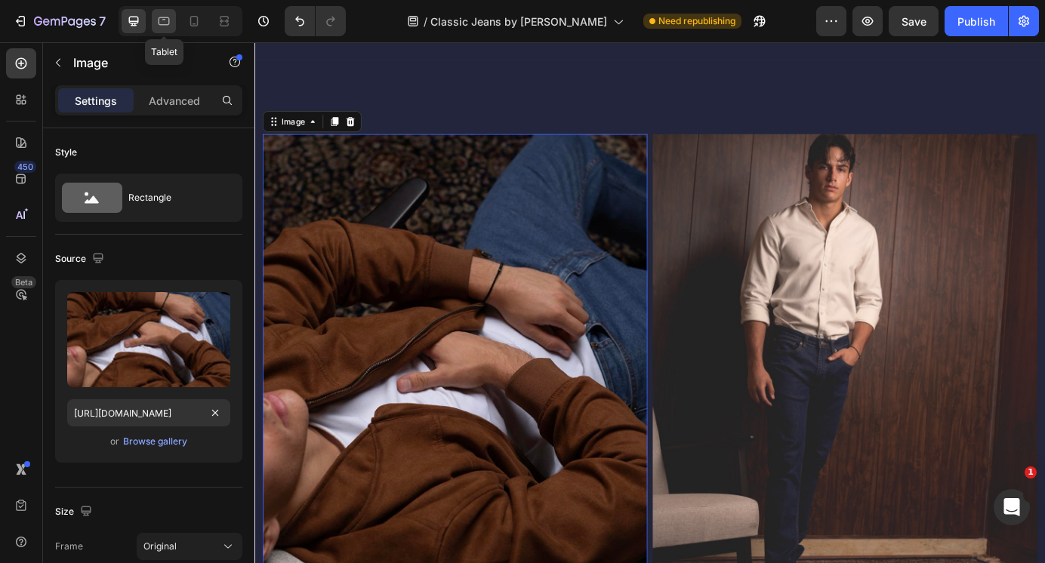
click at [162, 21] on icon at bounding box center [163, 21] width 15 height 15
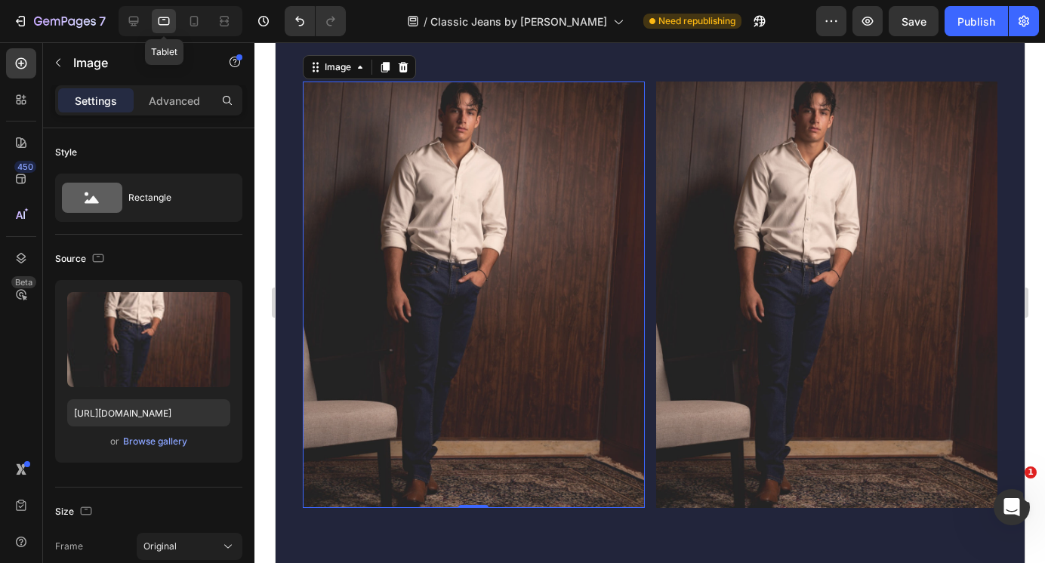
scroll to position [873, 0]
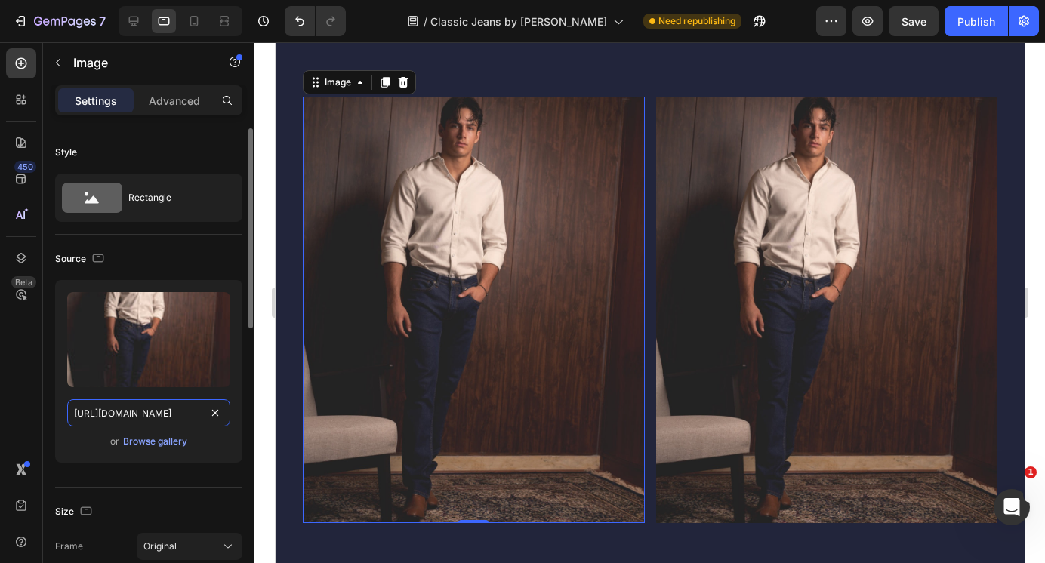
click at [134, 415] on input "[URL][DOMAIN_NAME]" at bounding box center [148, 412] width 163 height 27
paste input "1"
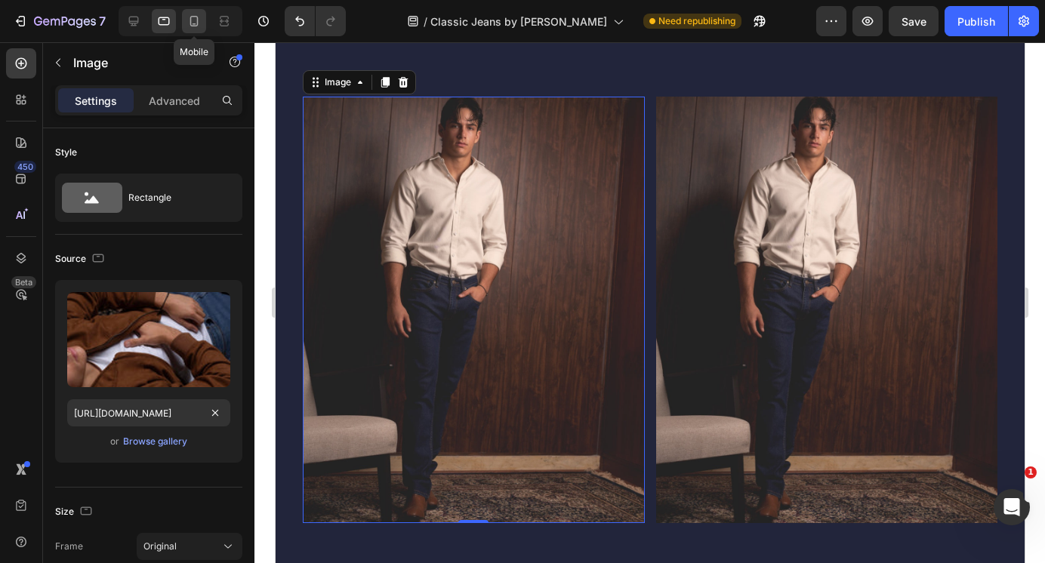
click at [190, 26] on icon at bounding box center [193, 21] width 15 height 15
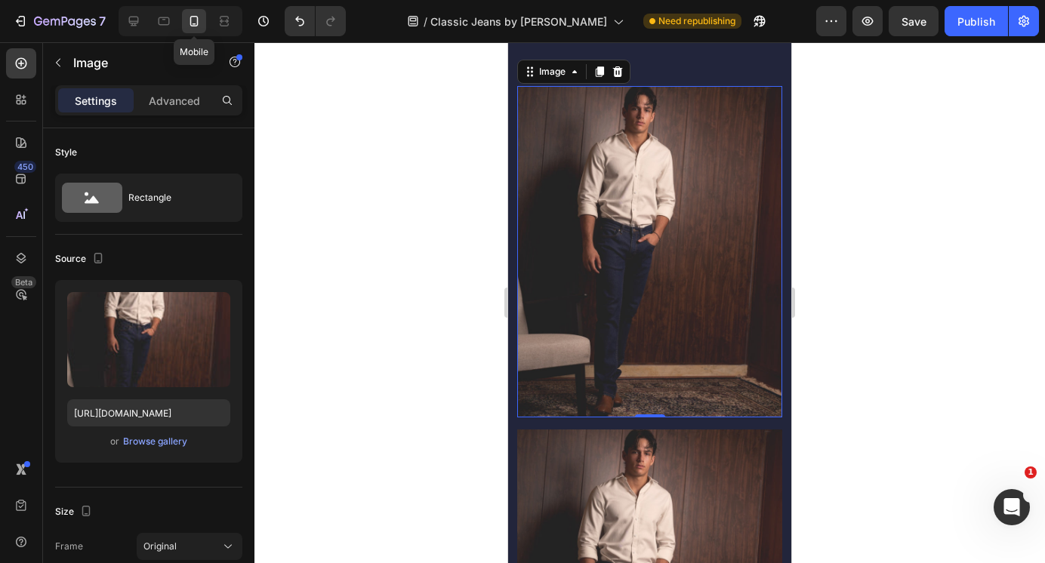
scroll to position [863, 0]
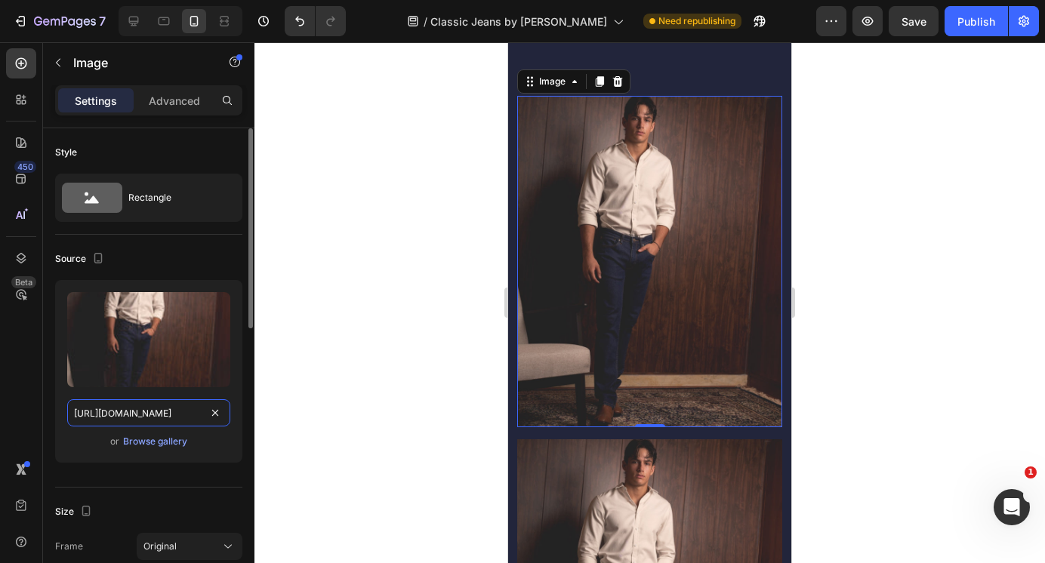
click at [140, 418] on input "[URL][DOMAIN_NAME]" at bounding box center [148, 412] width 163 height 27
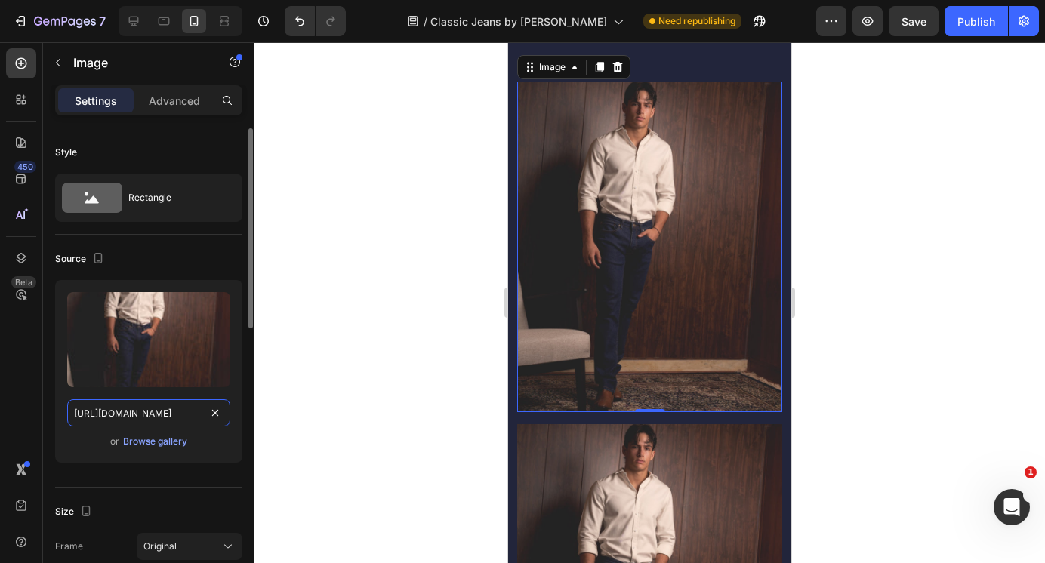
paste input "1"
type input "[URL][DOMAIN_NAME]"
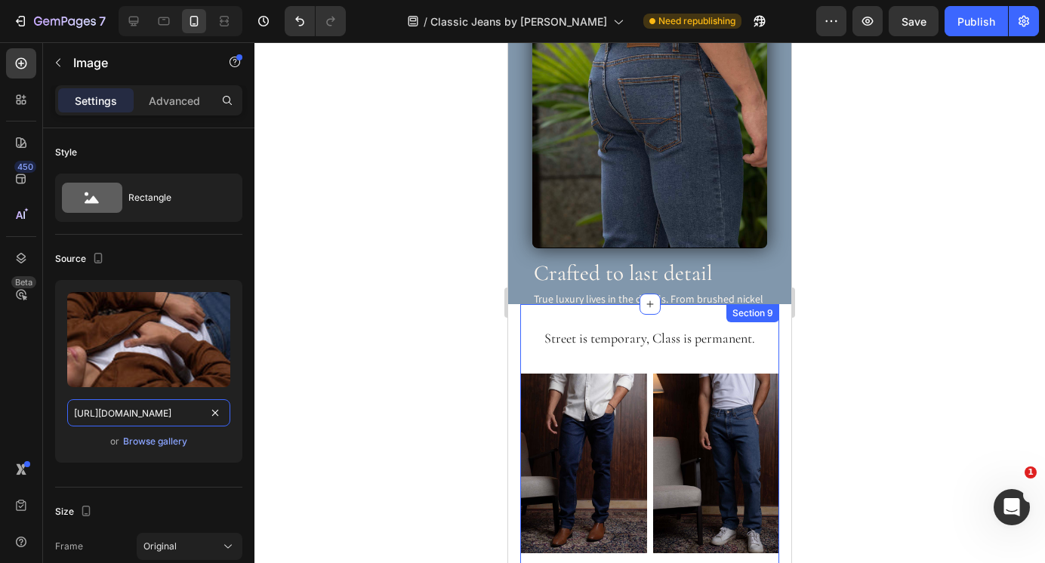
scroll to position [3690, 0]
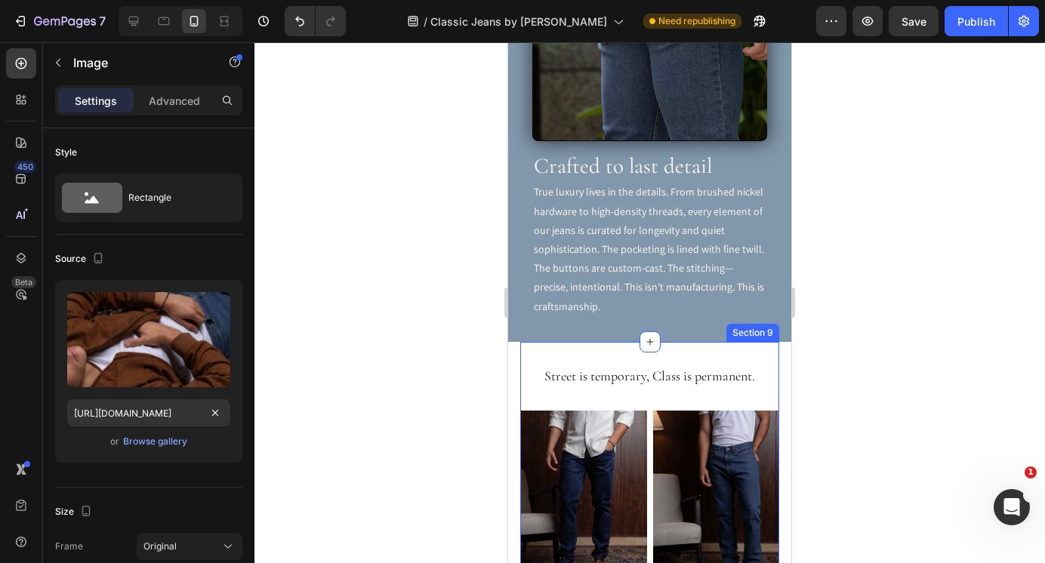
click at [594, 366] on div "Street is temporary, Class is permanent. Heading Product Images Classic Jeans i…" at bounding box center [649, 519] width 259 height 306
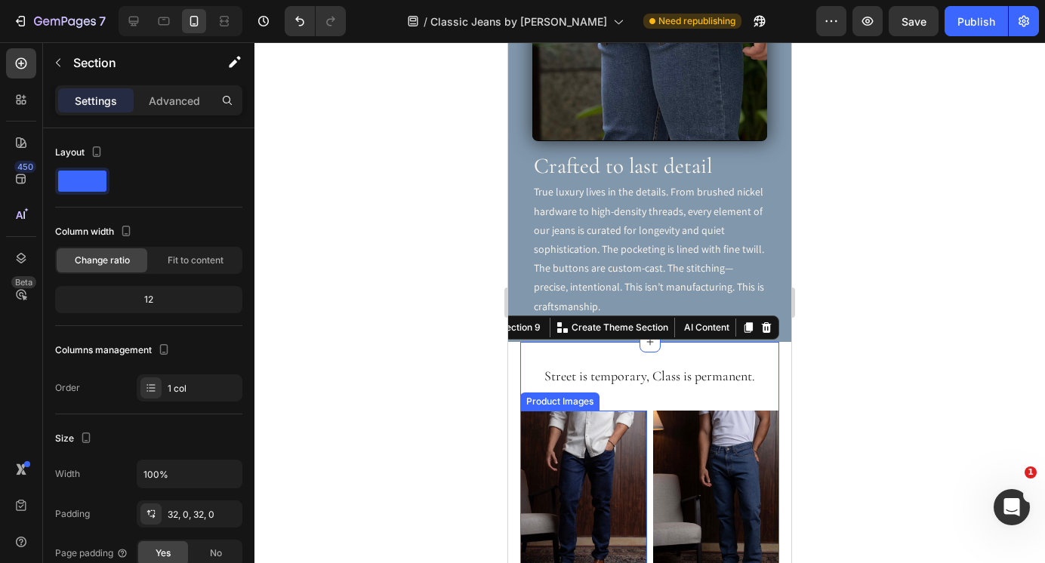
click at [566, 395] on div "Product Images" at bounding box center [559, 402] width 73 height 14
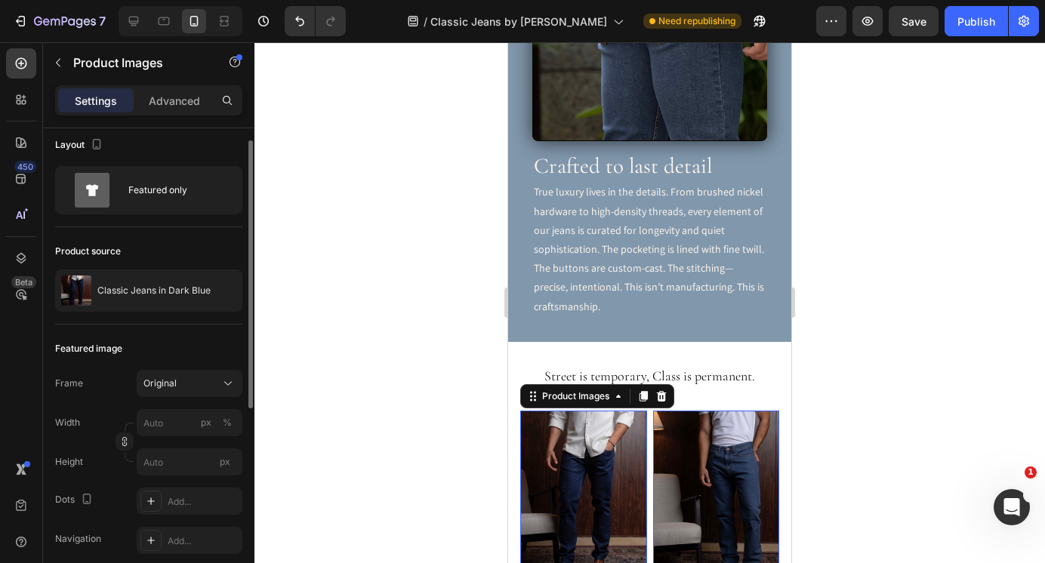
scroll to position [0, 0]
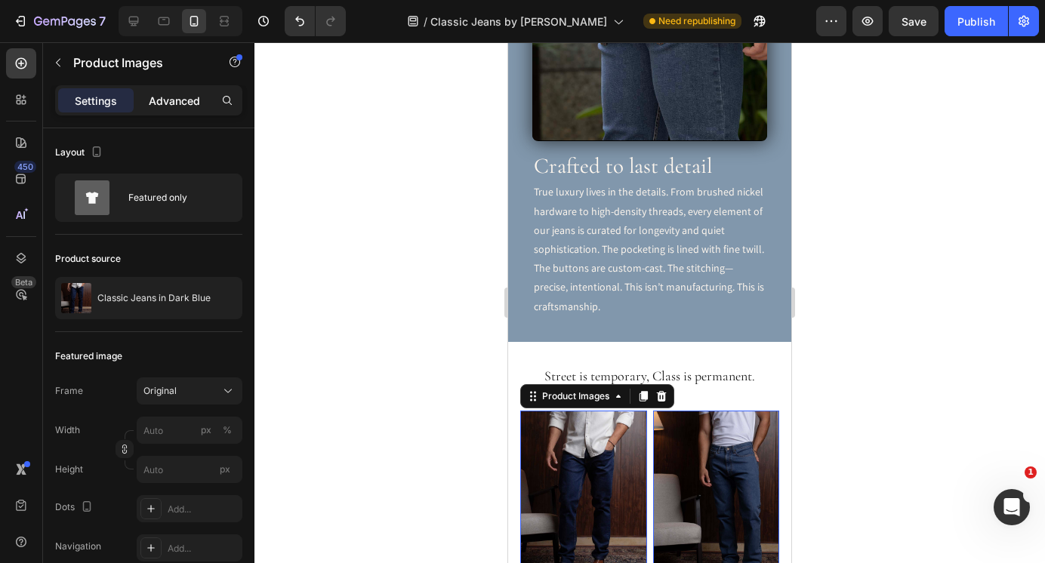
click at [166, 91] on div "Advanced" at bounding box center [174, 100] width 75 height 24
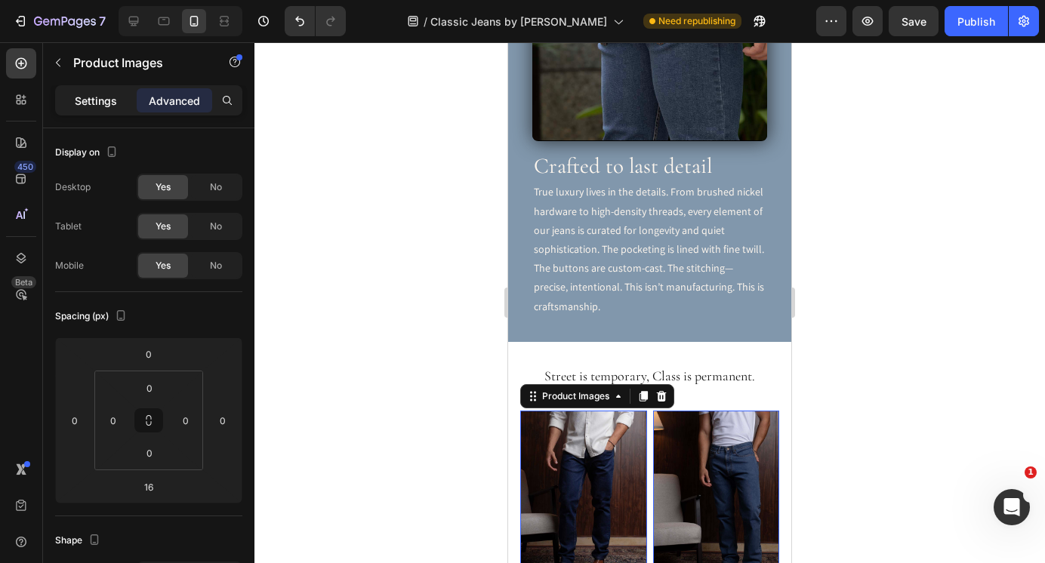
click at [98, 103] on p "Settings" at bounding box center [96, 101] width 42 height 16
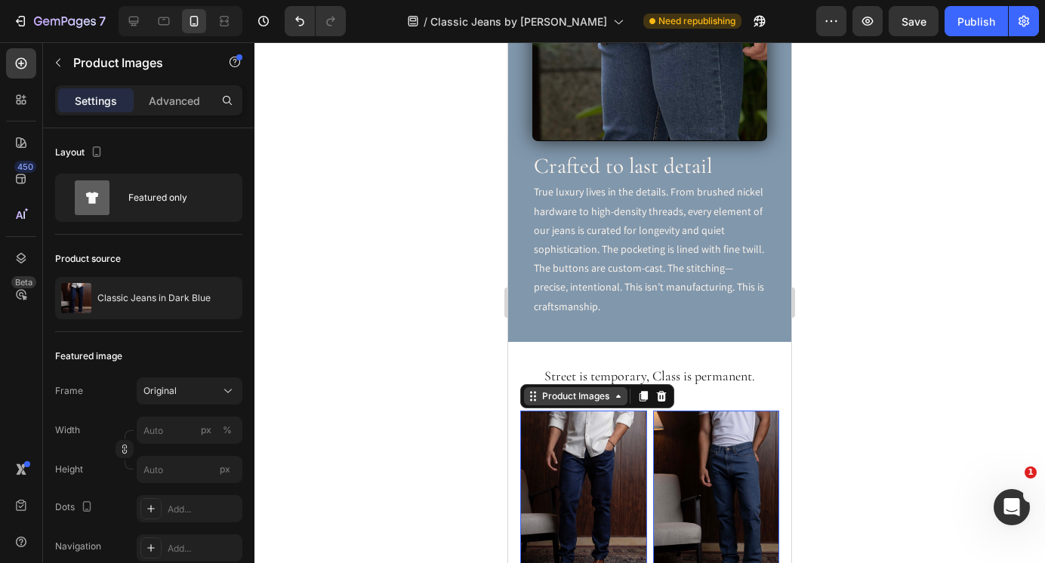
click at [612, 390] on icon at bounding box center [618, 396] width 12 height 12
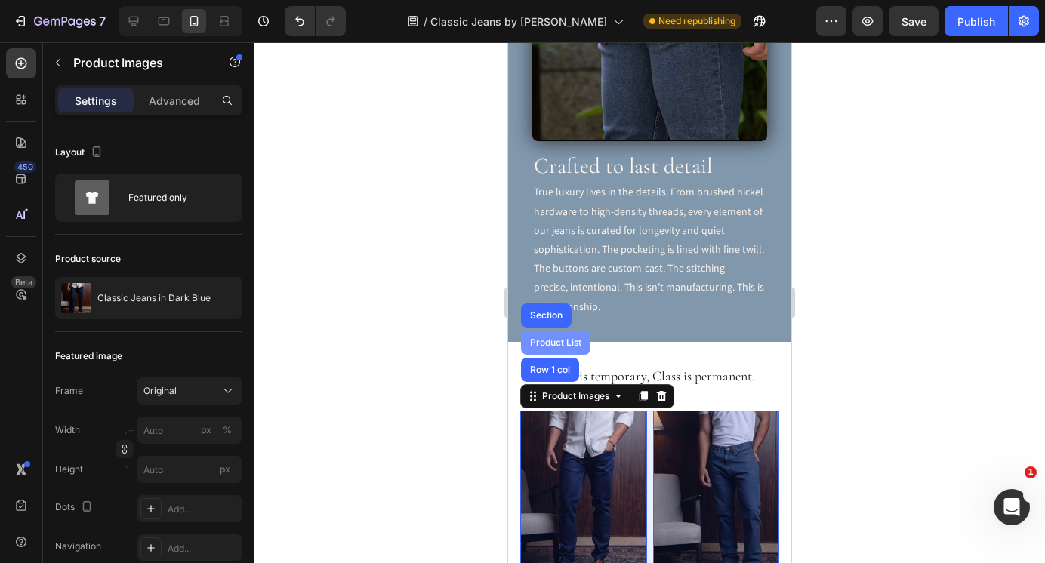
click at [563, 338] on div "Product List" at bounding box center [555, 342] width 57 height 9
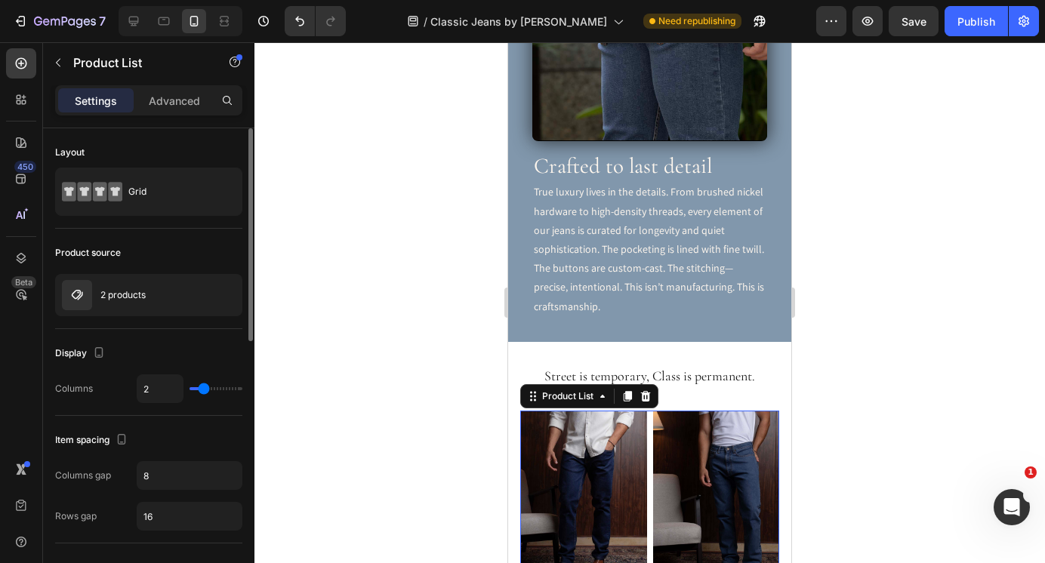
scroll to position [70, 0]
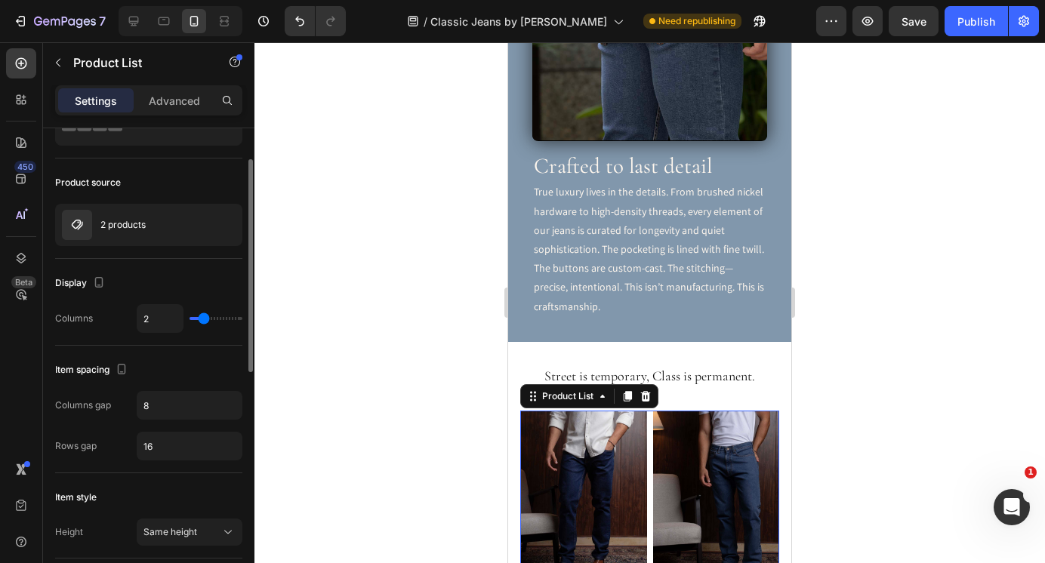
type input "1"
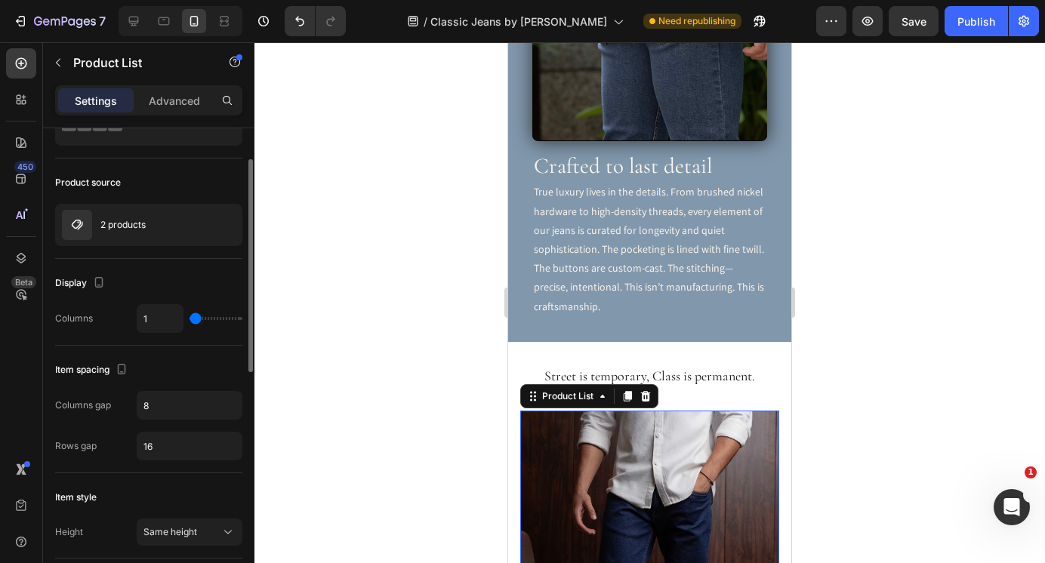
drag, startPoint x: 202, startPoint y: 316, endPoint x: 185, endPoint y: 316, distance: 16.6
type input "1"
click at [185, 316] on div "1" at bounding box center [190, 318] width 106 height 29
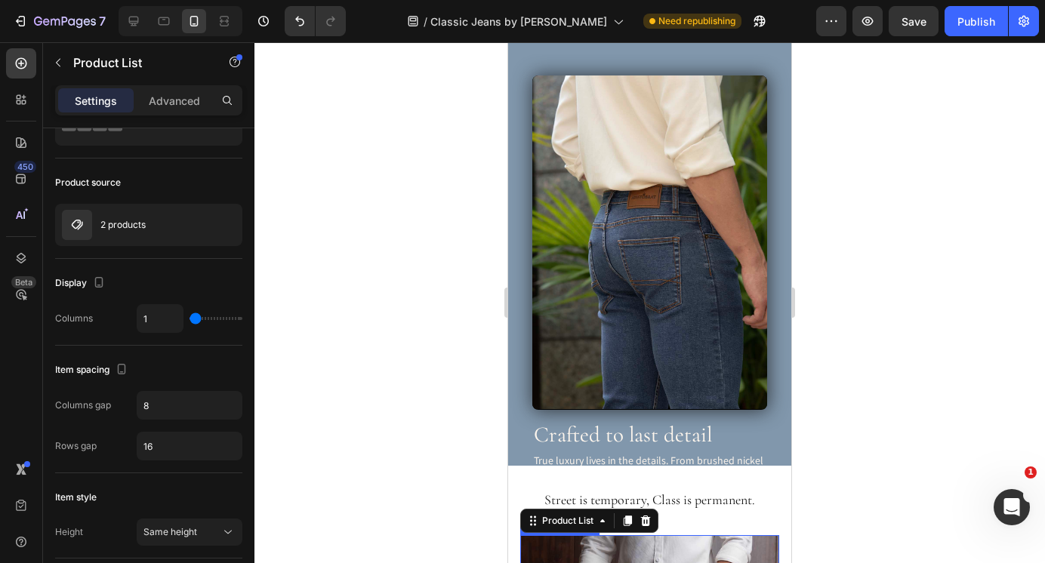
scroll to position [3394, 0]
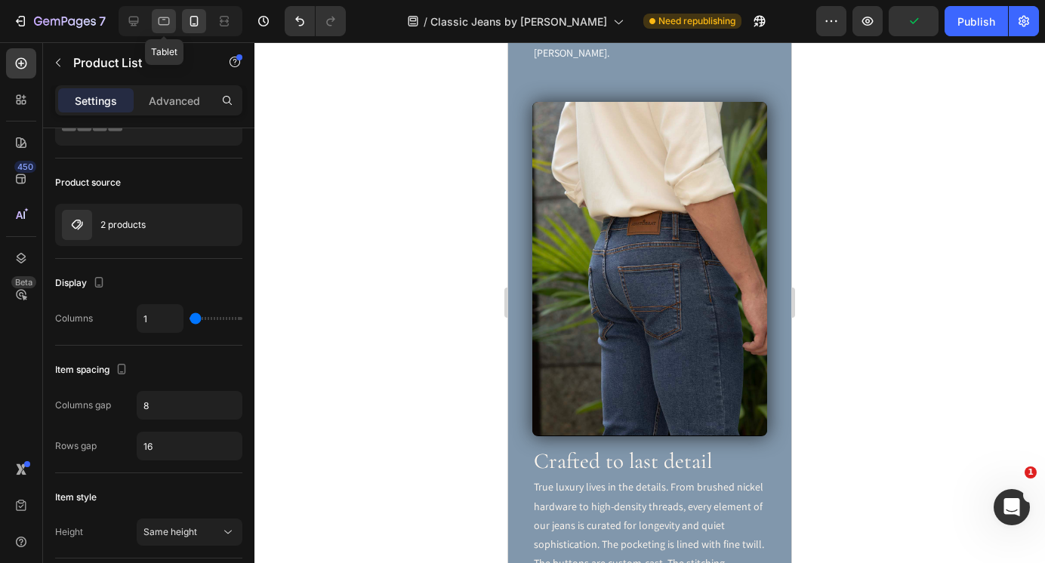
click at [164, 27] on icon at bounding box center [163, 21] width 15 height 15
type input "2"
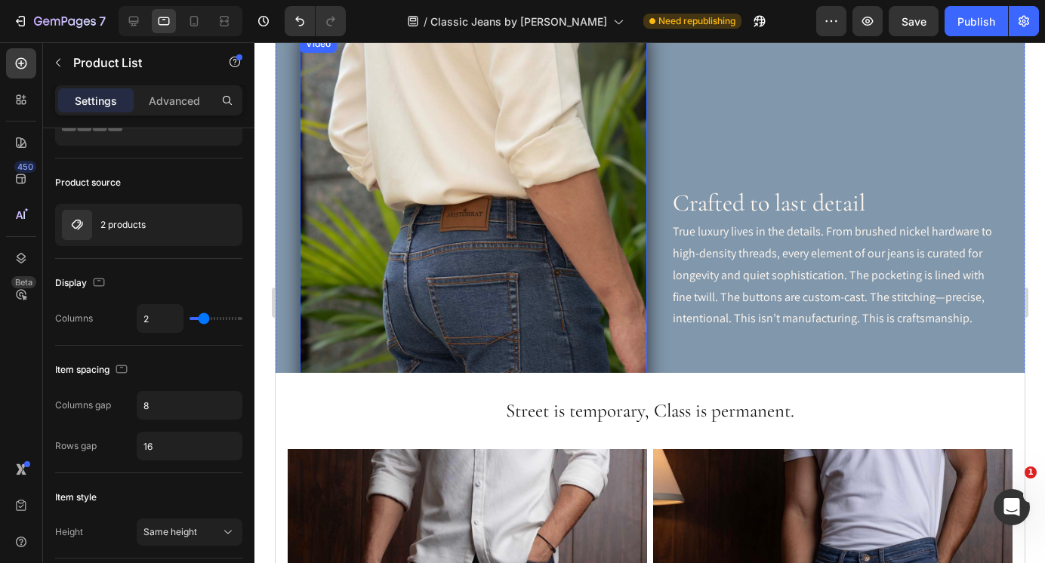
scroll to position [3528, 0]
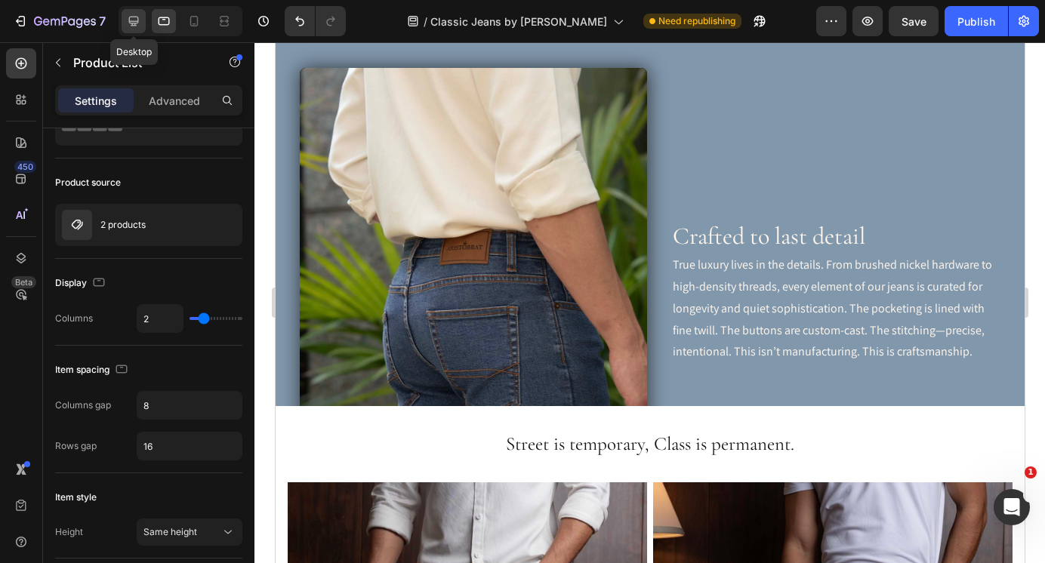
click at [131, 26] on icon at bounding box center [134, 22] width 10 height 10
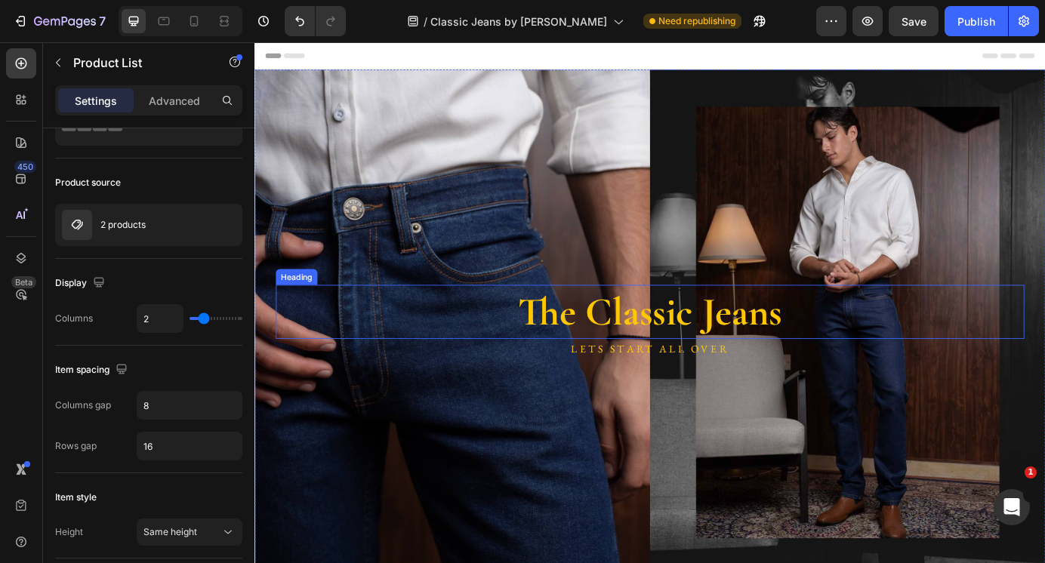
click at [710, 362] on h2 "The Classic Jeans" at bounding box center [707, 351] width 857 height 62
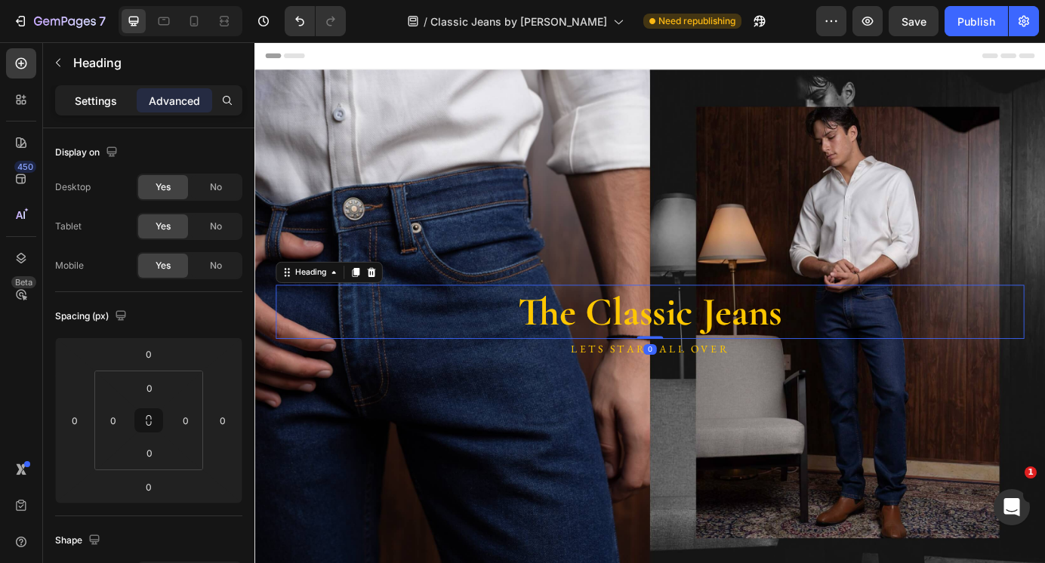
click at [101, 102] on p "Settings" at bounding box center [96, 101] width 42 height 16
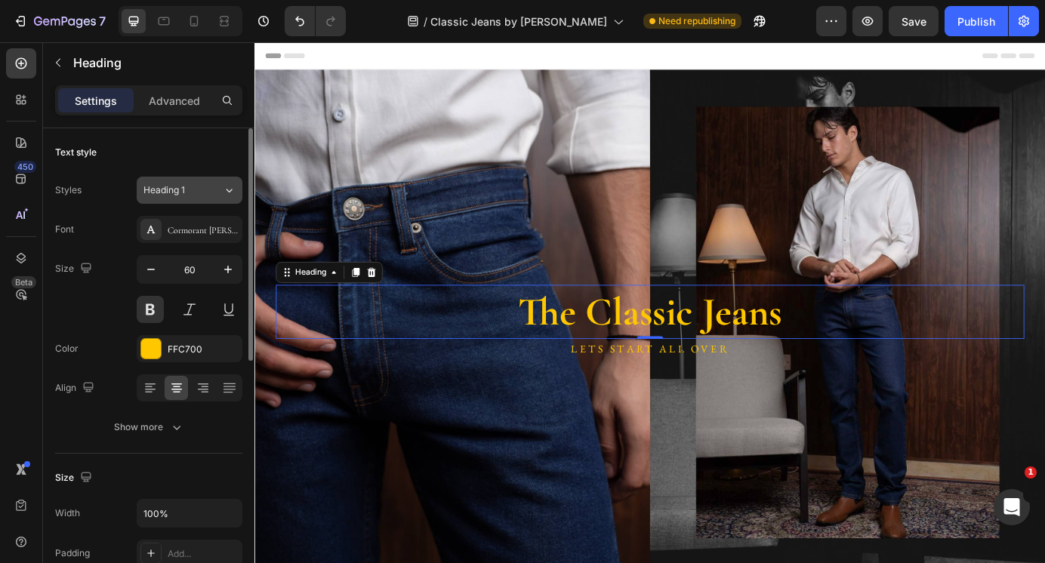
click at [191, 194] on div "Heading 1" at bounding box center [173, 190] width 61 height 14
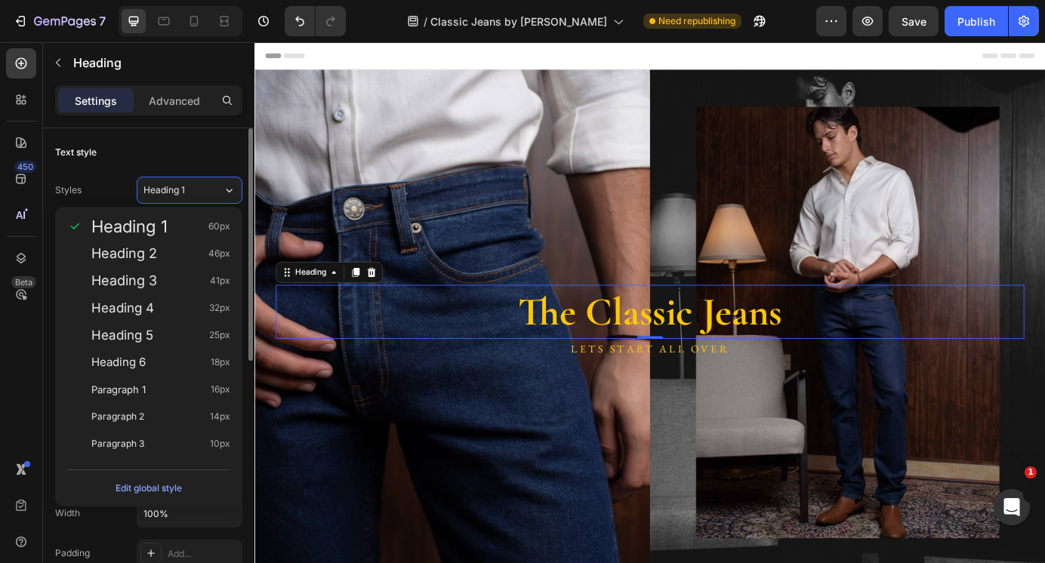
click at [188, 140] on div "Text style Styles Heading 1 Font Cormorant Garamond Size 60 Color FFC700 Align …" at bounding box center [148, 290] width 187 height 325
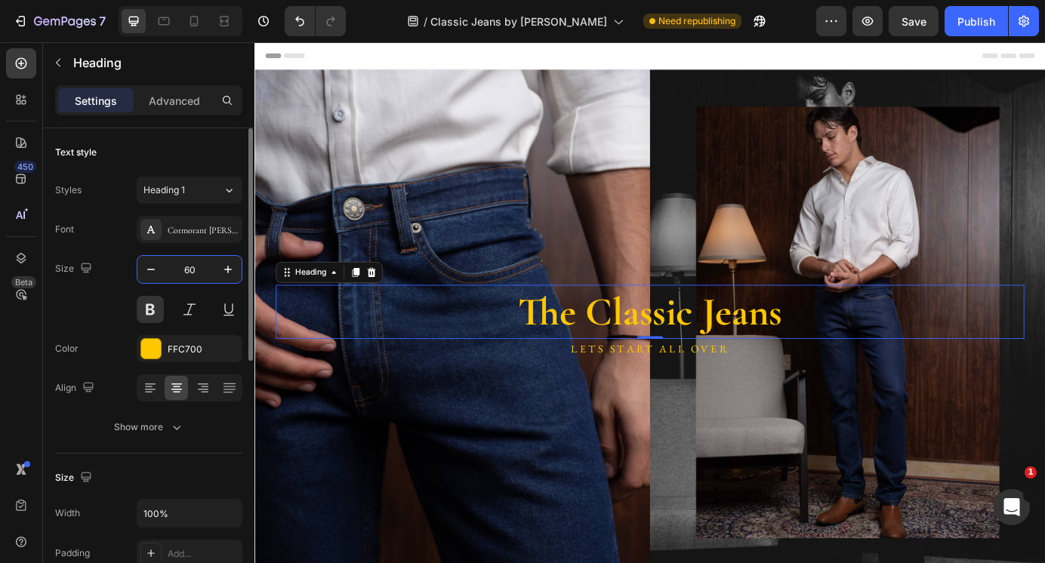
click at [195, 268] on input "60" at bounding box center [190, 269] width 50 height 27
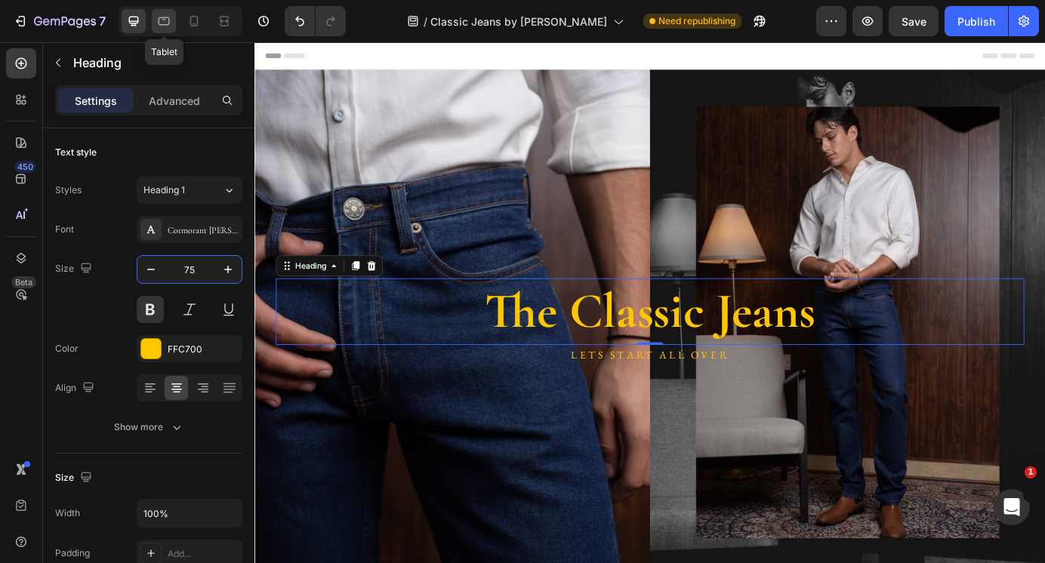
click at [162, 18] on icon at bounding box center [164, 21] width 11 height 8
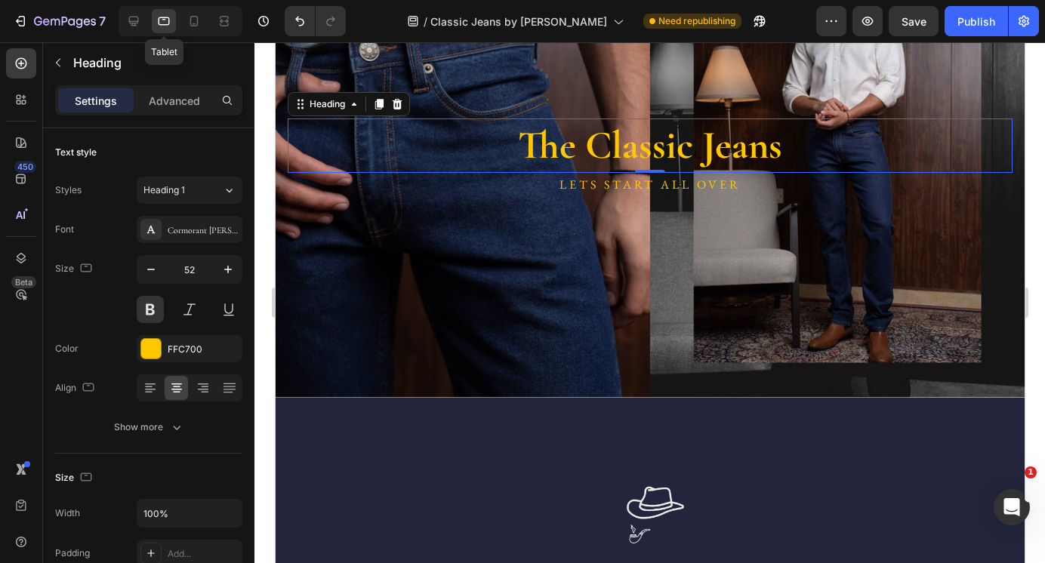
scroll to position [178, 0]
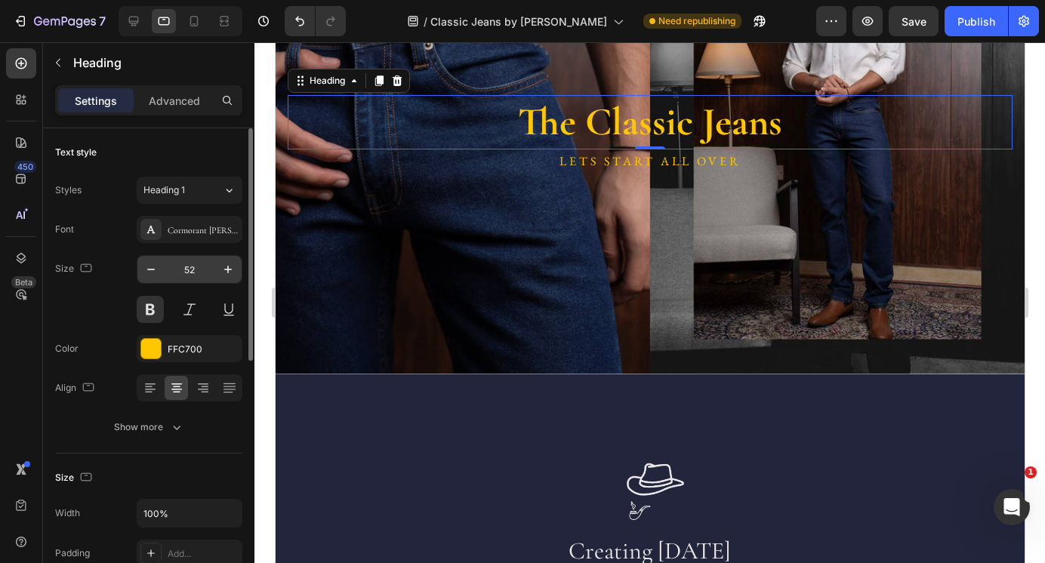
click at [186, 268] on input "52" at bounding box center [190, 269] width 50 height 27
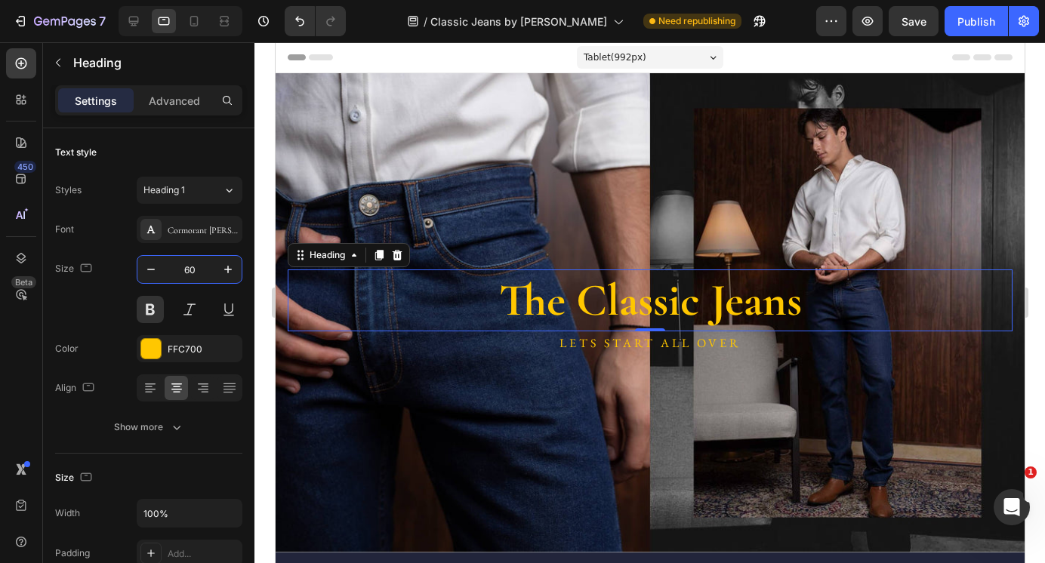
scroll to position [0, 0]
click at [190, 21] on icon at bounding box center [194, 21] width 8 height 11
type input "40"
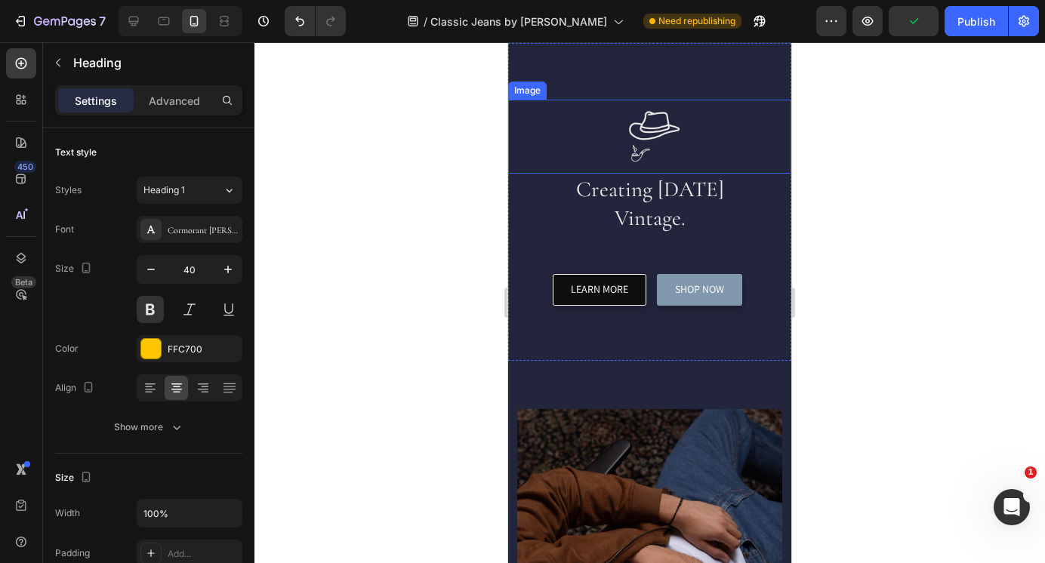
scroll to position [546, 0]
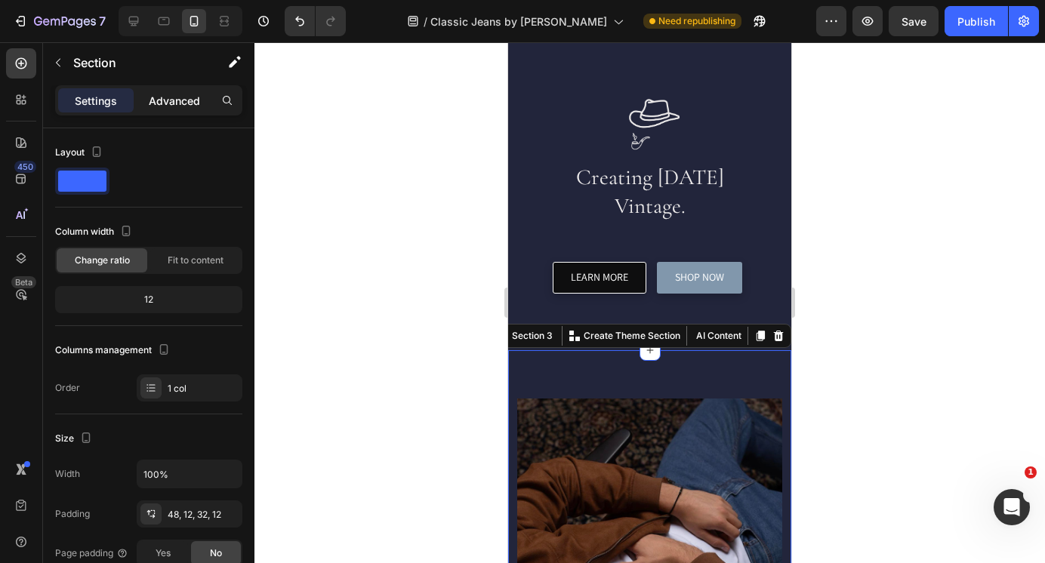
click at [178, 100] on p "Advanced" at bounding box center [174, 101] width 51 height 16
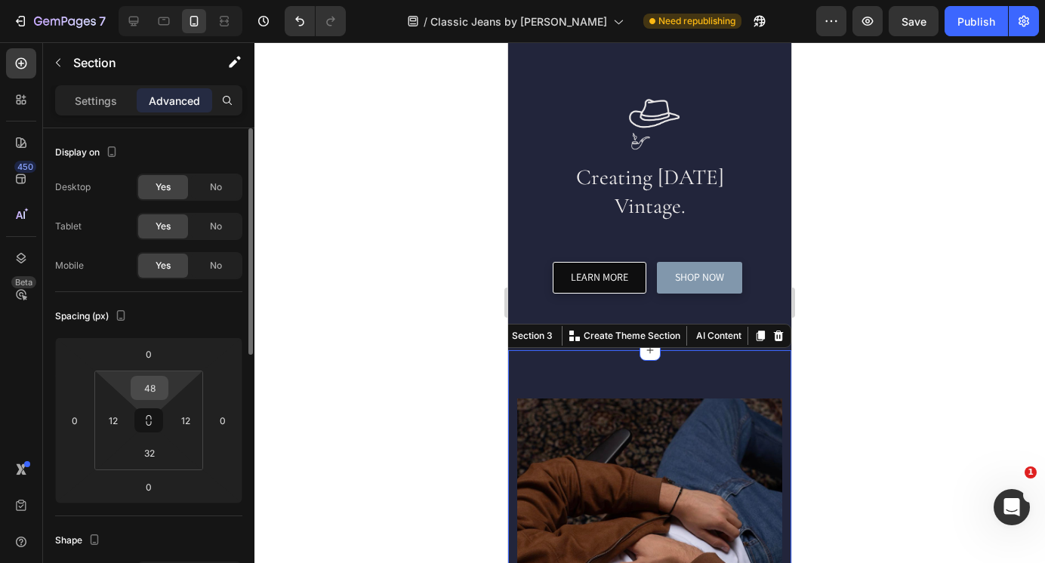
click at [143, 388] on input "48" at bounding box center [149, 388] width 30 height 23
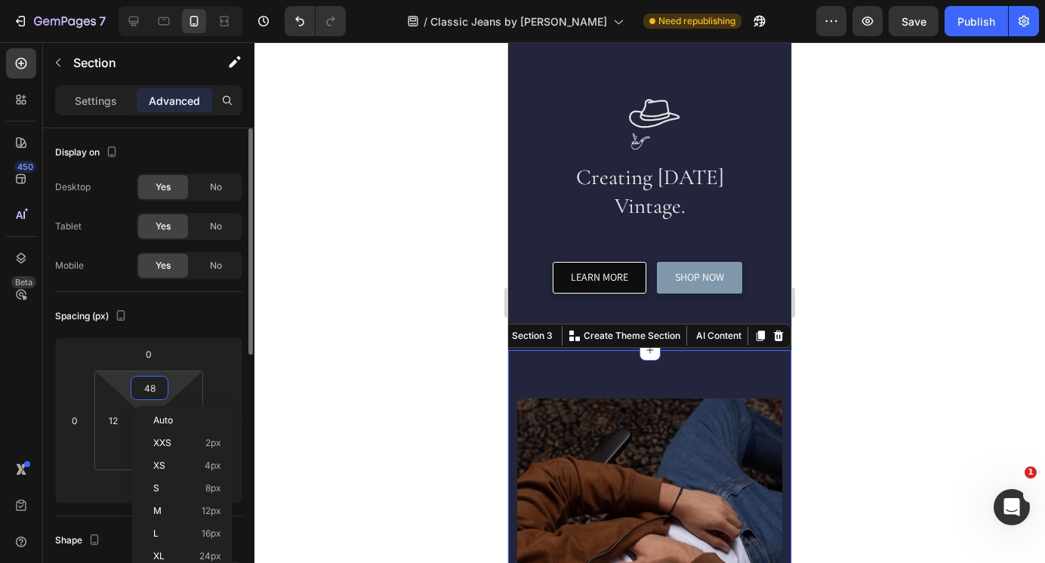
click at [143, 388] on input "48" at bounding box center [149, 388] width 30 height 23
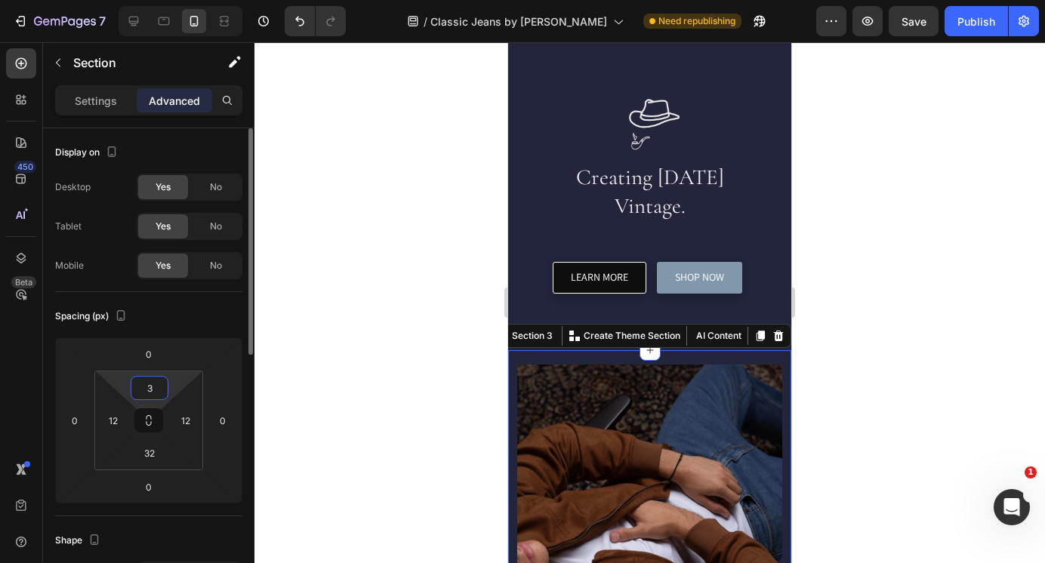
type input "32"
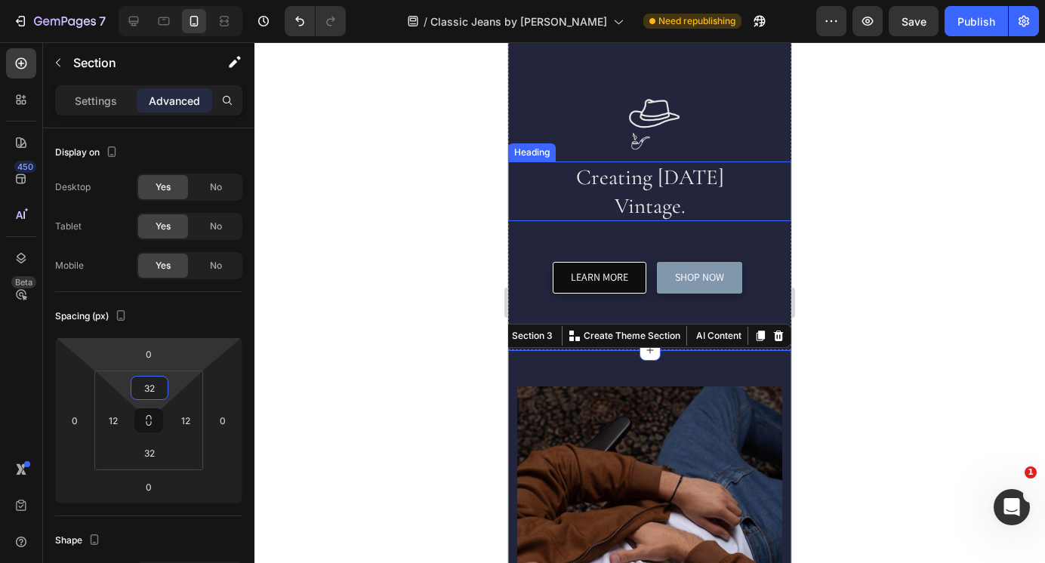
click at [574, 189] on h2 "Creating [DATE] Vintage." at bounding box center [649, 192] width 151 height 60
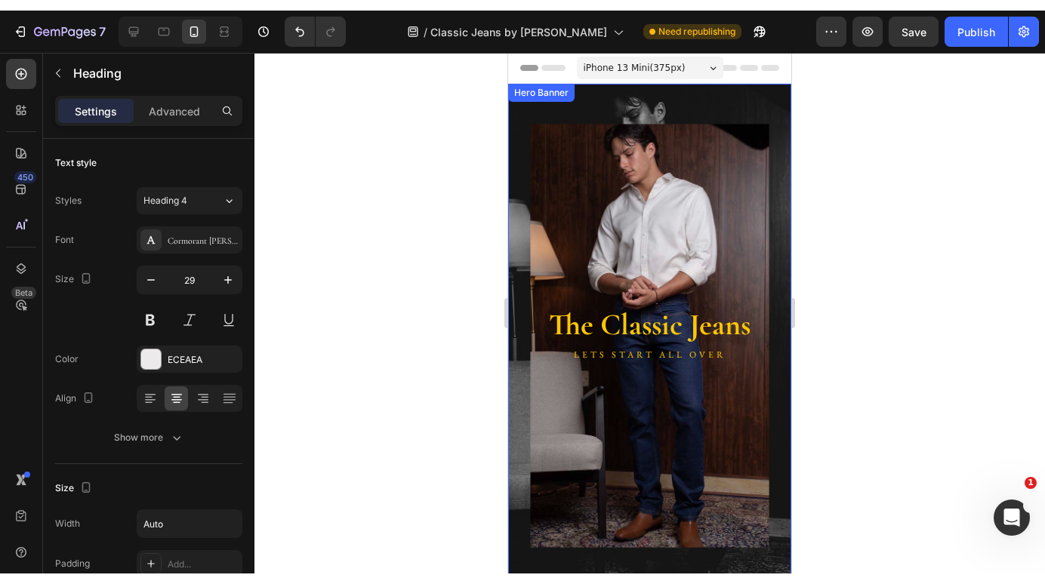
scroll to position [0, 0]
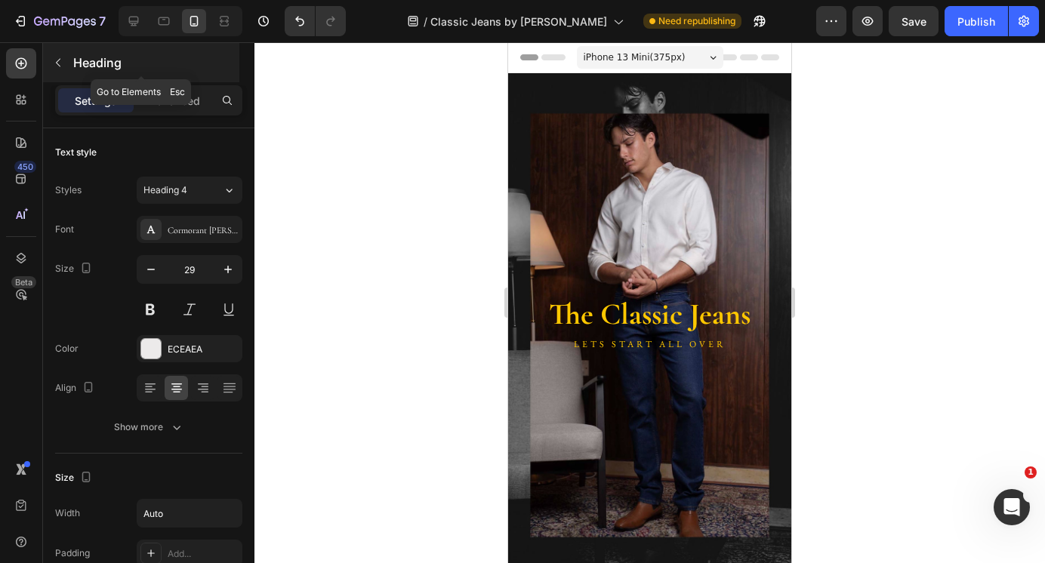
click at [63, 61] on icon "button" at bounding box center [58, 63] width 12 height 12
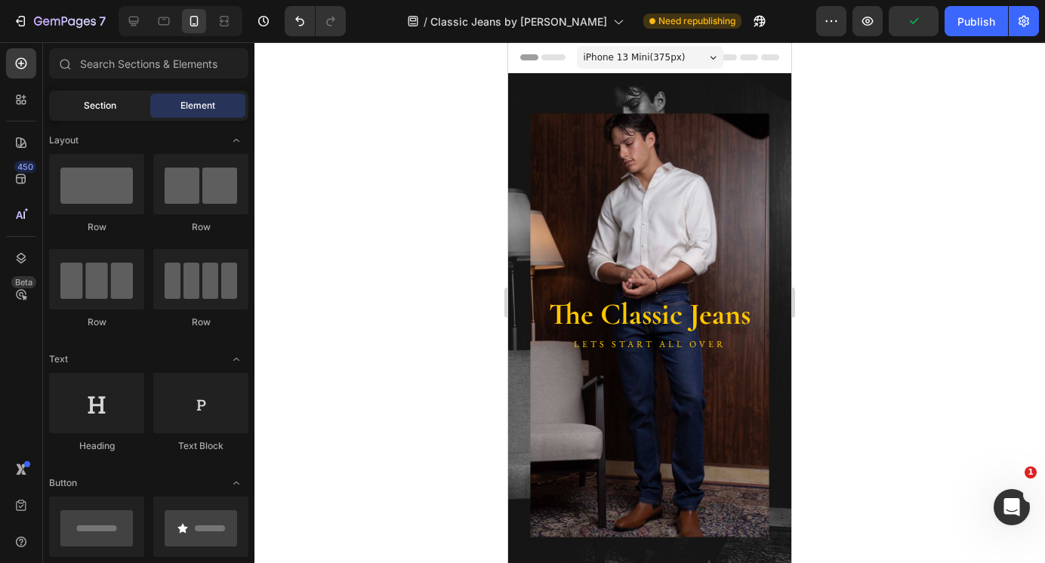
click at [114, 113] on div "Section" at bounding box center [99, 106] width 95 height 24
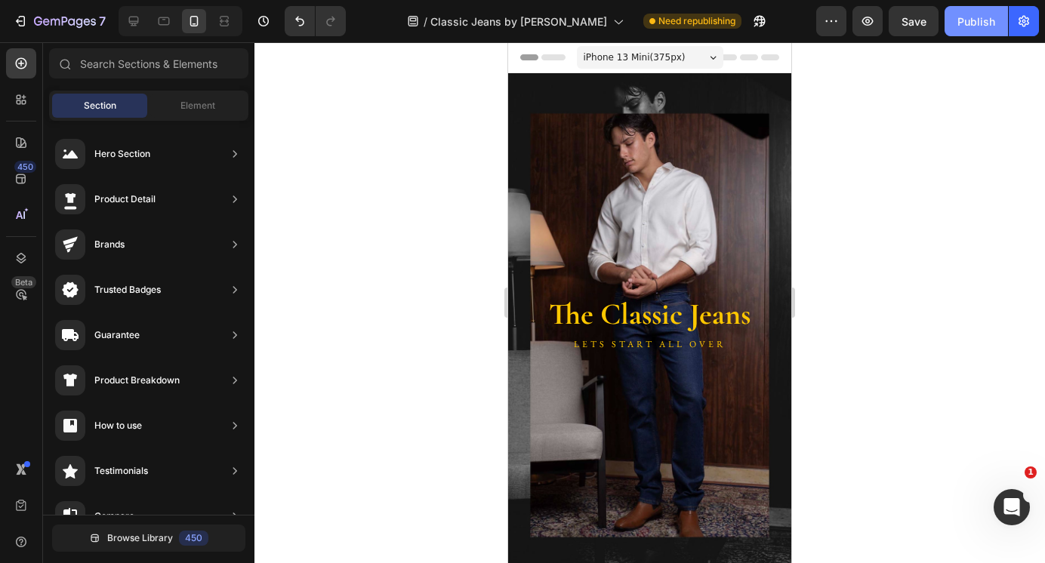
click at [977, 23] on div "Publish" at bounding box center [976, 22] width 38 height 16
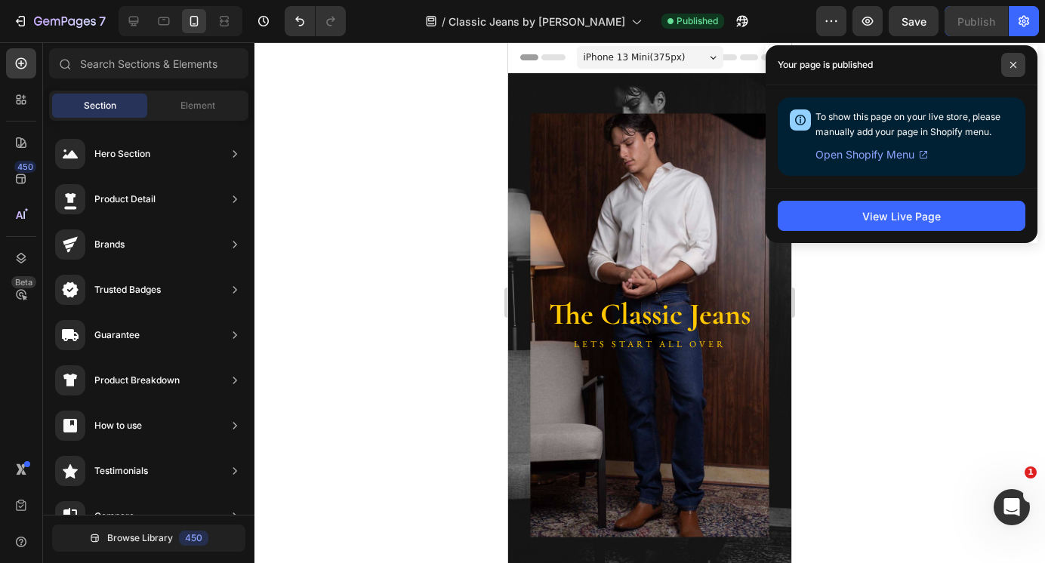
click at [1016, 60] on span at bounding box center [1013, 65] width 24 height 24
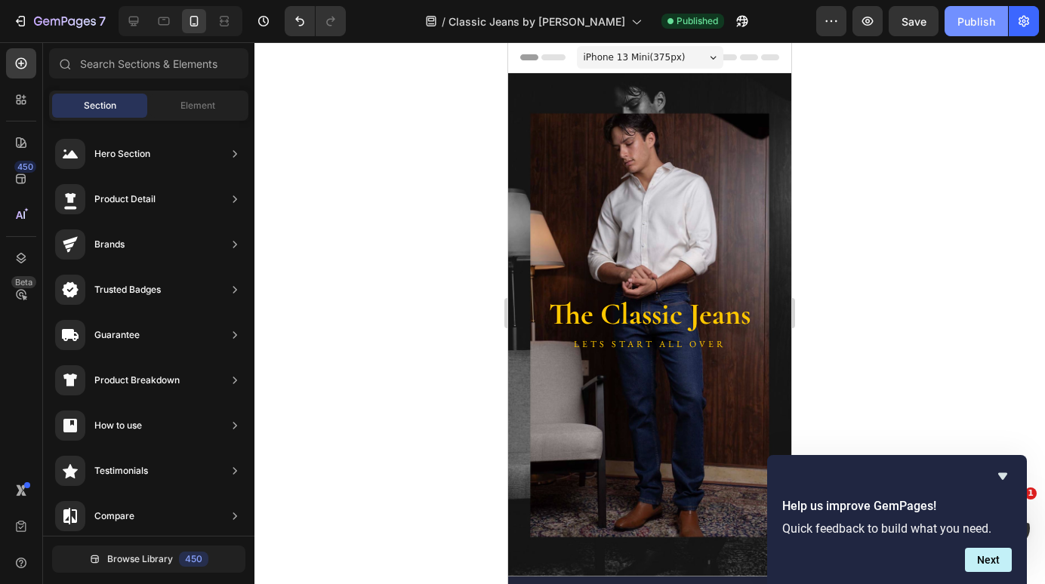
click at [965, 31] on button "Publish" at bounding box center [975, 21] width 63 height 30
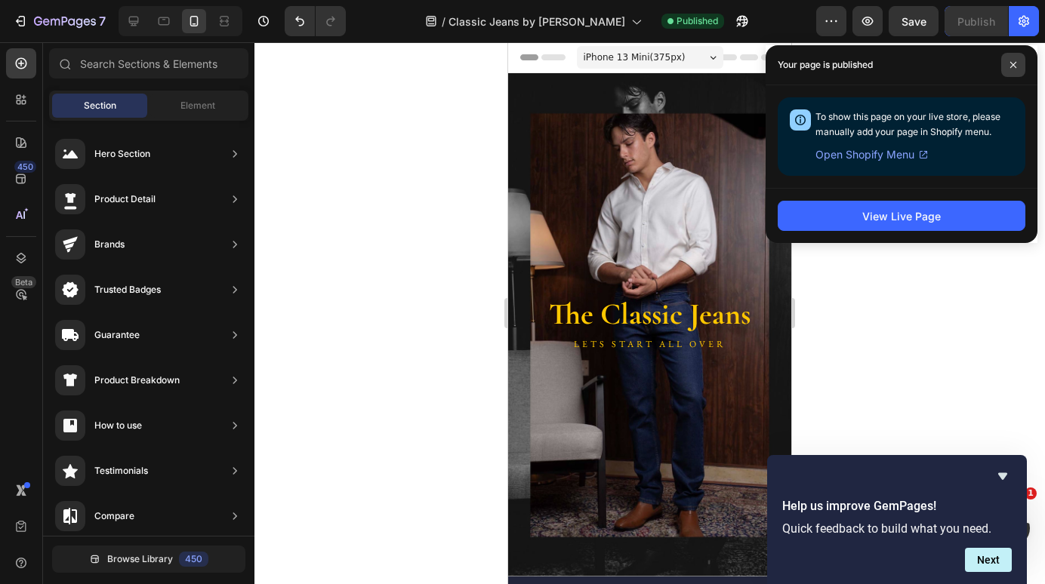
click at [1014, 67] on icon at bounding box center [1013, 65] width 8 height 8
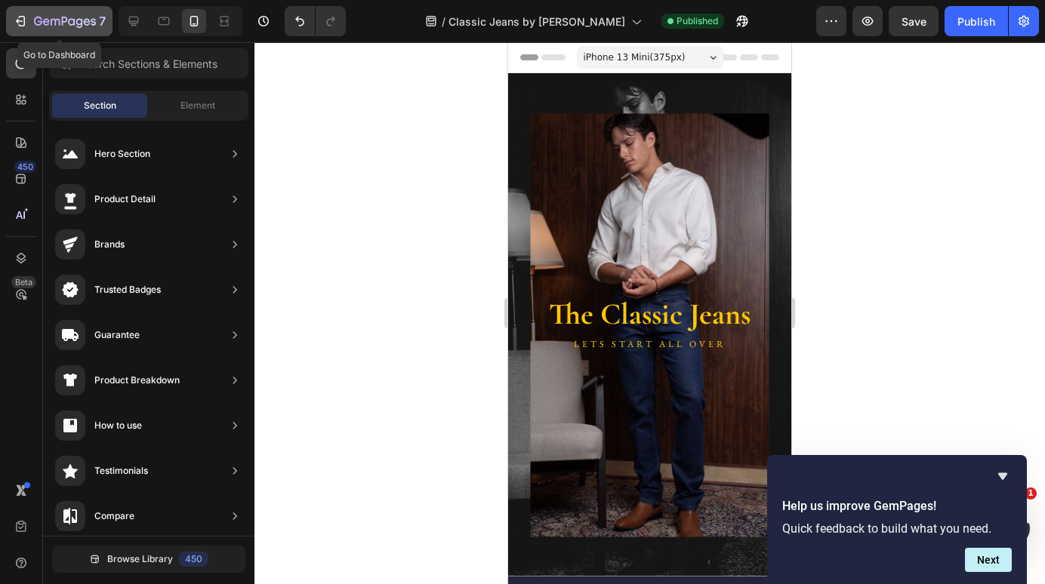
click at [20, 29] on div "7" at bounding box center [59, 21] width 93 height 18
